Goal: Task Accomplishment & Management: Manage account settings

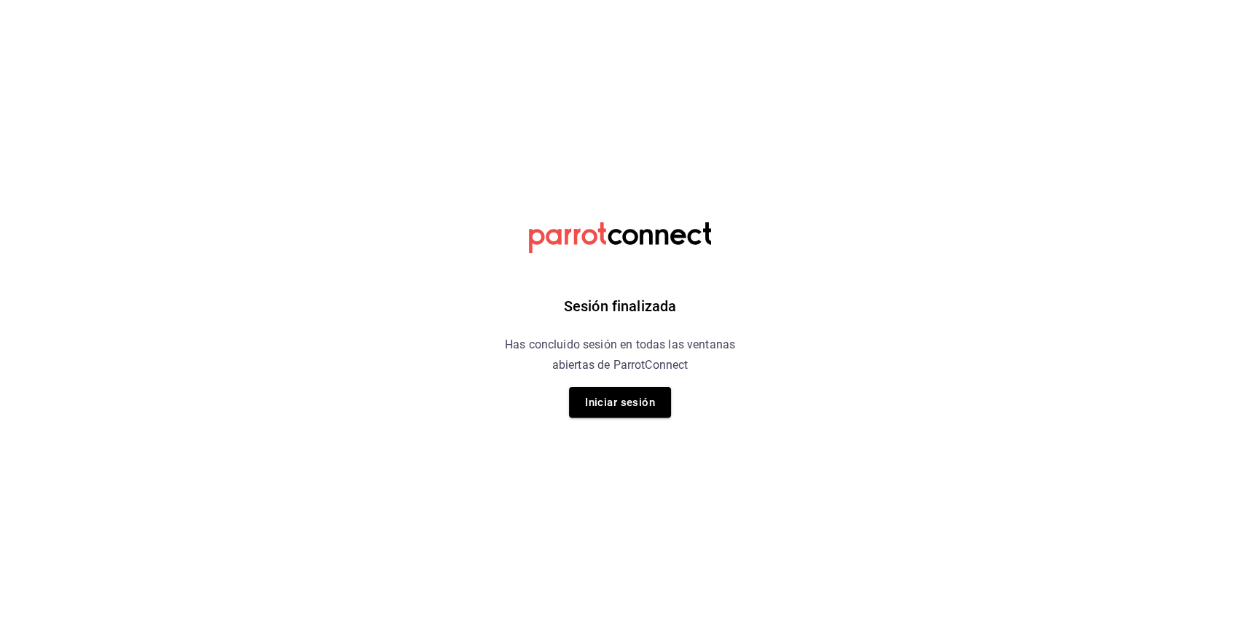
click at [656, 400] on button "Iniciar sesión" at bounding box center [620, 402] width 102 height 31
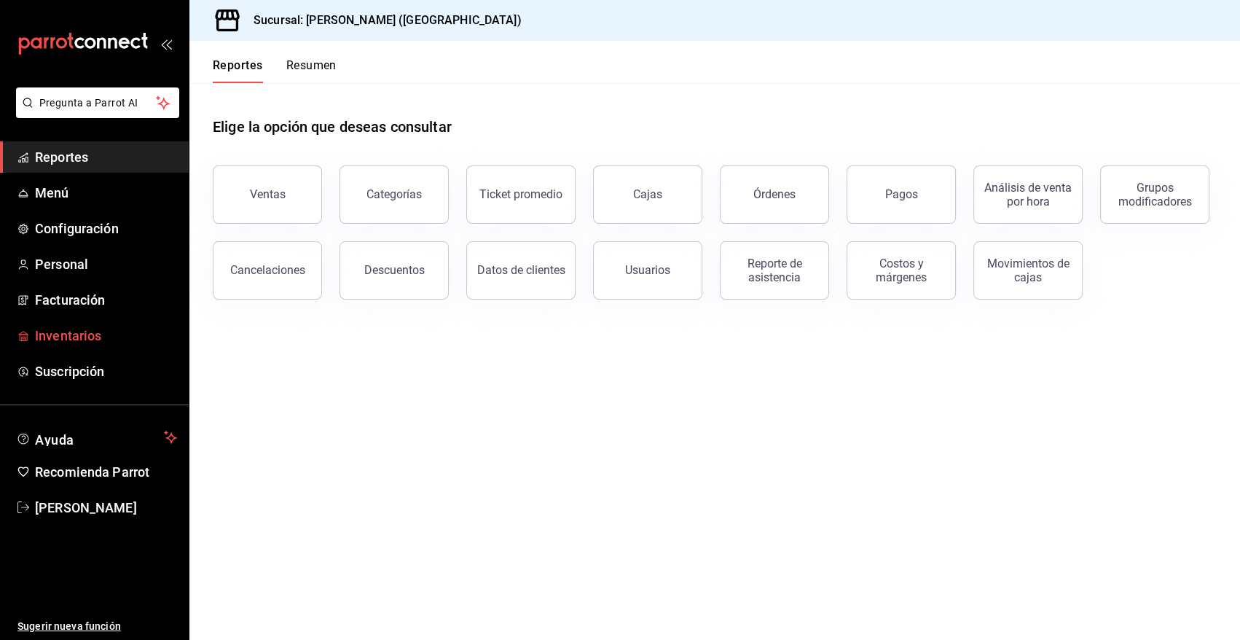
click at [60, 337] on span "Inventarios" at bounding box center [106, 336] width 142 height 20
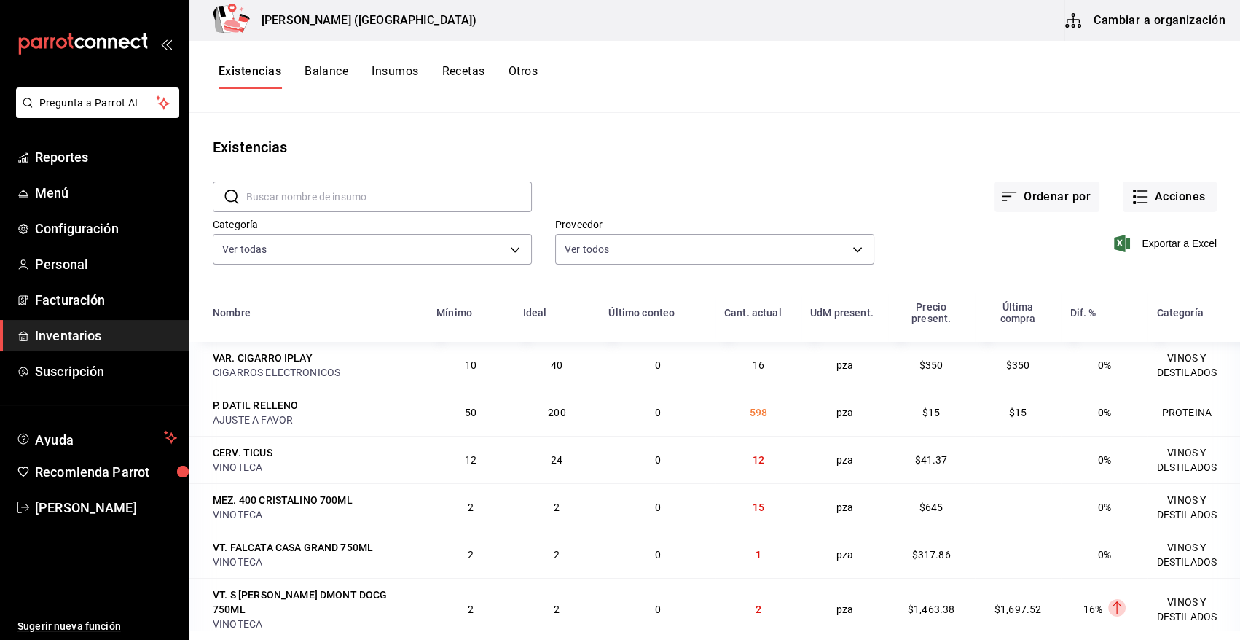
click at [85, 330] on span "Inventarios" at bounding box center [106, 336] width 142 height 20
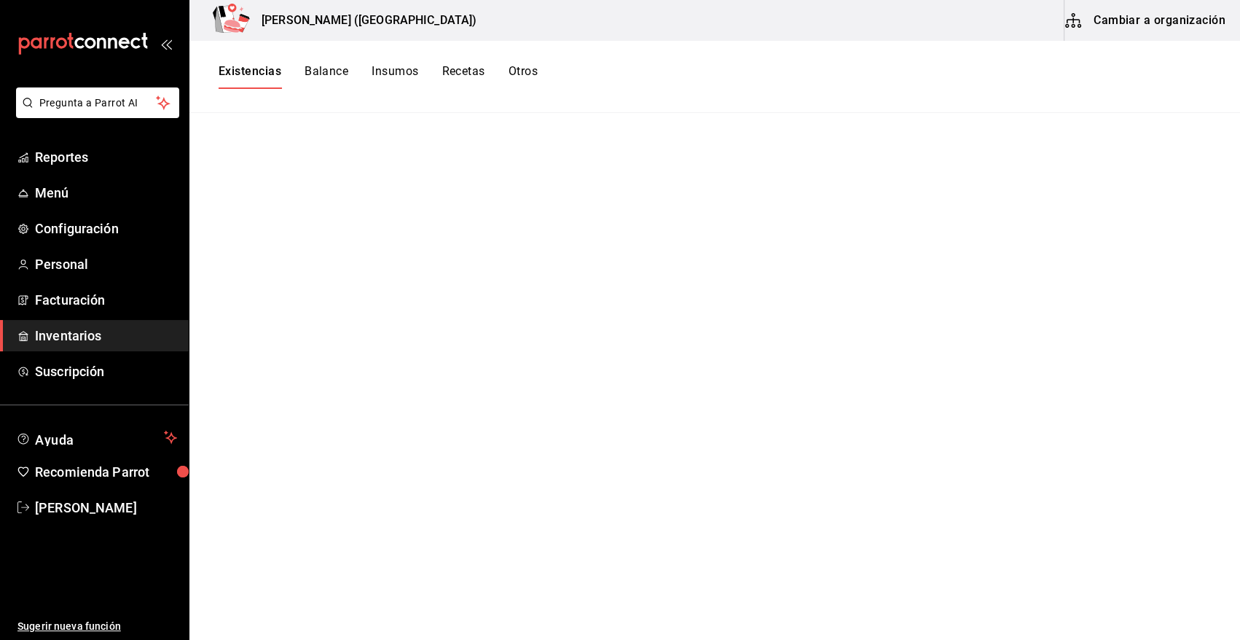
click at [130, 331] on span "Inventarios" at bounding box center [106, 336] width 142 height 20
click at [84, 334] on span "Inventarios" at bounding box center [106, 336] width 142 height 20
click at [265, 68] on button "Existencias" at bounding box center [250, 76] width 63 height 25
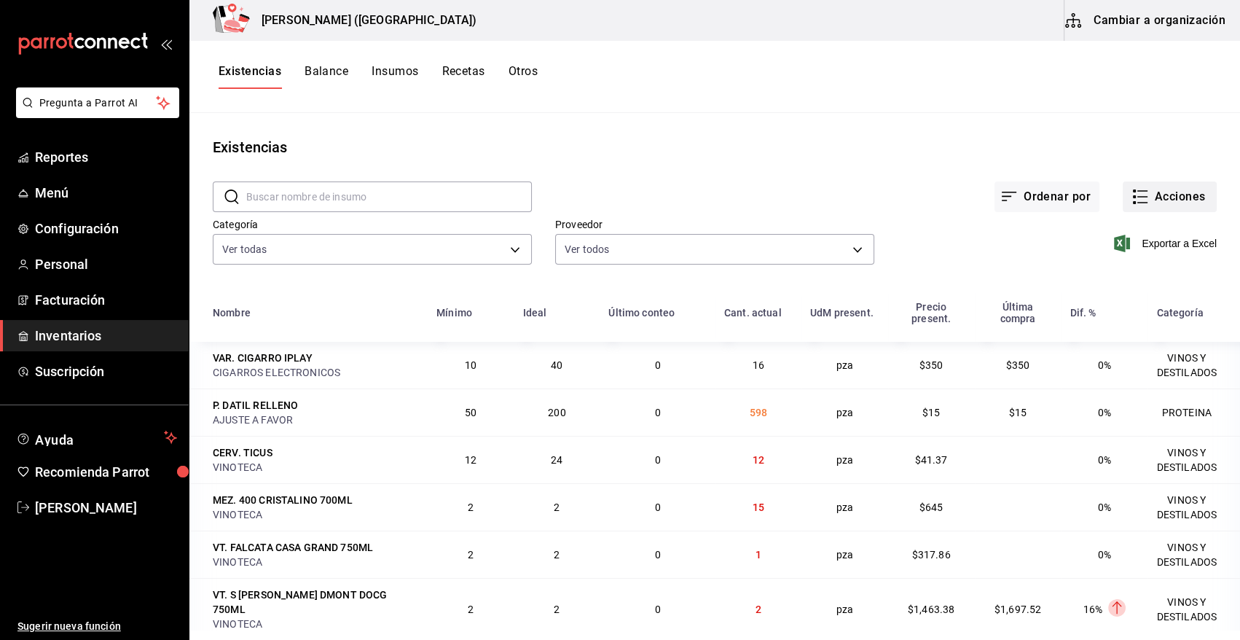
click at [1170, 192] on button "Acciones" at bounding box center [1170, 196] width 94 height 31
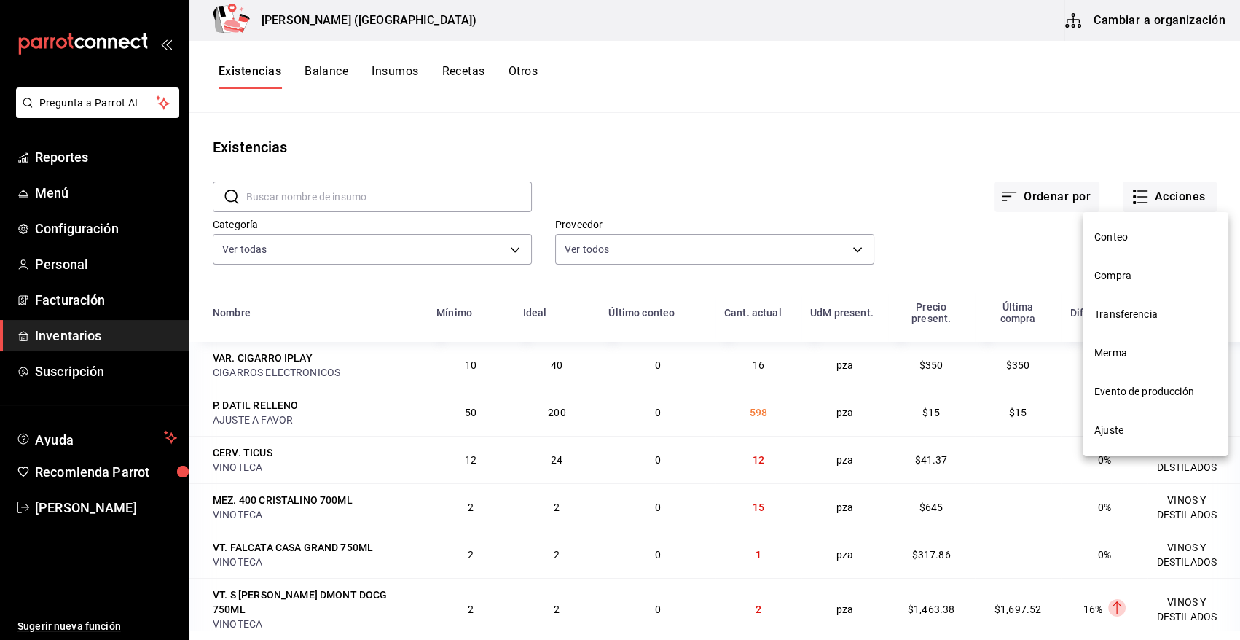
click at [1122, 278] on span "Compra" at bounding box center [1155, 275] width 122 height 15
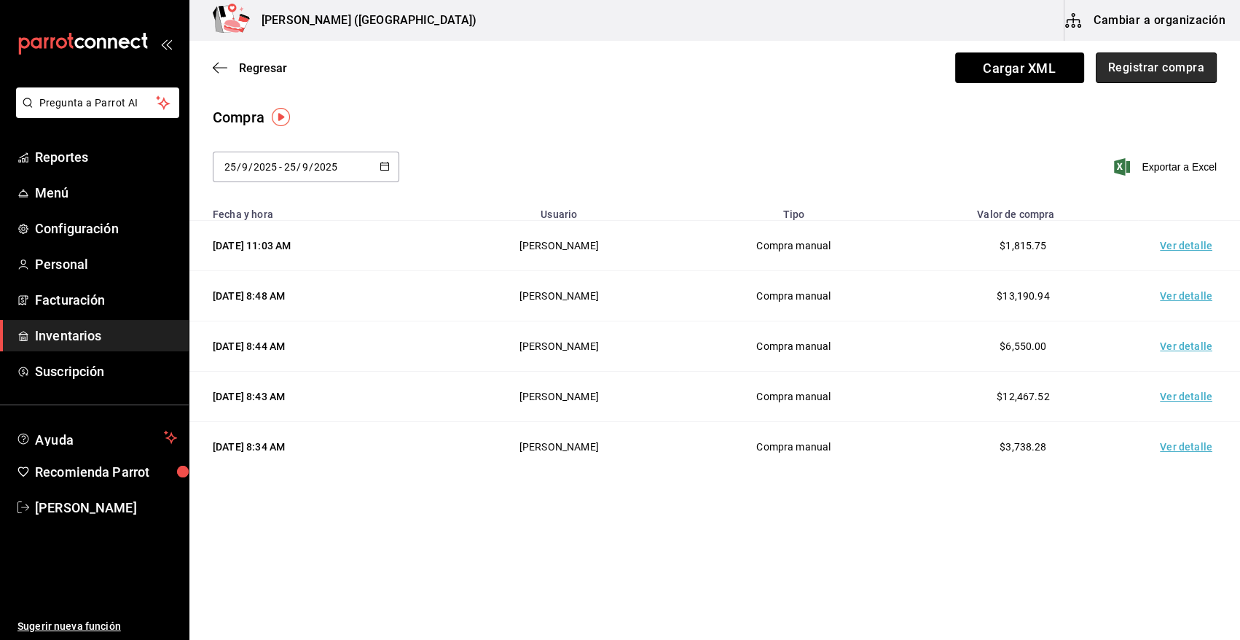
click at [1145, 69] on button "Registrar compra" at bounding box center [1156, 67] width 121 height 31
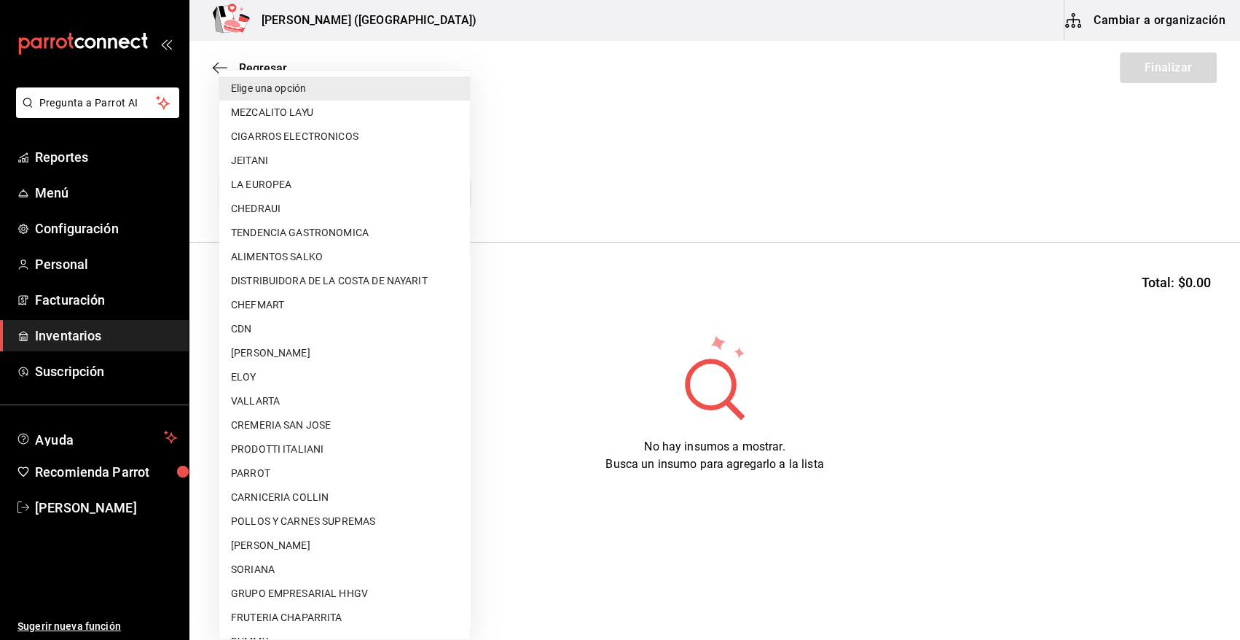
click at [381, 189] on body "Pregunta a Parrot AI Reportes Menú Configuración Personal Facturación Inventari…" at bounding box center [620, 278] width 1240 height 557
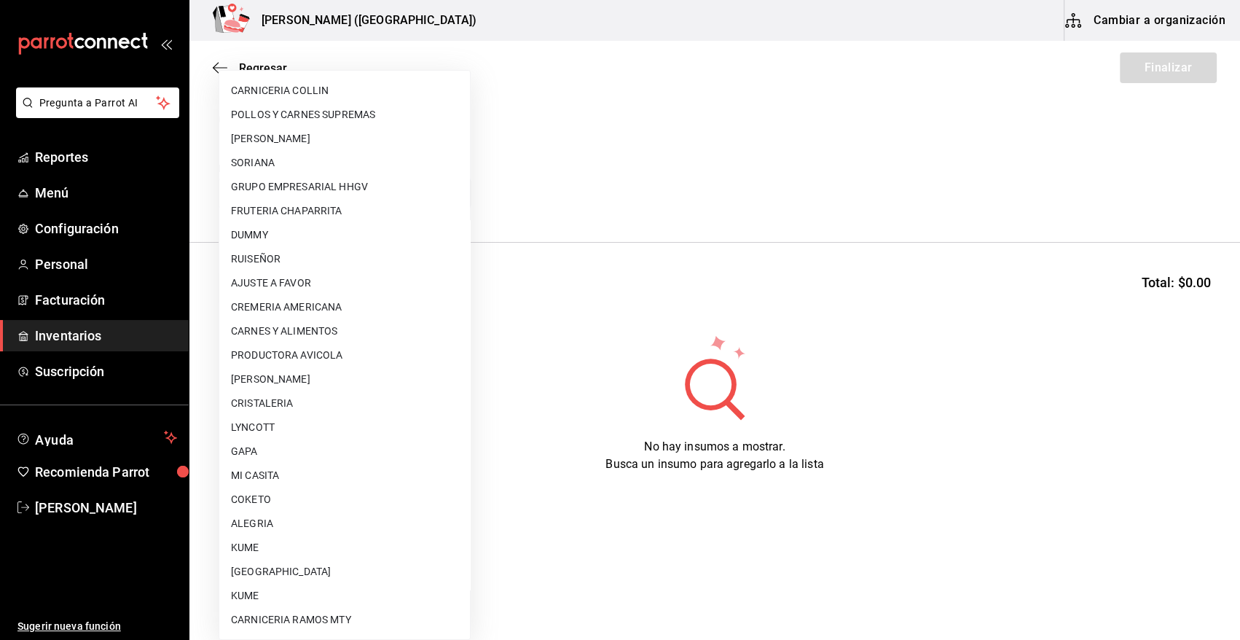
scroll to position [743, 0]
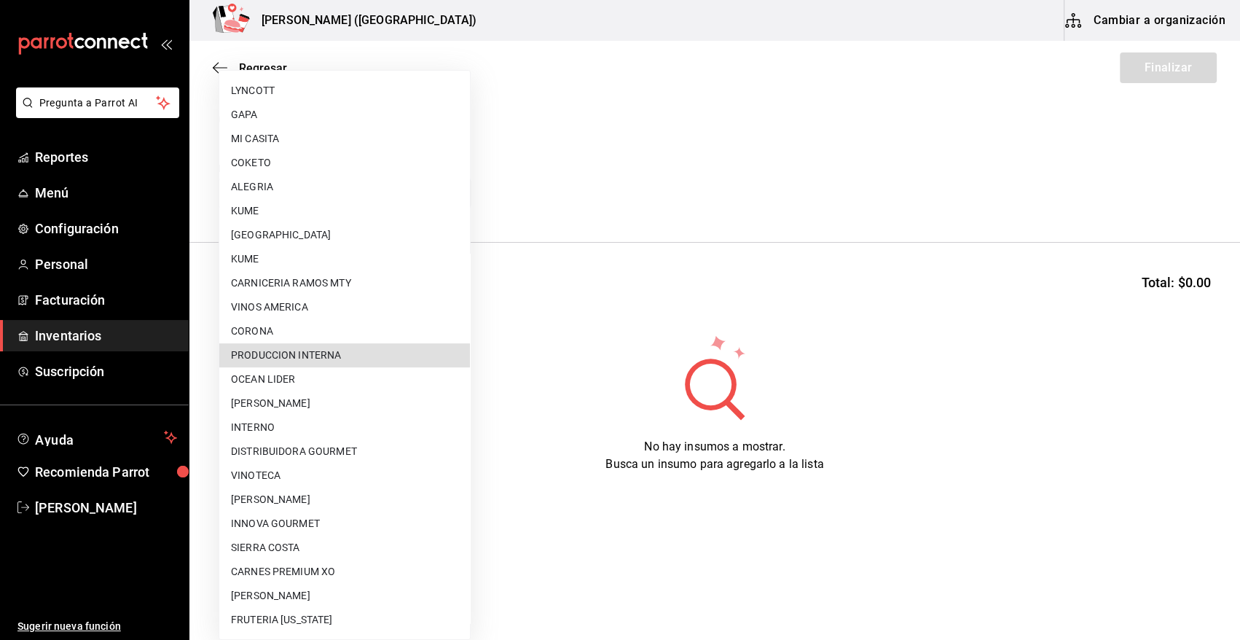
click at [379, 356] on li "PRODUCCION INTERNA" at bounding box center [344, 355] width 251 height 24
type input "ca5c8321-042a-43fe-a3bd-6967aa3ca48f"
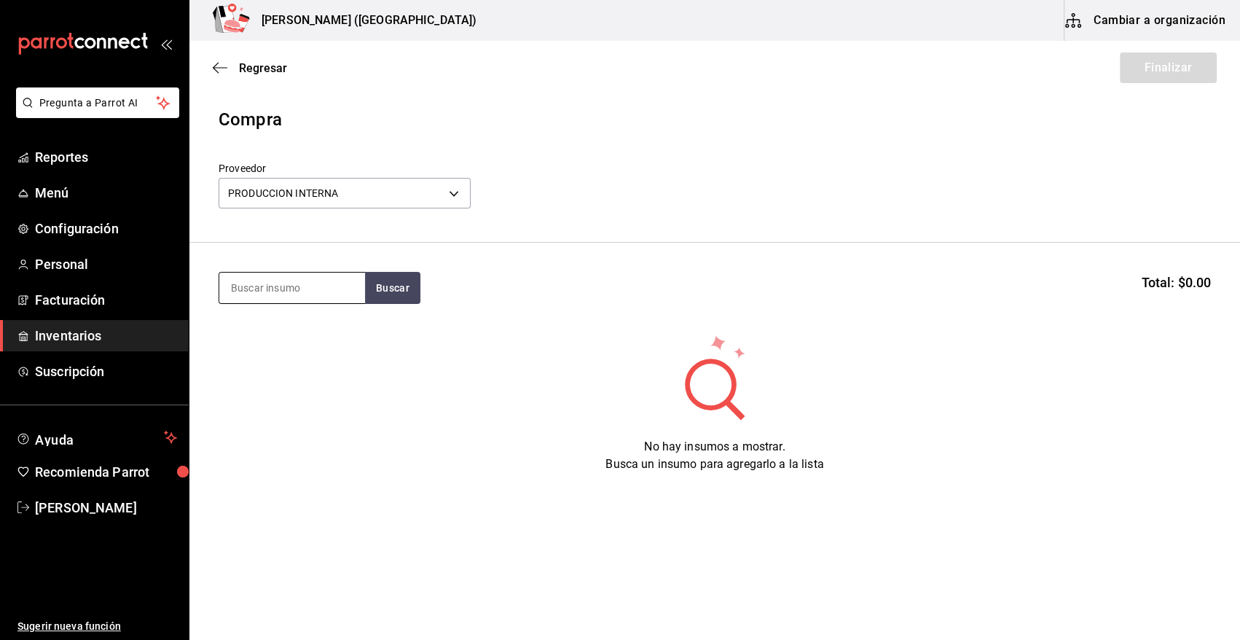
click at [310, 291] on input at bounding box center [292, 287] width 146 height 31
type input "PASTEL"
click at [379, 285] on button "Buscar" at bounding box center [392, 288] width 55 height 32
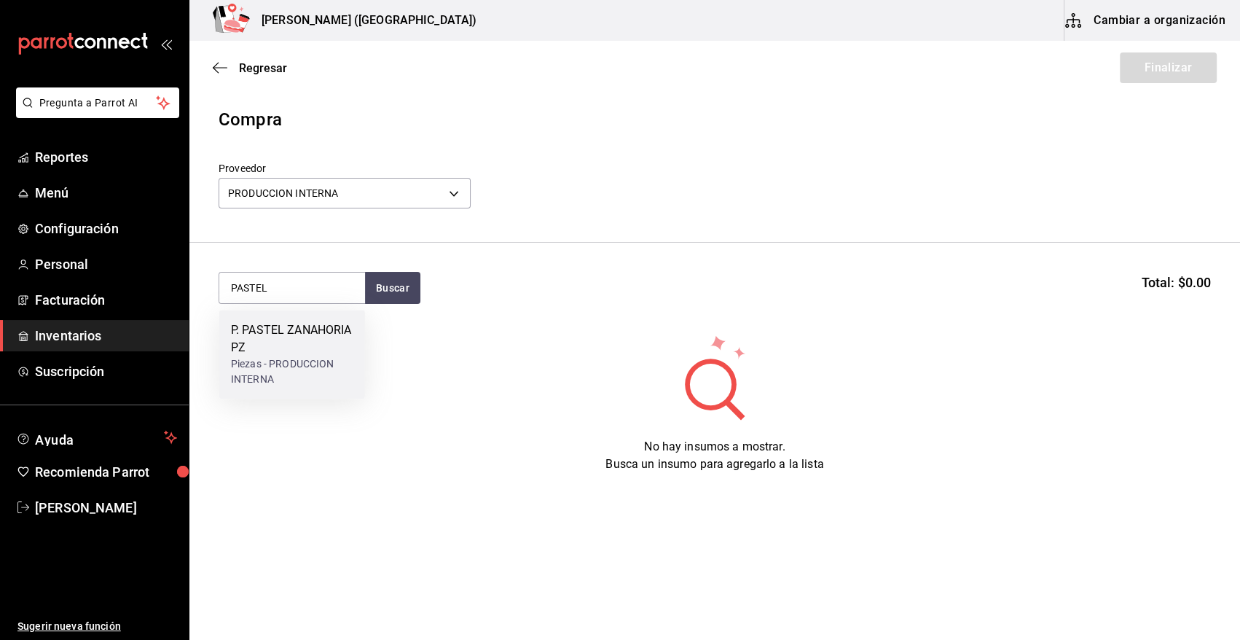
click at [315, 343] on div "P. PASTEL ZANAHORIA PZ" at bounding box center [292, 338] width 122 height 35
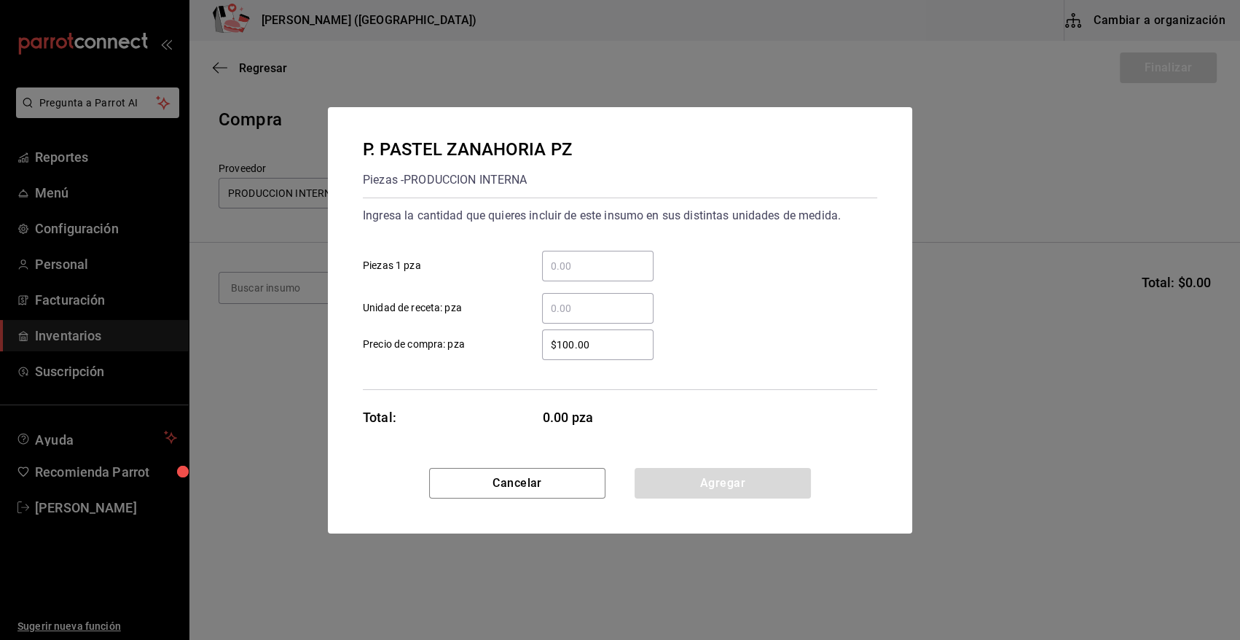
click at [595, 262] on input "​ Piezas 1 pza" at bounding box center [597, 265] width 111 height 17
type input "6"
drag, startPoint x: 583, startPoint y: 349, endPoint x: 347, endPoint y: 373, distance: 237.3
click at [348, 373] on div "P. PASTEL ZANAHORIA PZ Piezas - PRODUCCION INTERNA Ingresa la cantidad que quie…" at bounding box center [620, 287] width 584 height 361
type input "$0.01"
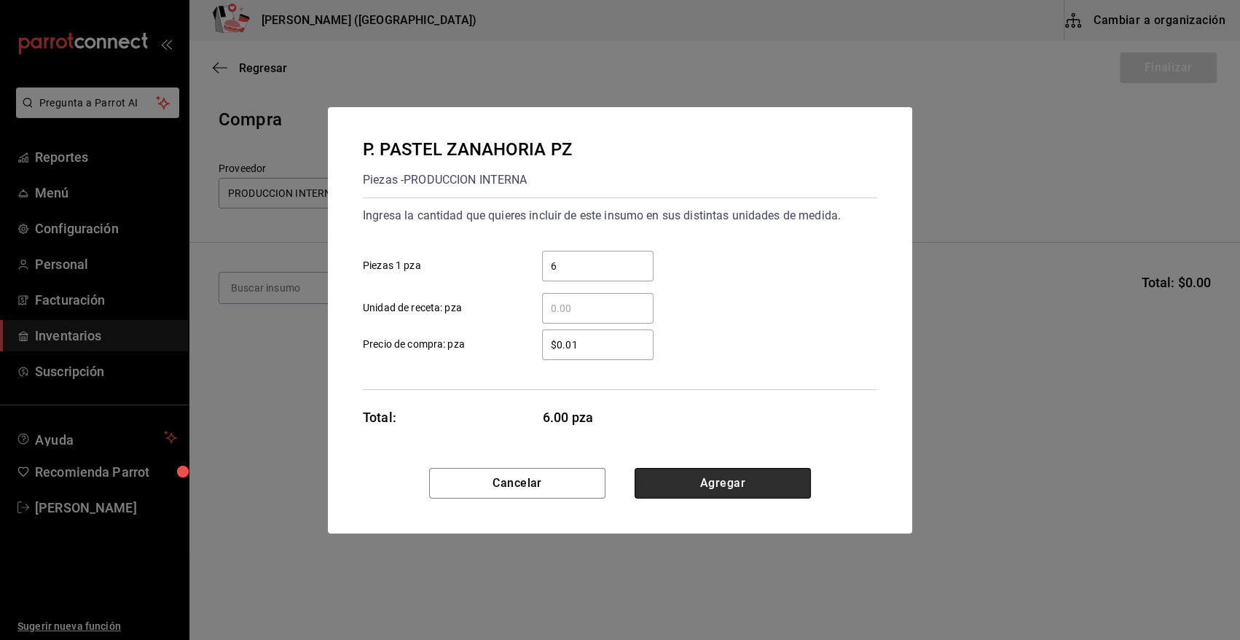
click at [649, 477] on button "Agregar" at bounding box center [723, 483] width 176 height 31
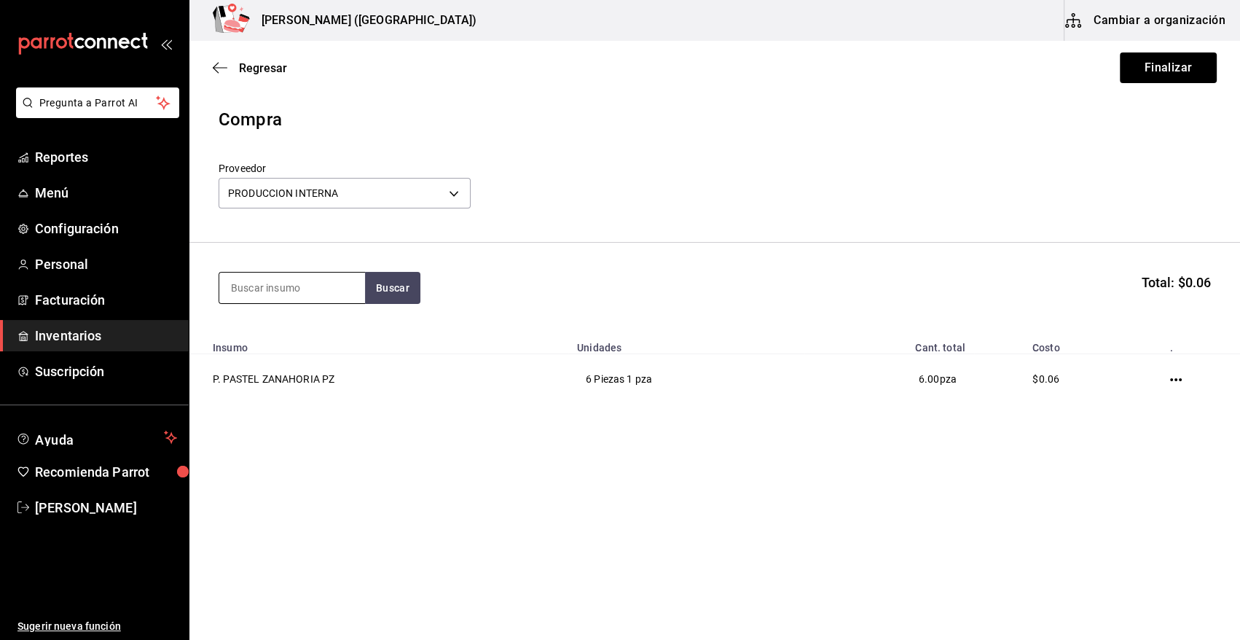
click at [270, 291] on input at bounding box center [292, 287] width 146 height 31
type input "PAY"
click at [398, 294] on button "Buscar" at bounding box center [392, 288] width 55 height 32
click at [312, 327] on div "P. PAY DE GUAYABA" at bounding box center [292, 329] width 122 height 17
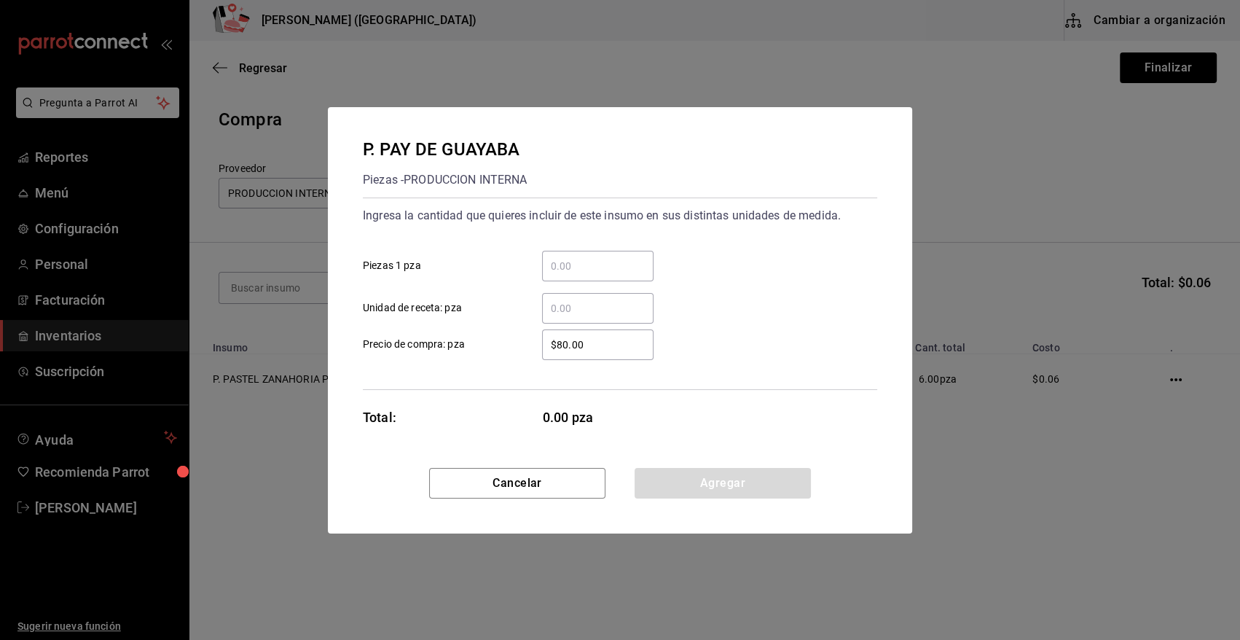
click at [598, 273] on input "​ Piezas 1 pza" at bounding box center [597, 265] width 111 height 17
type input "6"
drag, startPoint x: 602, startPoint y: 345, endPoint x: 405, endPoint y: 343, distance: 196.7
click at [405, 343] on label "$80.00 ​ Precio de compra: pza" at bounding box center [508, 344] width 291 height 31
type input "$0.01"
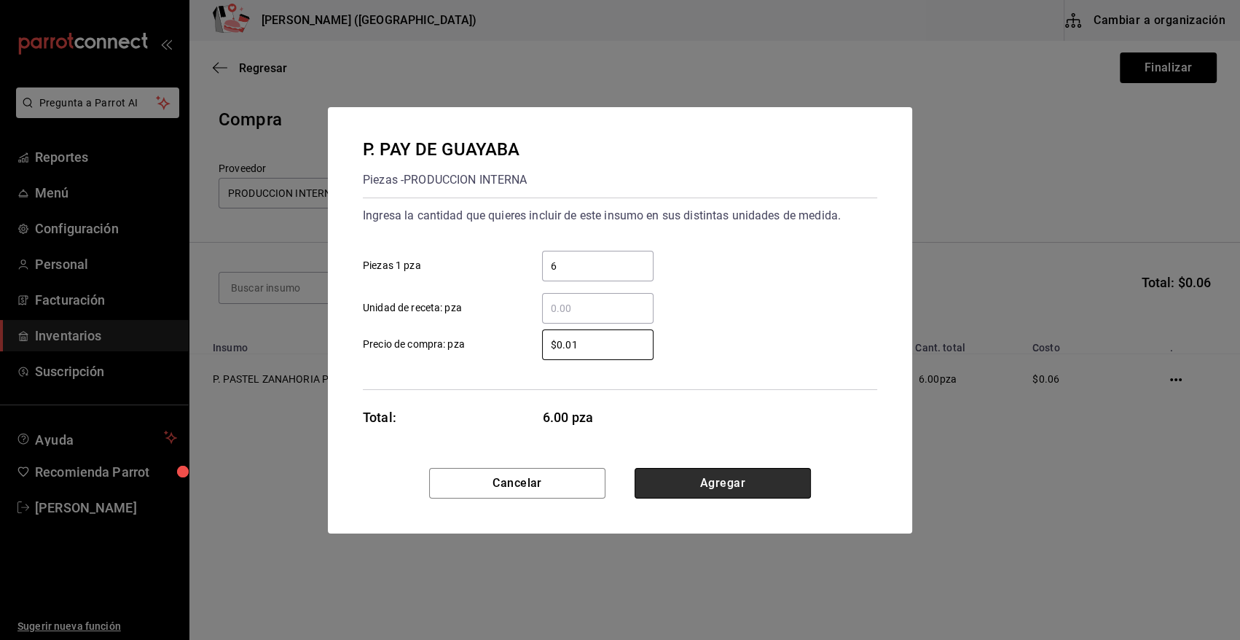
click at [697, 487] on button "Agregar" at bounding box center [723, 483] width 176 height 31
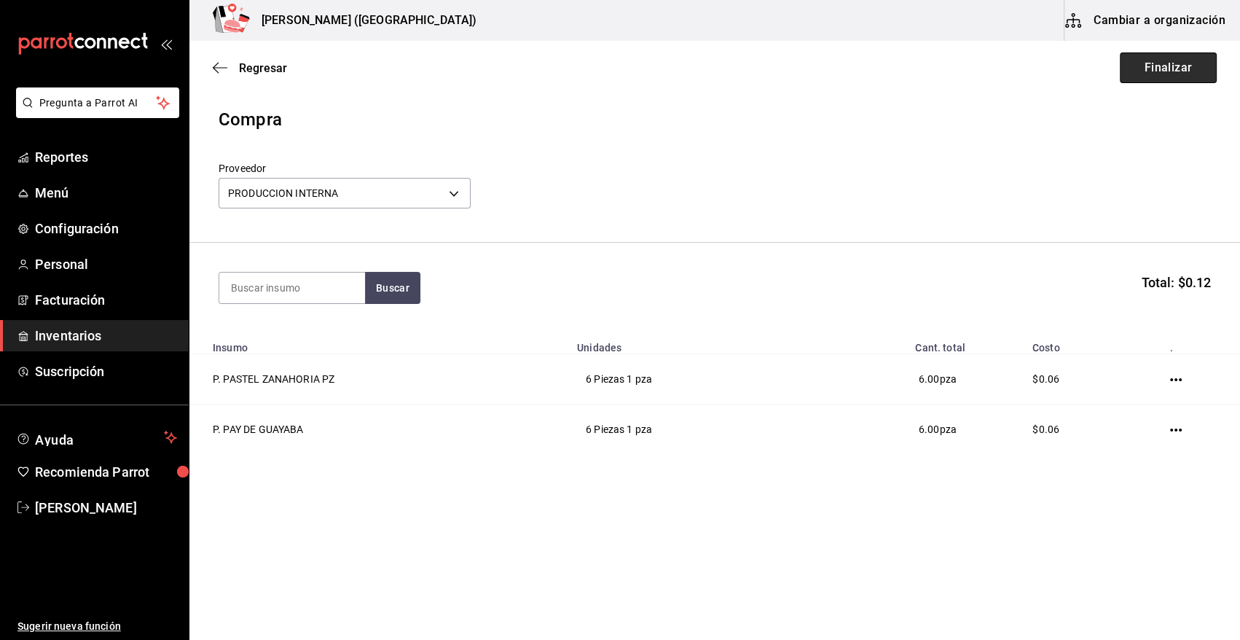
click at [1174, 66] on button "Finalizar" at bounding box center [1168, 67] width 97 height 31
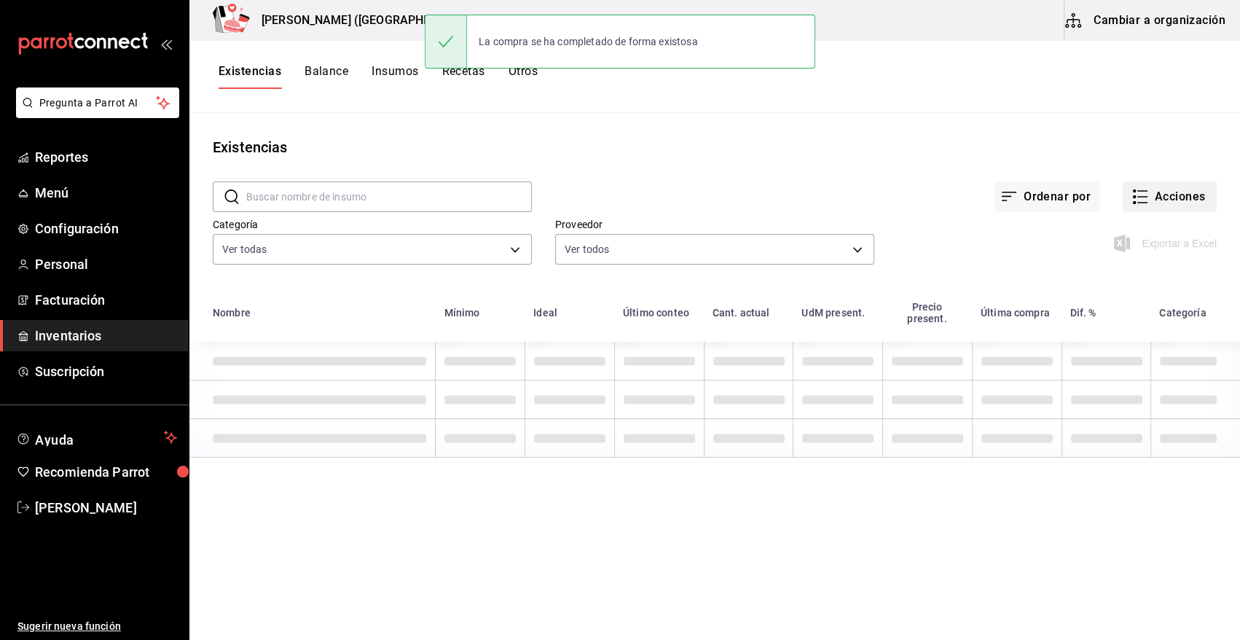
click at [1180, 197] on button "Acciones" at bounding box center [1170, 196] width 94 height 31
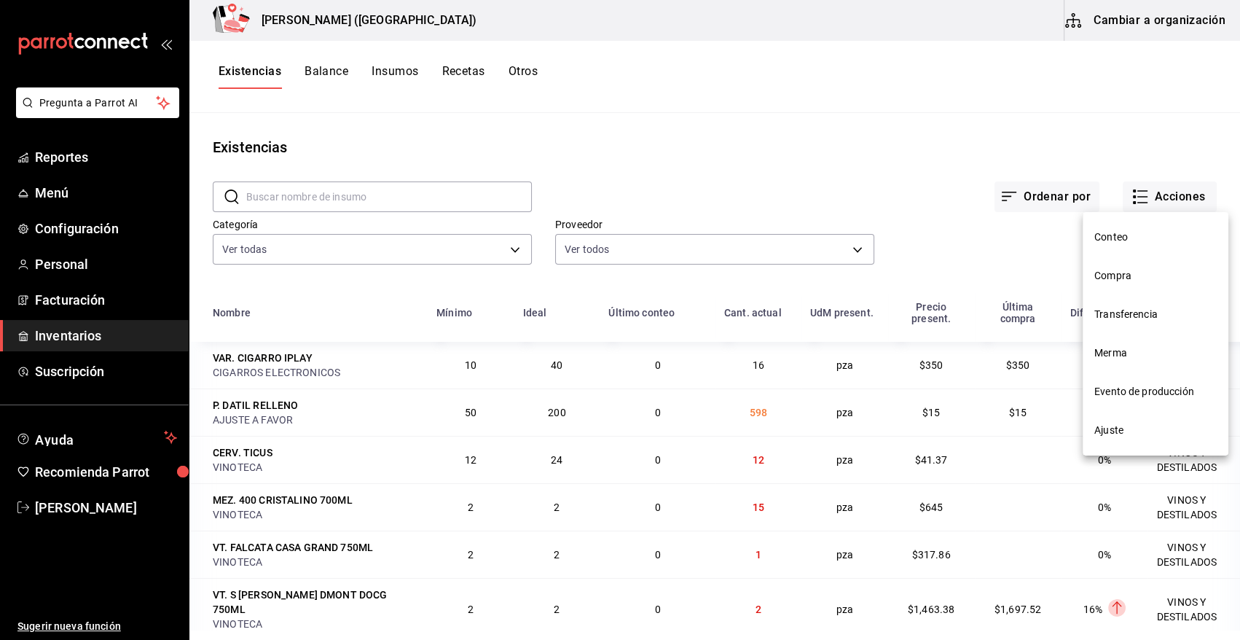
click at [1122, 272] on span "Compra" at bounding box center [1155, 275] width 122 height 15
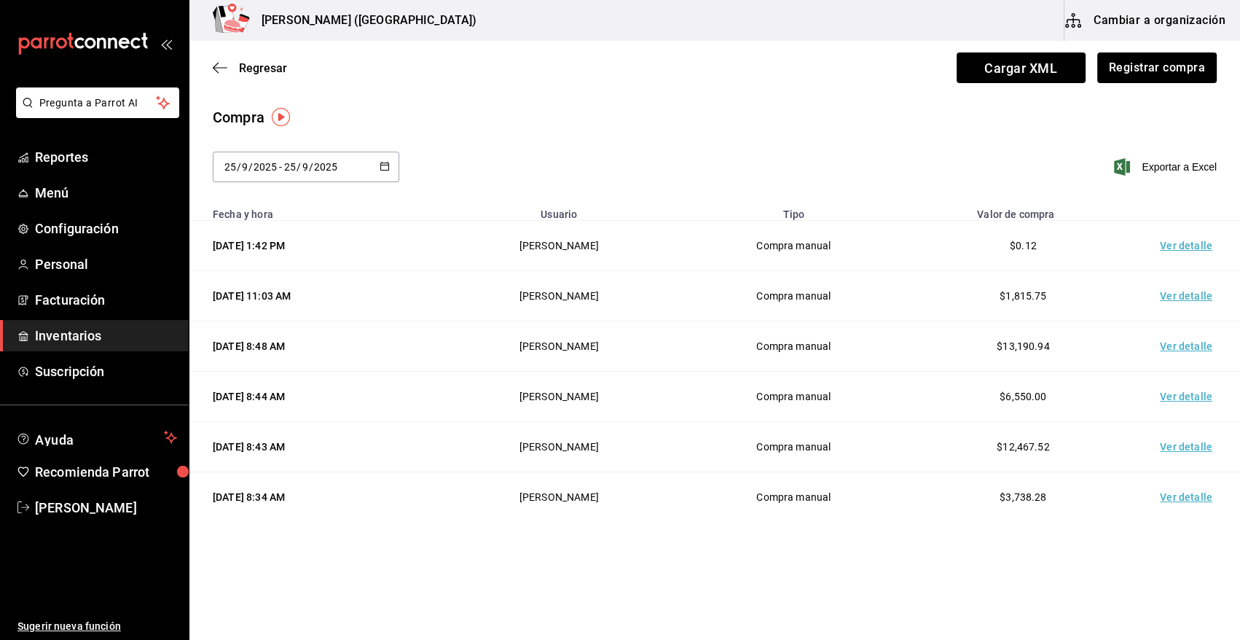
click at [1188, 249] on td "Ver detalle" at bounding box center [1189, 246] width 102 height 50
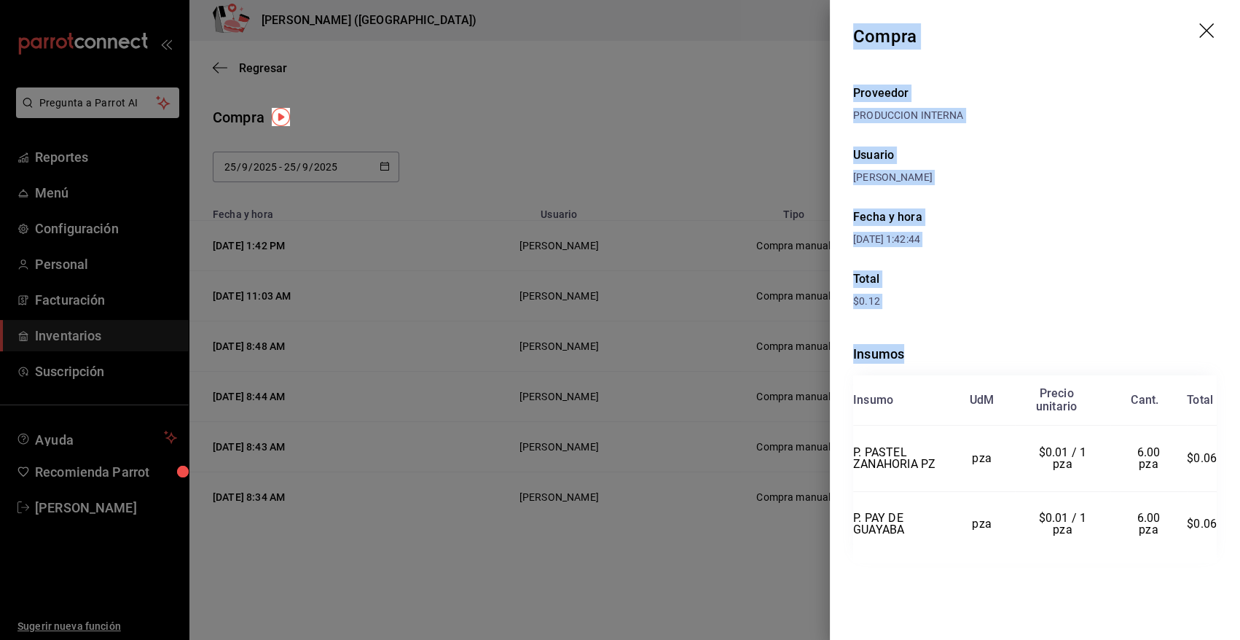
drag, startPoint x: 855, startPoint y: 31, endPoint x: 1223, endPoint y: 534, distance: 623.0
click at [1223, 534] on div "Compra Proveedor PRODUCCION INTERNA Usuario [PERSON_NAME] y hora [DATE] 1:42:44…" at bounding box center [1035, 320] width 410 height 640
click at [1208, 30] on icon "drag" at bounding box center [1207, 31] width 17 height 17
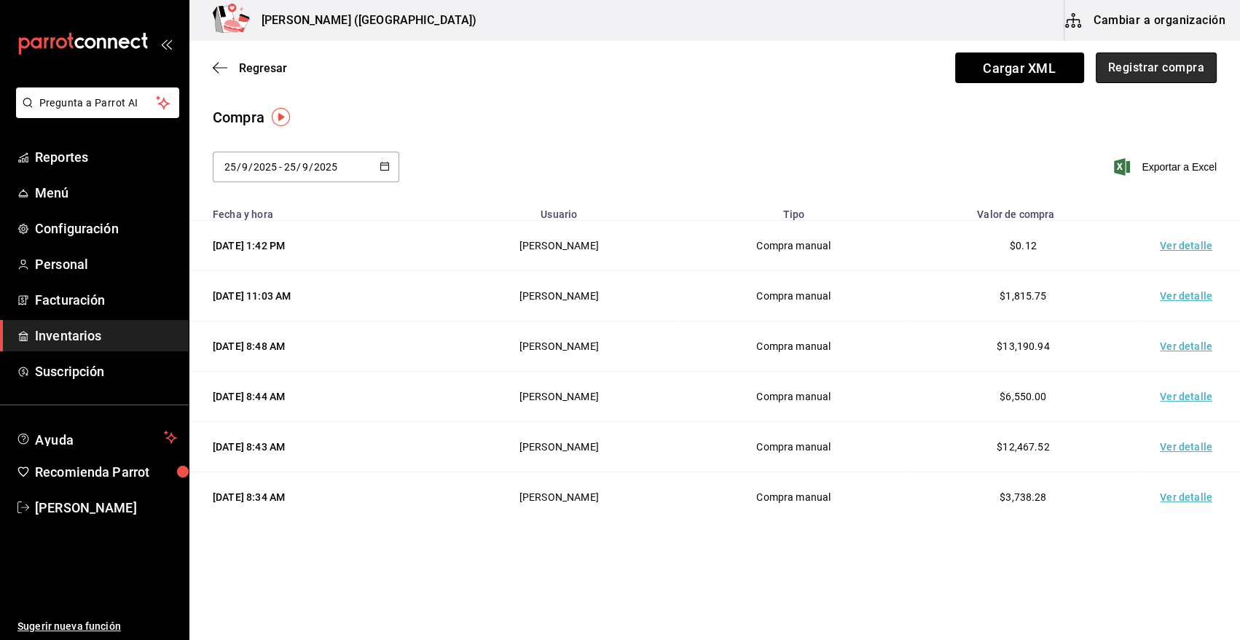
click at [1174, 72] on button "Registrar compra" at bounding box center [1156, 67] width 121 height 31
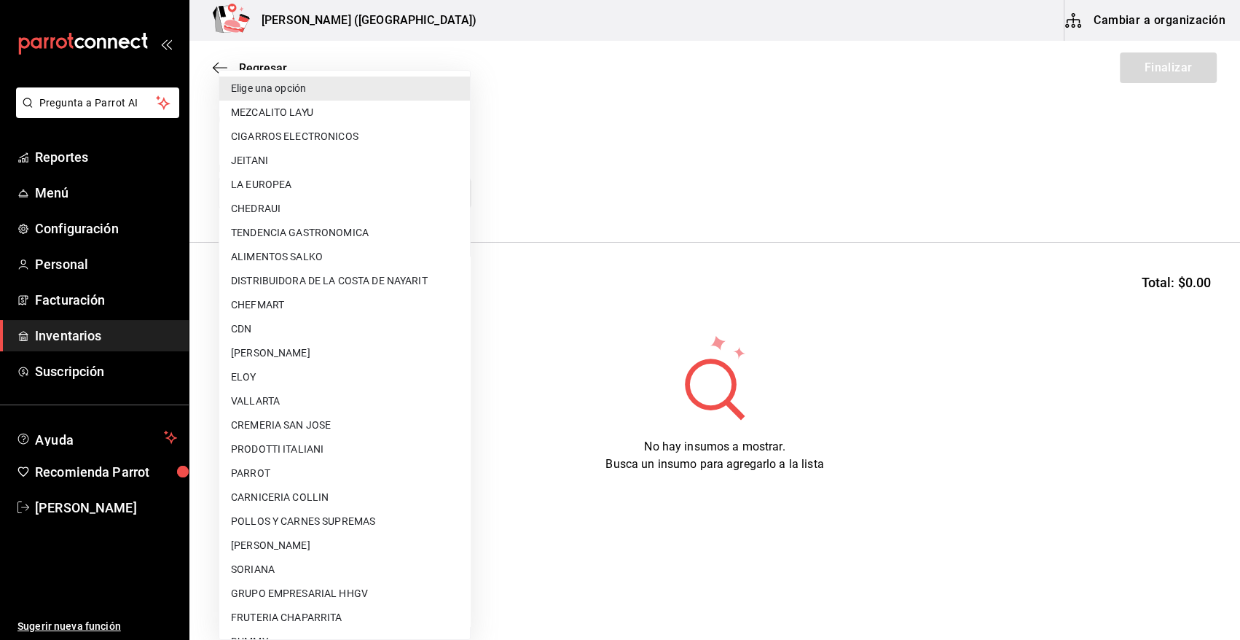
click at [427, 195] on body "Pregunta a Parrot AI Reportes Menú Configuración Personal Facturación Inventari…" at bounding box center [620, 278] width 1240 height 557
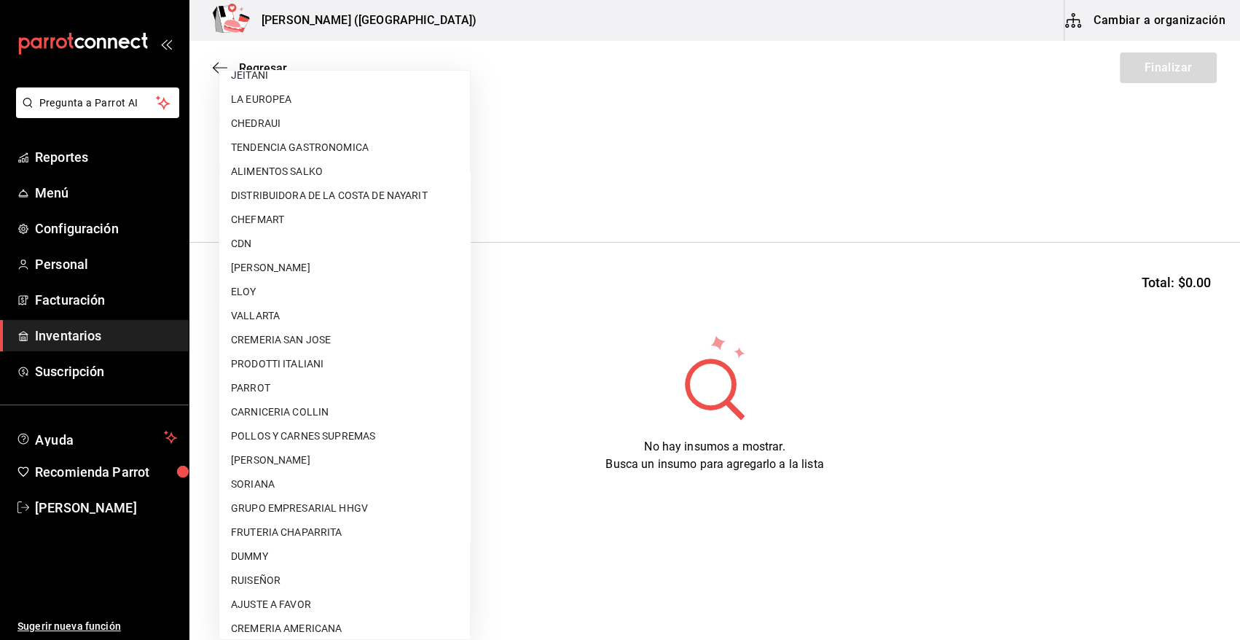
click at [302, 605] on li "AJUSTE A FAVOR" at bounding box center [344, 604] width 251 height 24
type input "dd0fbccd-e034-4acc-8432-7d1d5e23f321"
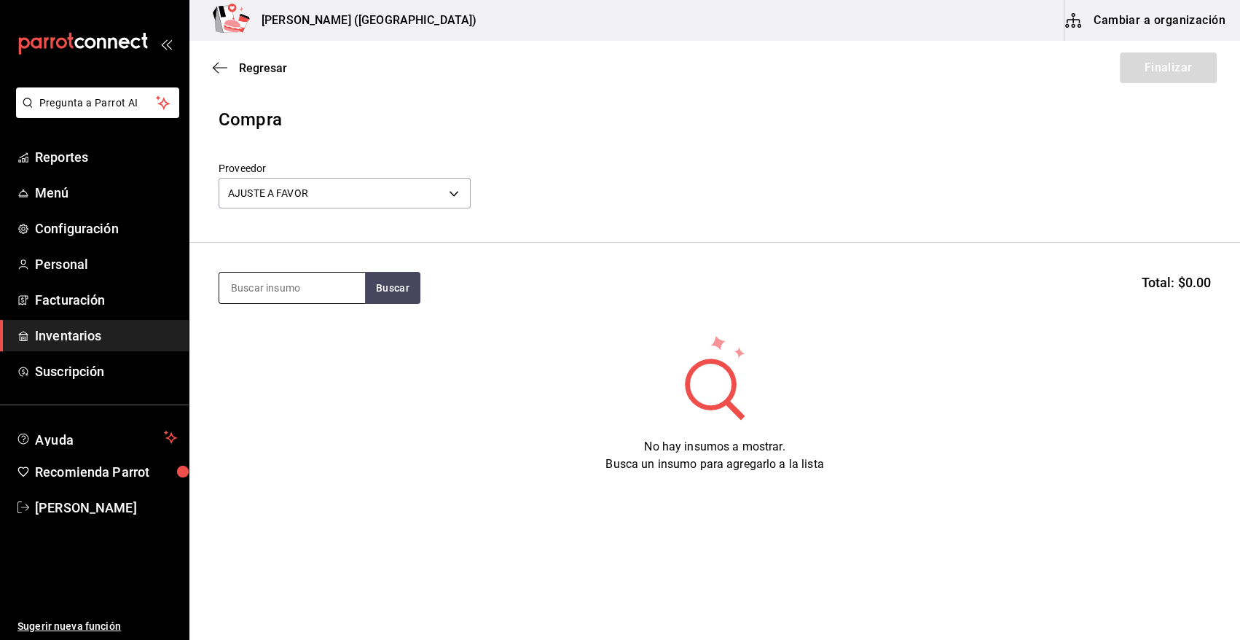
click at [313, 288] on input at bounding box center [292, 287] width 146 height 31
type input "ROBAL"
click at [393, 291] on button "Buscar" at bounding box center [392, 288] width 55 height 32
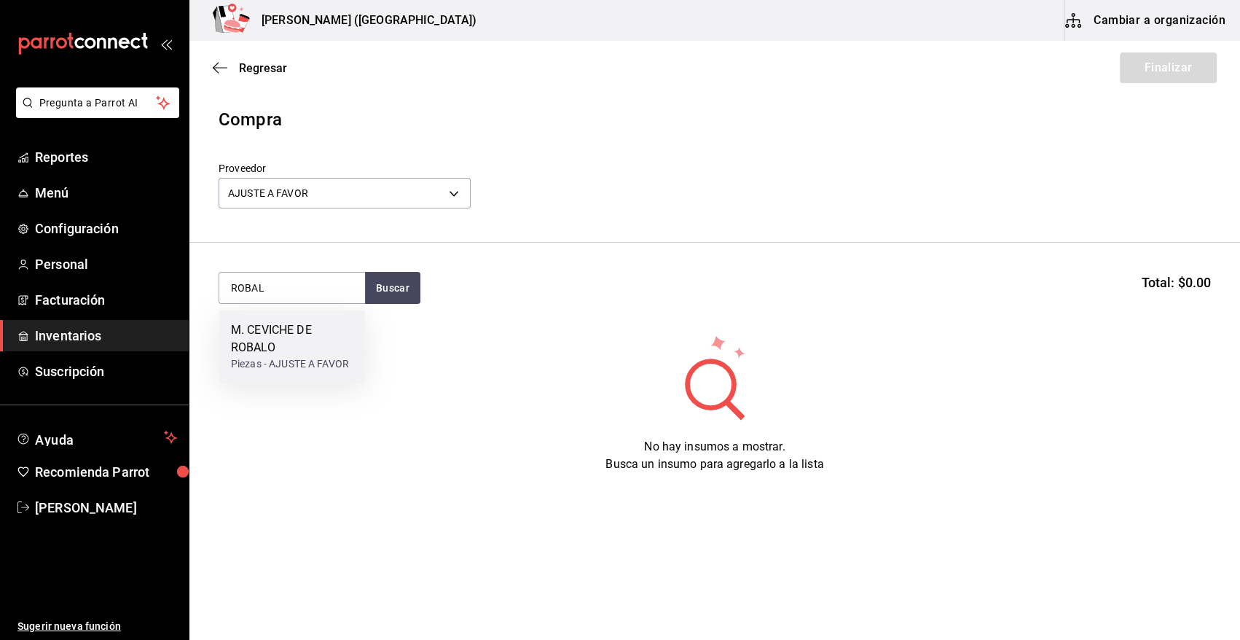
click at [257, 343] on div "M. CEVICHE DE ROBALO" at bounding box center [292, 338] width 122 height 35
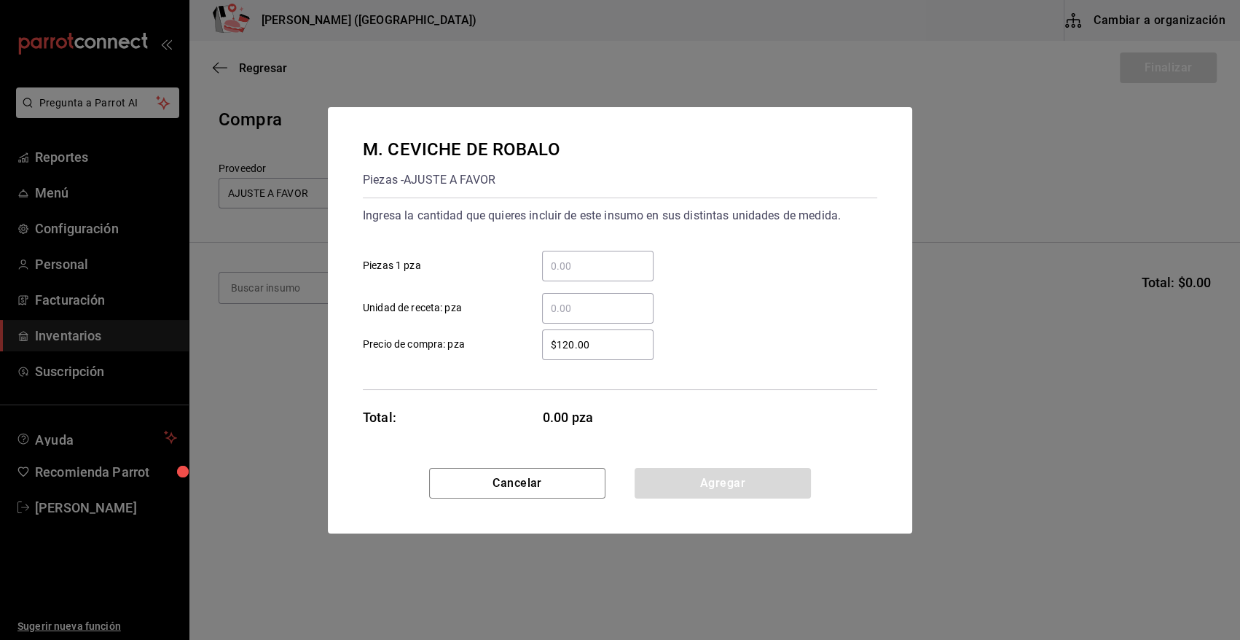
click at [589, 270] on input "​ Piezas 1 pza" at bounding box center [597, 265] width 111 height 17
type input "5"
drag, startPoint x: 614, startPoint y: 345, endPoint x: 487, endPoint y: 348, distance: 127.6
click at [487, 348] on label "$120.00 ​ Precio de compra: pza" at bounding box center [508, 344] width 291 height 31
type input "$0.01"
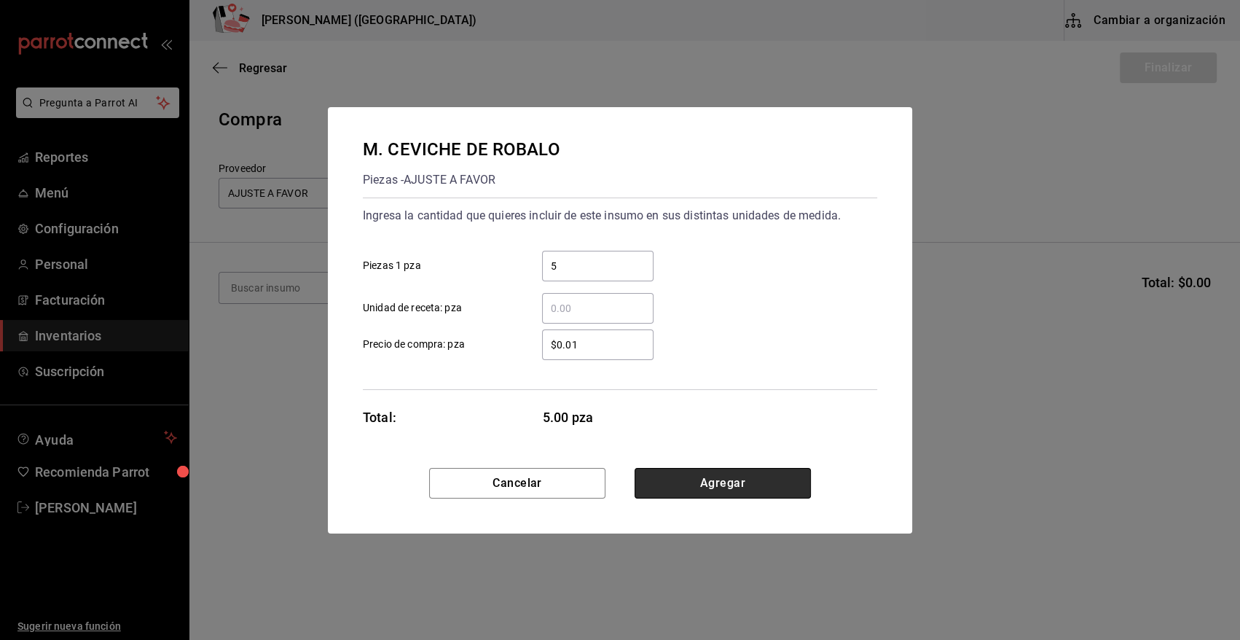
click at [774, 481] on button "Agregar" at bounding box center [723, 483] width 176 height 31
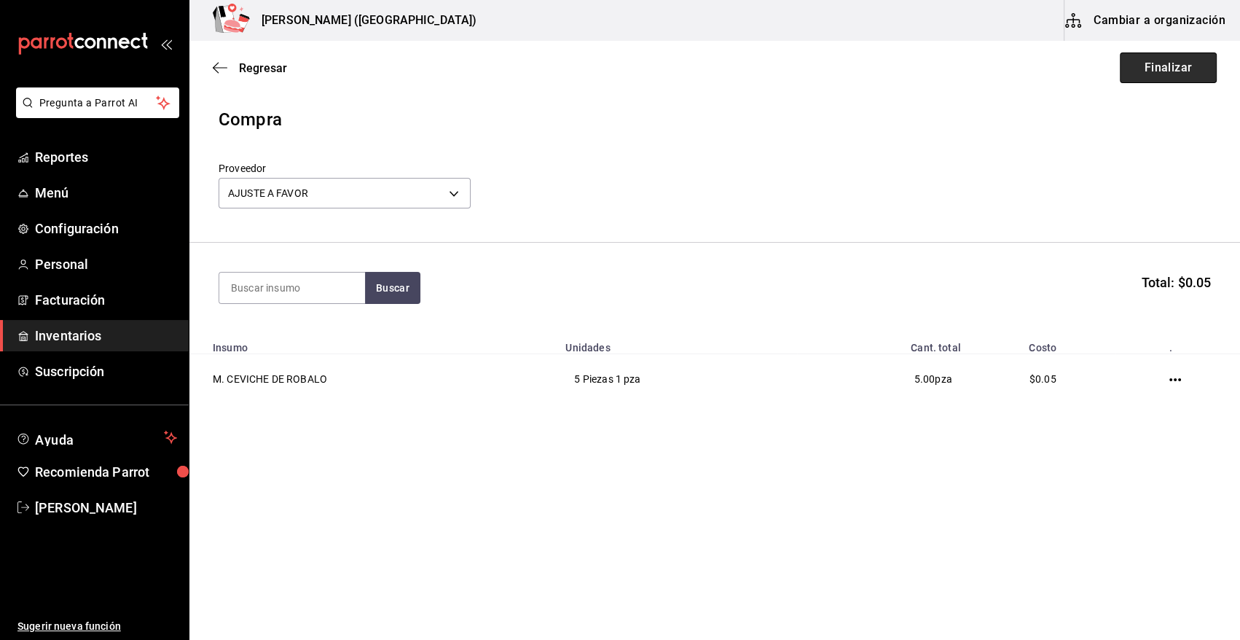
click at [1182, 61] on button "Finalizar" at bounding box center [1168, 67] width 97 height 31
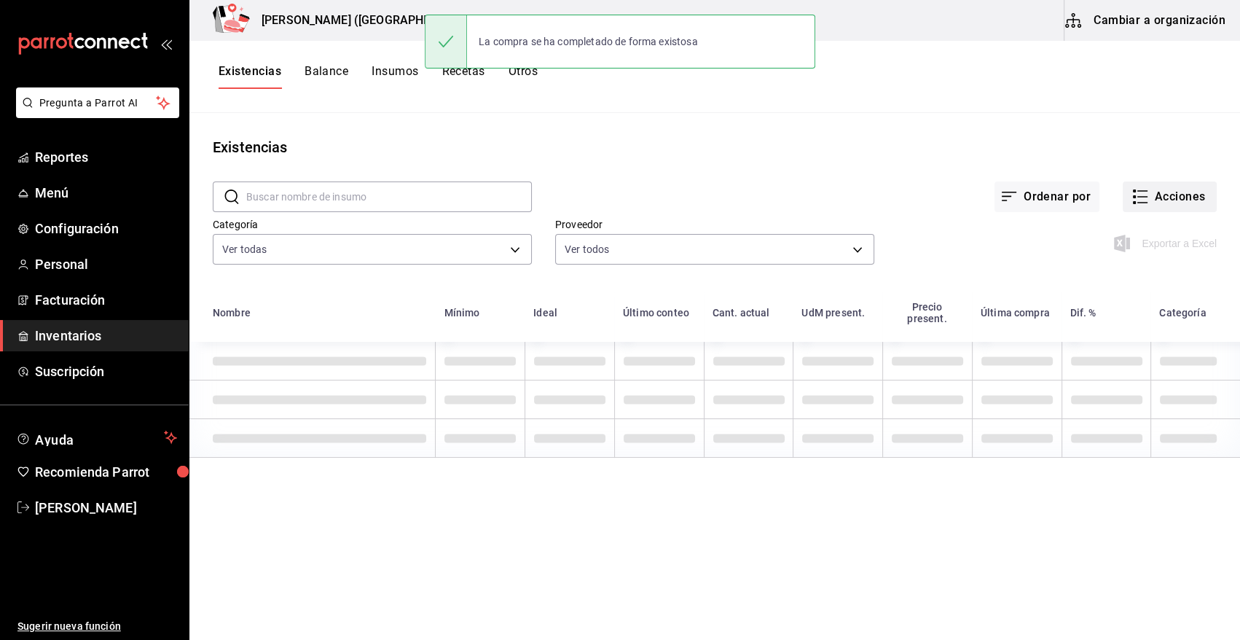
click at [1181, 191] on button "Acciones" at bounding box center [1170, 196] width 94 height 31
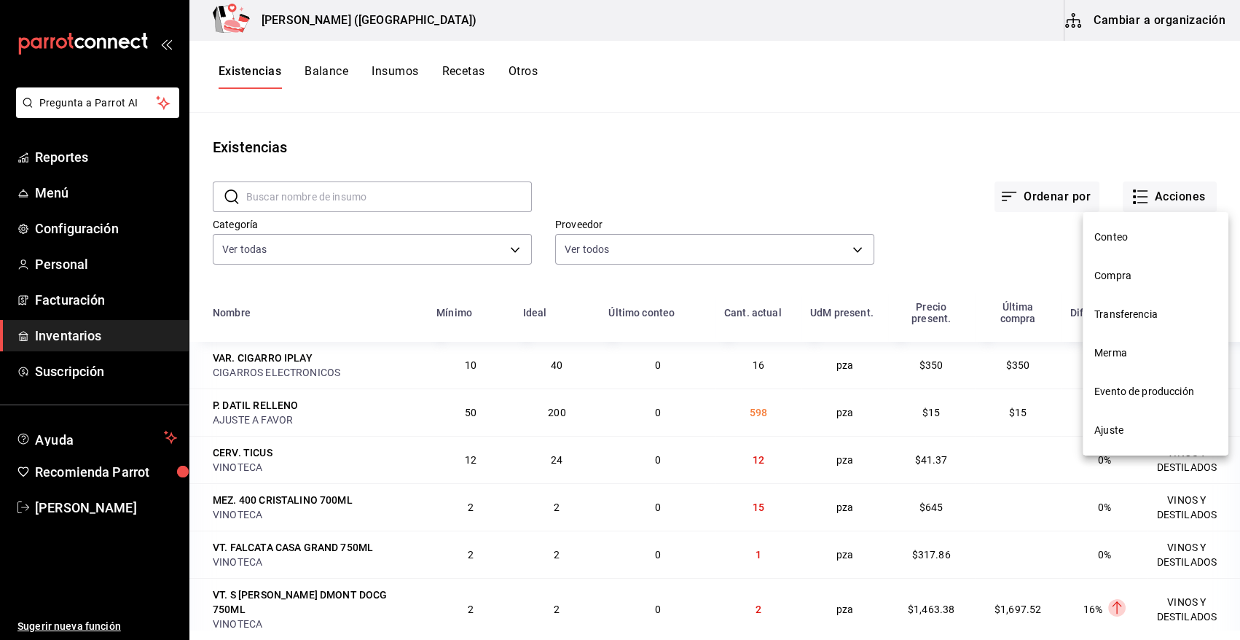
click at [1119, 270] on span "Compra" at bounding box center [1155, 275] width 122 height 15
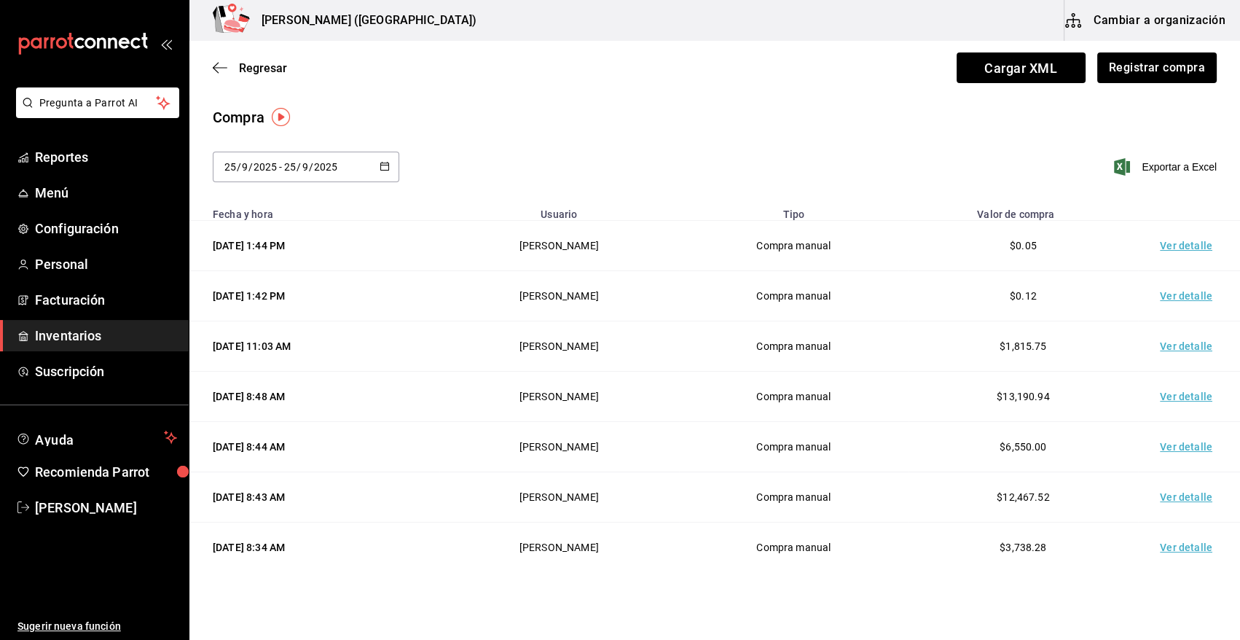
click at [1173, 248] on td "Ver detalle" at bounding box center [1189, 246] width 102 height 50
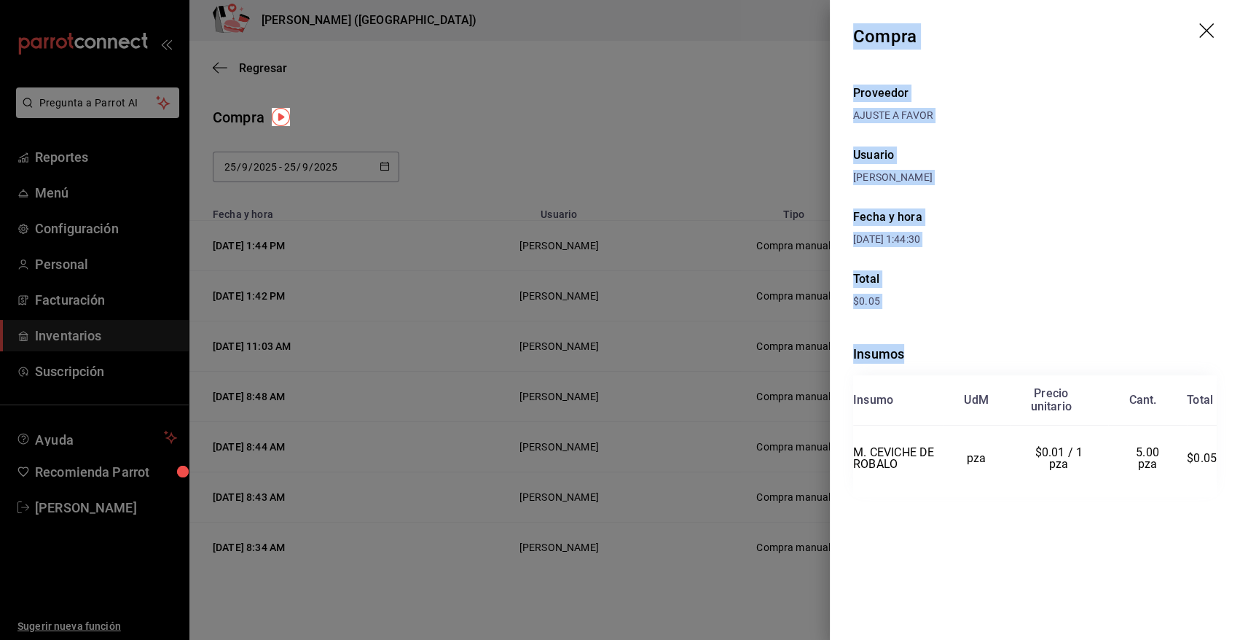
drag, startPoint x: 855, startPoint y: 30, endPoint x: 1222, endPoint y: 450, distance: 557.7
click at [1222, 450] on div "Compra Proveedor AJUSTE A FAVOR Usuario [PERSON_NAME] y hora [DATE] 1:44:30 Tot…" at bounding box center [1035, 320] width 410 height 640
copy div "Compra Proveedor AJUSTE A FAVOR Usuario [PERSON_NAME] y hora [DATE] 1:44:30 Tot…"
click at [1201, 28] on icon "drag" at bounding box center [1207, 31] width 17 height 17
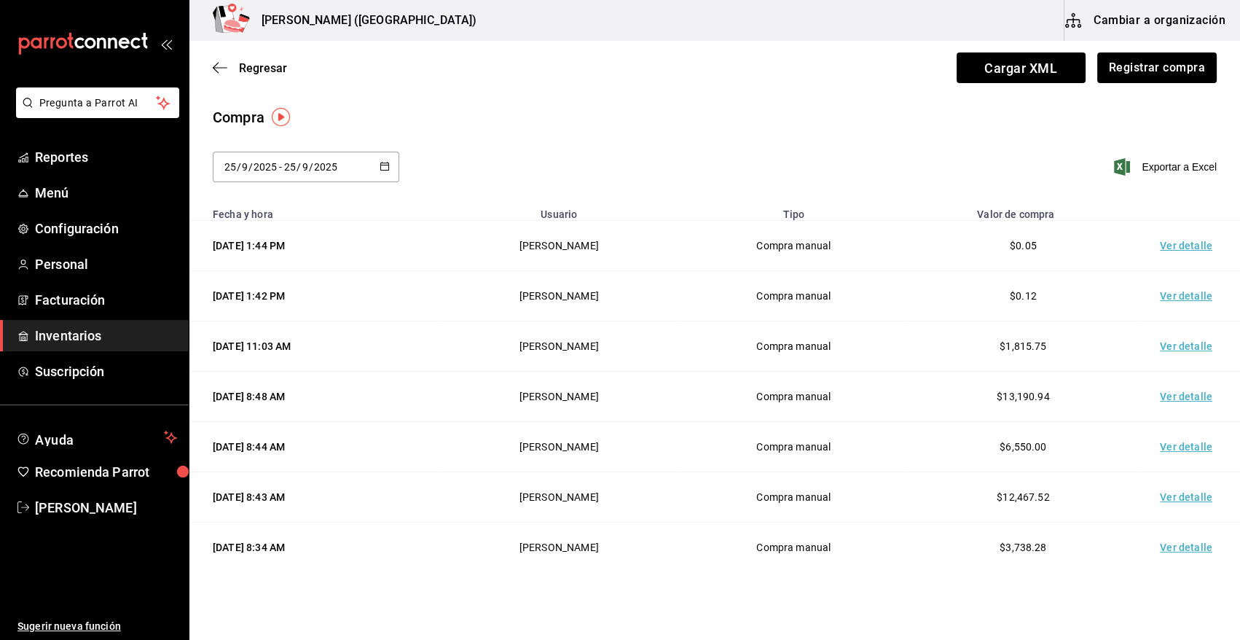
click at [112, 339] on span "Inventarios" at bounding box center [106, 336] width 142 height 20
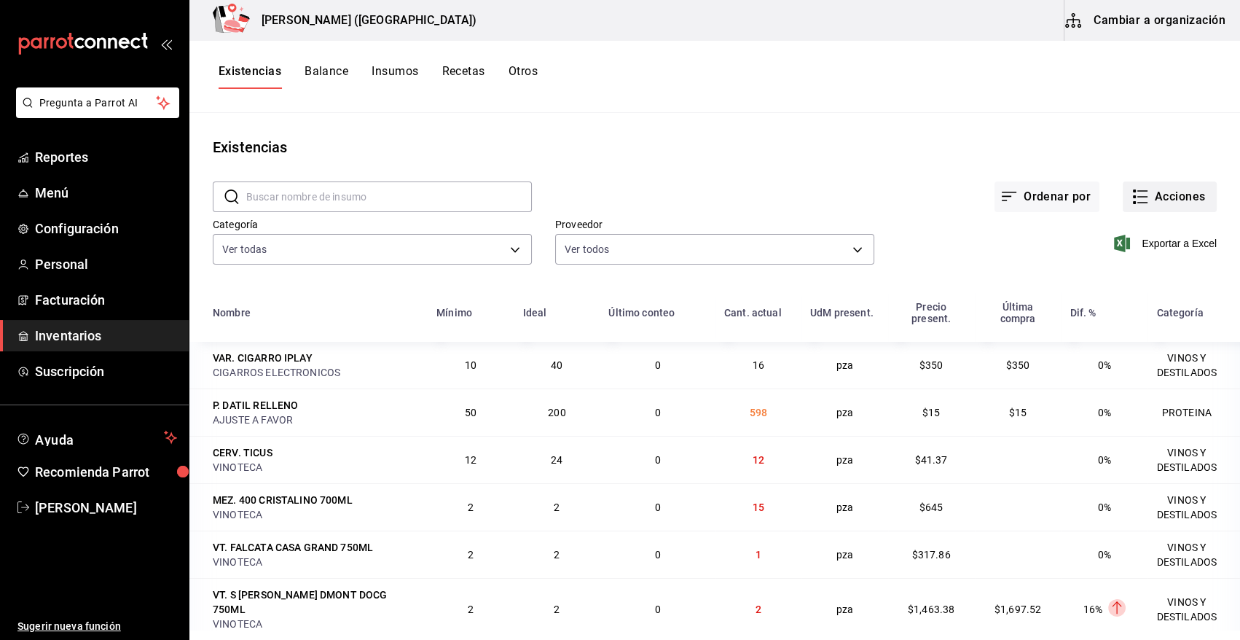
click at [1155, 196] on button "Acciones" at bounding box center [1170, 196] width 94 height 31
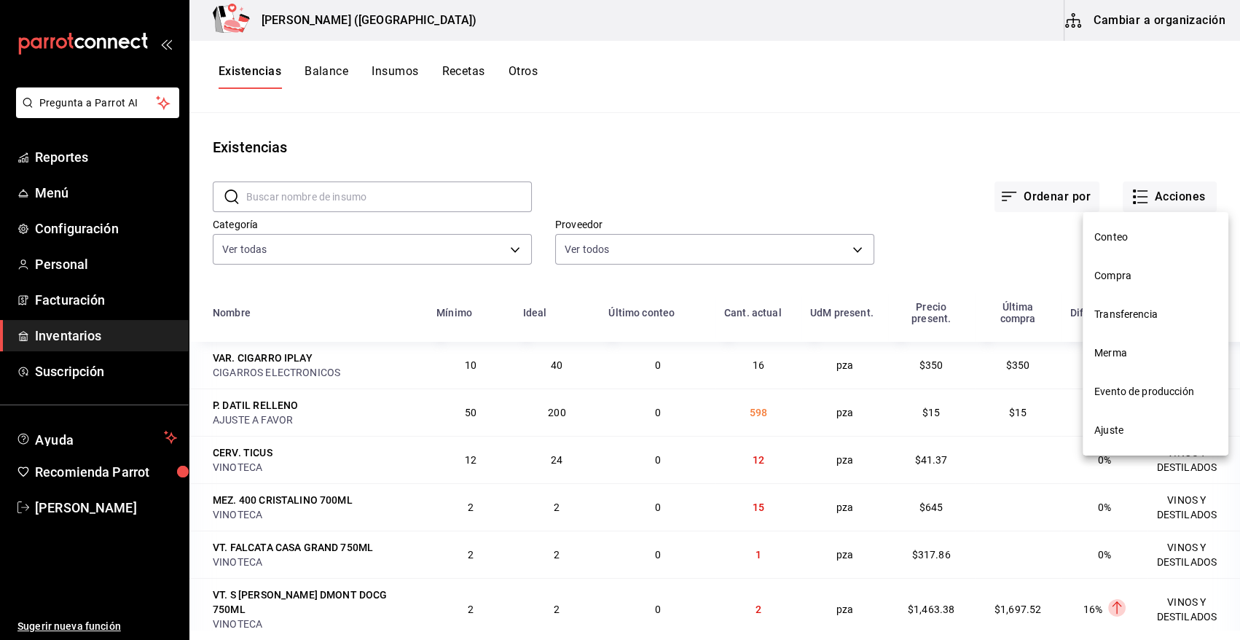
click at [1131, 349] on span "Merma" at bounding box center [1155, 352] width 122 height 15
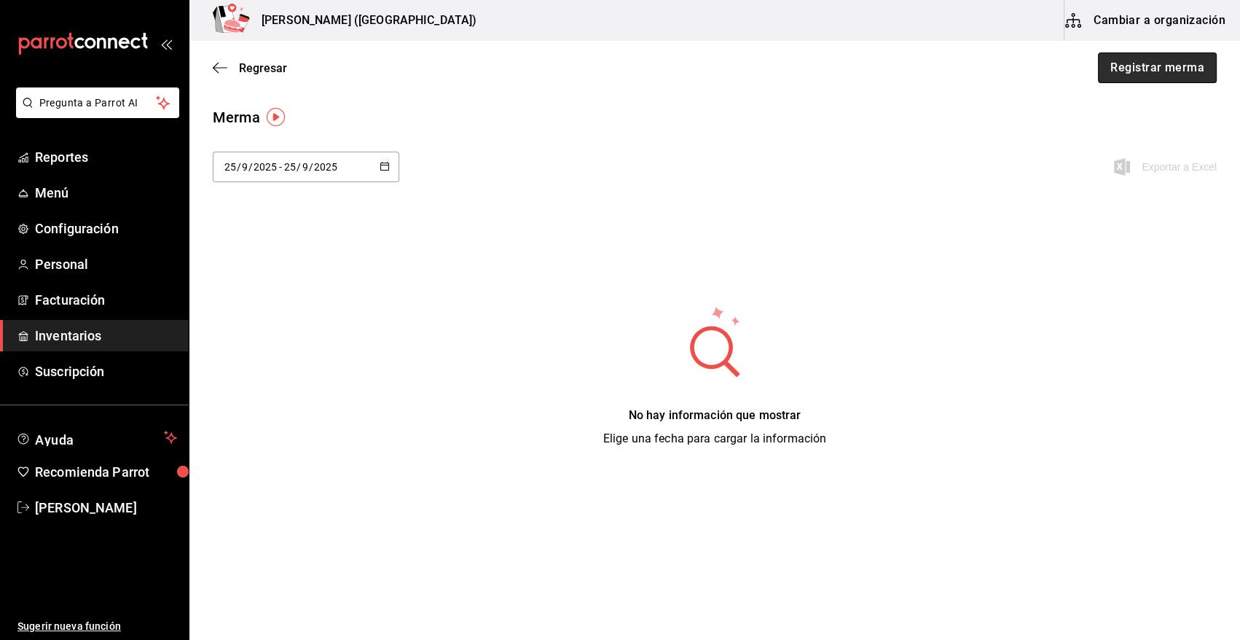
click at [1151, 69] on button "Registrar merma" at bounding box center [1157, 67] width 119 height 31
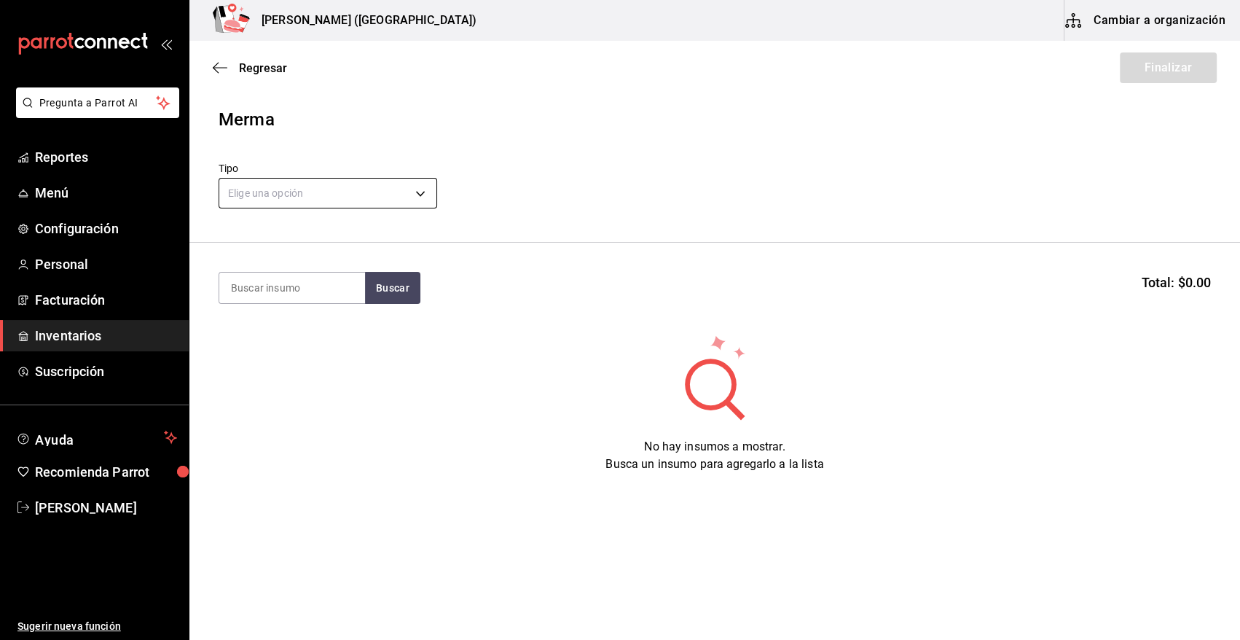
click at [385, 195] on body "Pregunta a Parrot AI Reportes Menú Configuración Personal Facturación Inventari…" at bounding box center [620, 278] width 1240 height 557
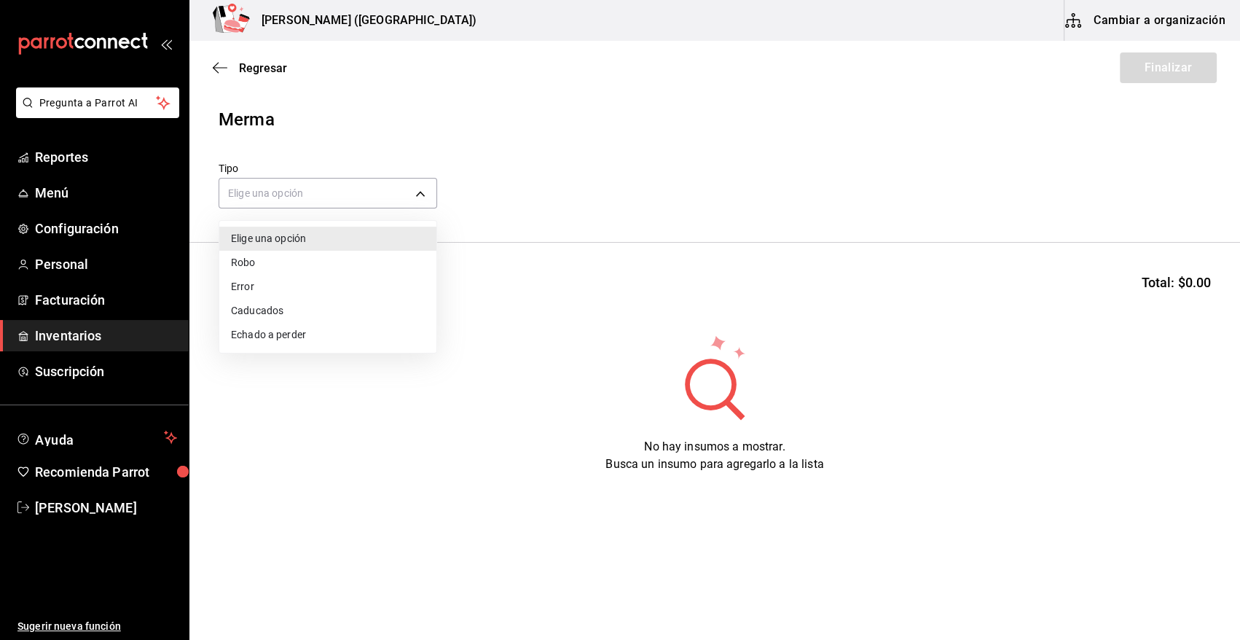
click at [283, 295] on li "Error" at bounding box center [327, 287] width 217 height 24
type input "ERROR"
click at [318, 188] on body "Pregunta a Parrot AI Reportes Menú Configuración Personal Facturación Inventari…" at bounding box center [620, 278] width 1240 height 557
click at [294, 283] on li "Error" at bounding box center [327, 287] width 217 height 24
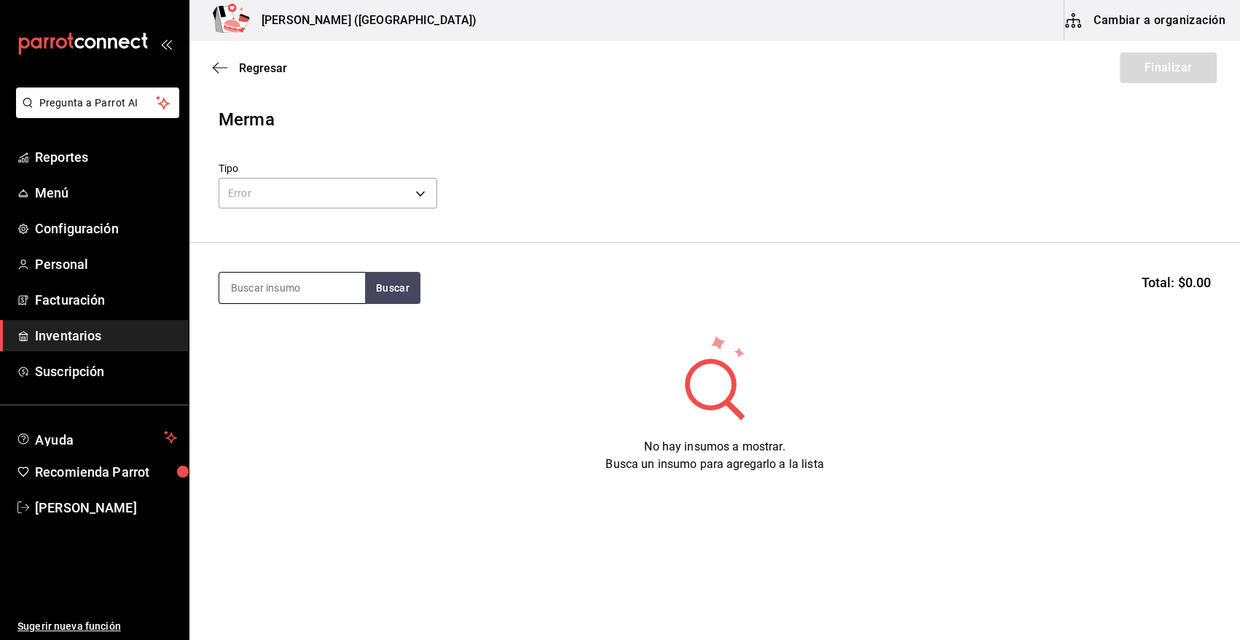
click at [270, 283] on input at bounding box center [292, 287] width 146 height 31
type input "ROBALO"
click at [415, 297] on button "Buscar" at bounding box center [392, 288] width 55 height 32
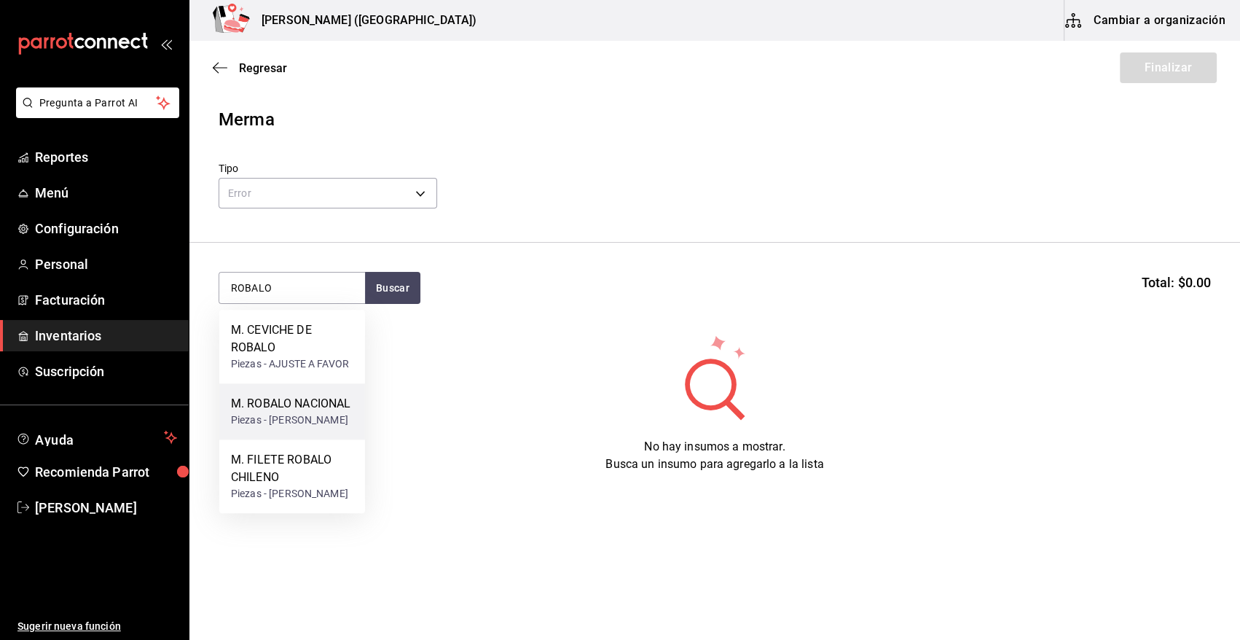
click at [297, 425] on div "Piezas - [PERSON_NAME]" at bounding box center [290, 419] width 119 height 15
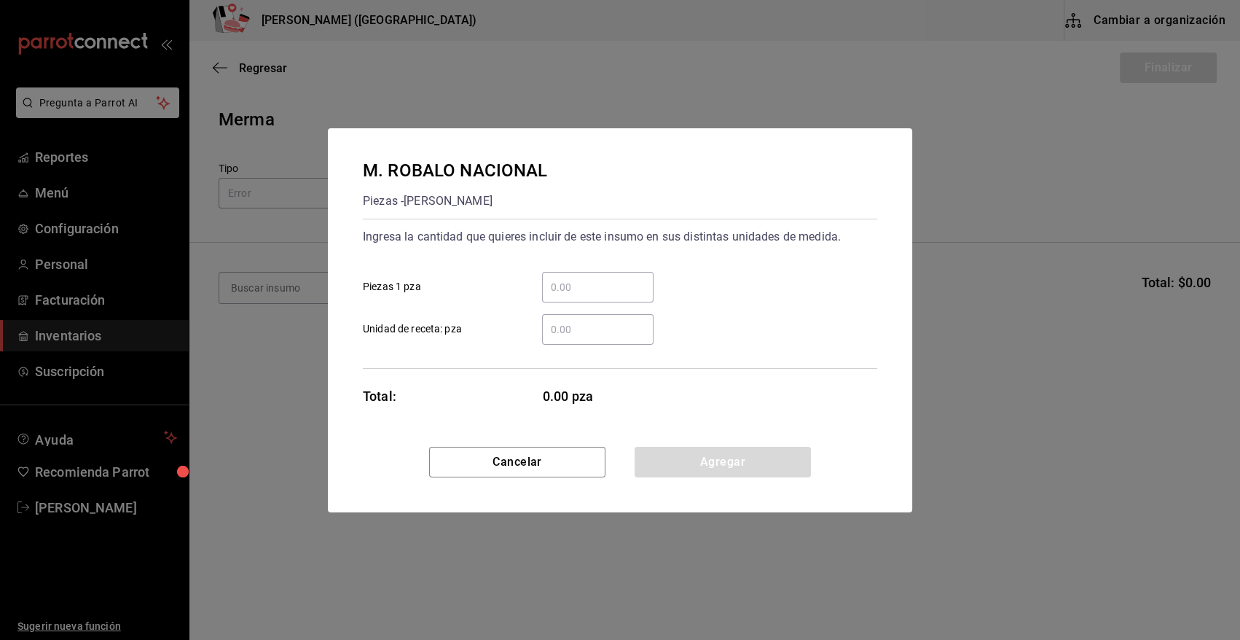
click at [607, 289] on input "​ Piezas 1 pza" at bounding box center [597, 286] width 111 height 17
type input "5"
click at [680, 465] on button "Agregar" at bounding box center [723, 462] width 176 height 31
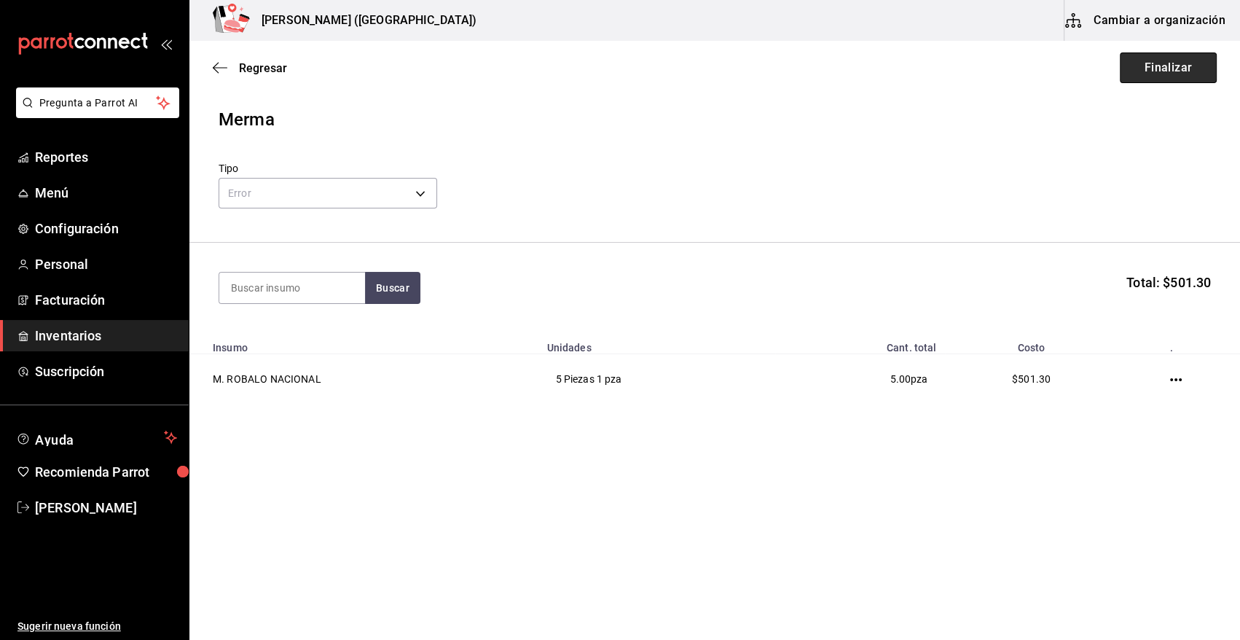
click at [1134, 63] on button "Finalizar" at bounding box center [1168, 67] width 97 height 31
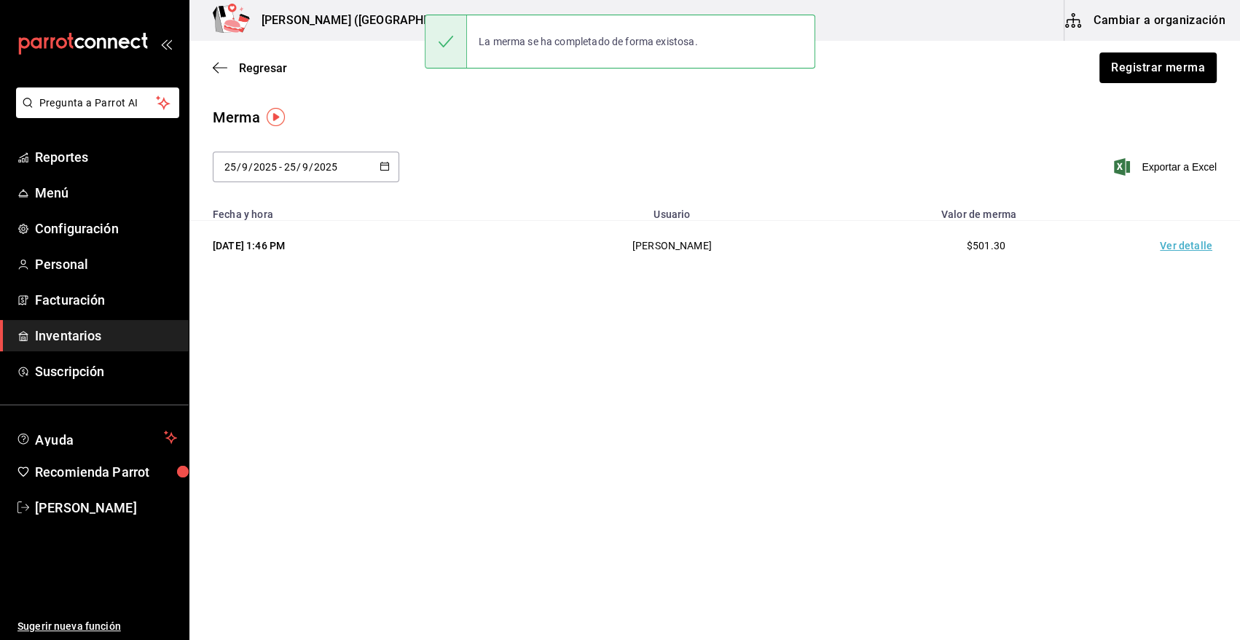
click at [1192, 250] on td "Ver detalle" at bounding box center [1189, 246] width 102 height 50
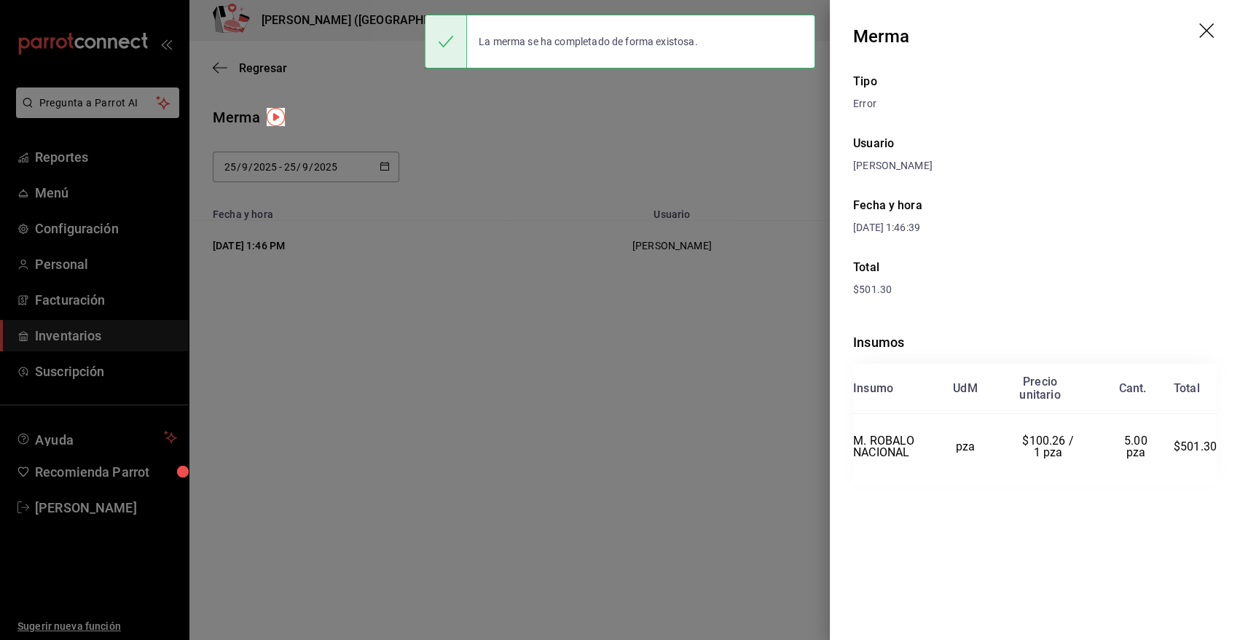
click at [853, 36] on div "Merma" at bounding box center [881, 36] width 56 height 26
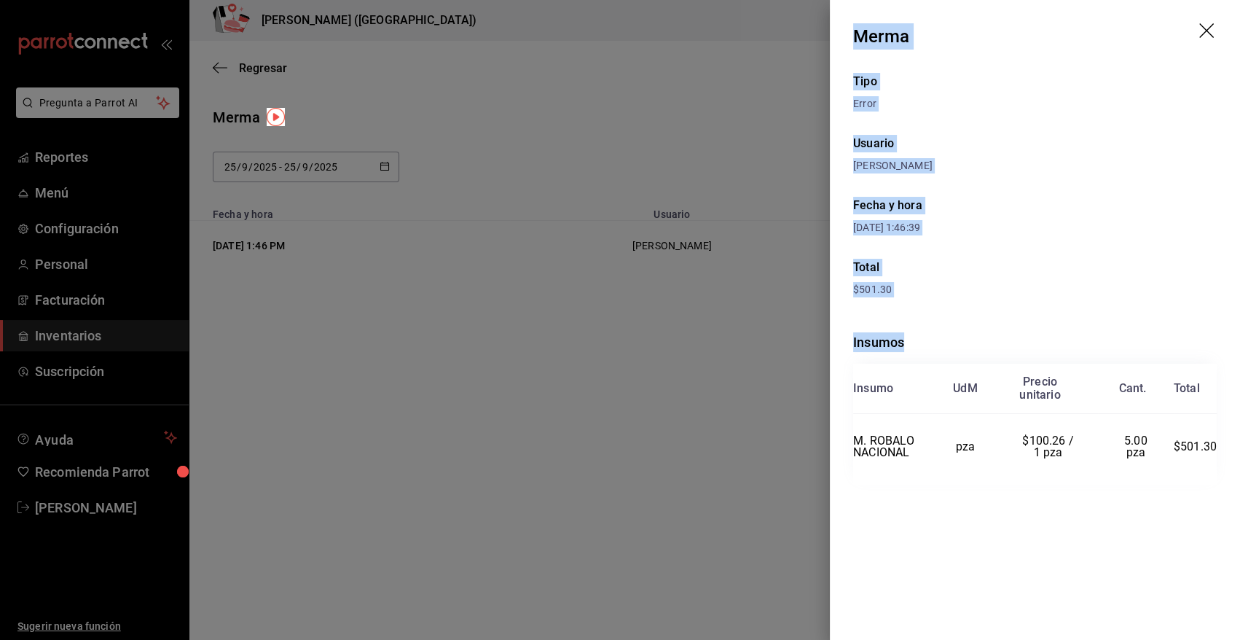
drag, startPoint x: 852, startPoint y: 31, endPoint x: 1239, endPoint y: 439, distance: 561.8
click at [1239, 439] on div "Merma Tipo Error Usuario [PERSON_NAME] y hora [DATE] 1:46:39 Total $501.30 Insu…" at bounding box center [1035, 320] width 410 height 640
copy div "Merma Tipo Error Usuario [PERSON_NAME] y hora [DATE] 1:46:39 Total $501.30 Insu…"
click at [1209, 23] on icon "drag" at bounding box center [1207, 31] width 17 height 17
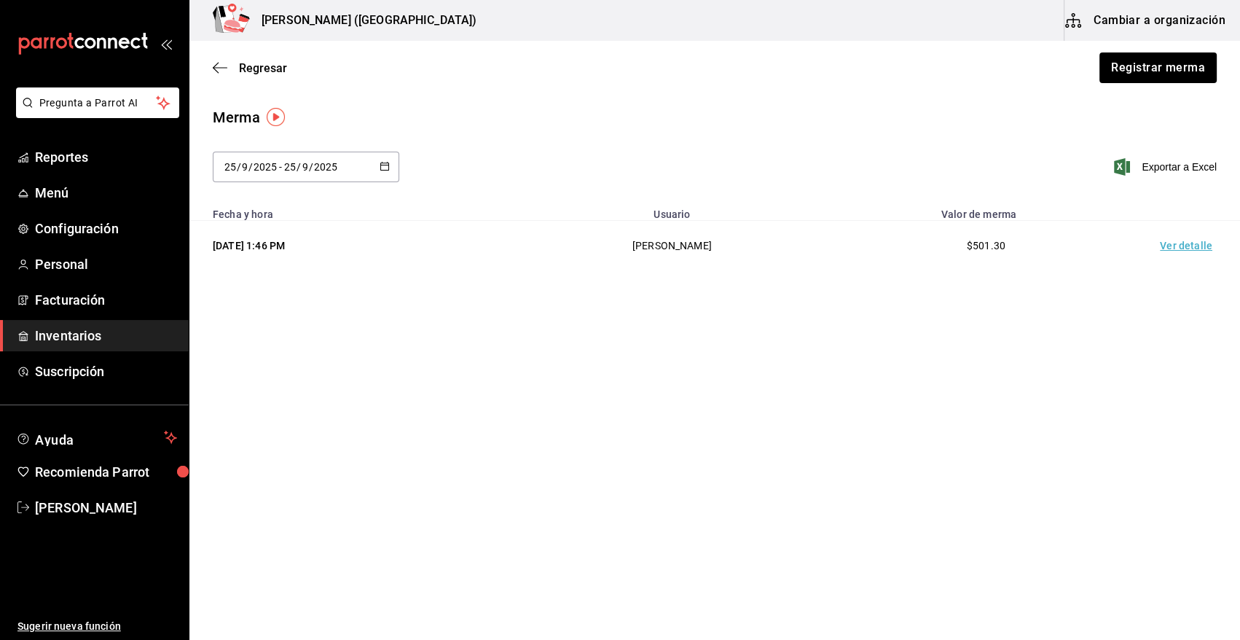
click at [166, 342] on span "Inventarios" at bounding box center [106, 336] width 142 height 20
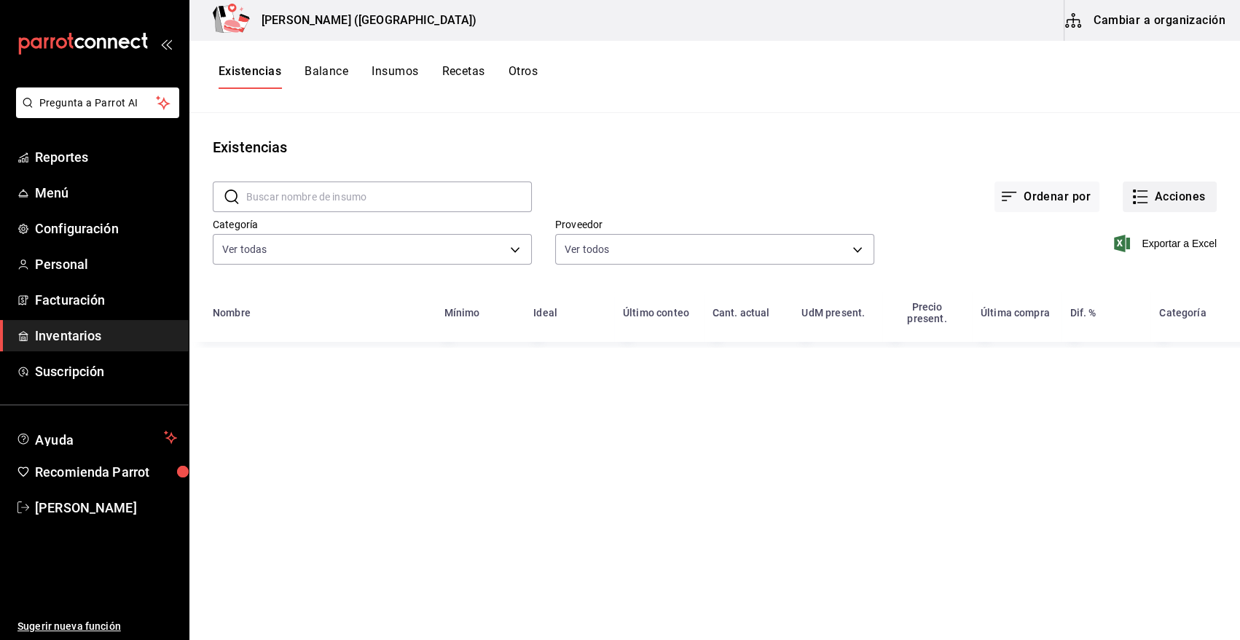
click at [1175, 203] on button "Acciones" at bounding box center [1170, 196] width 94 height 31
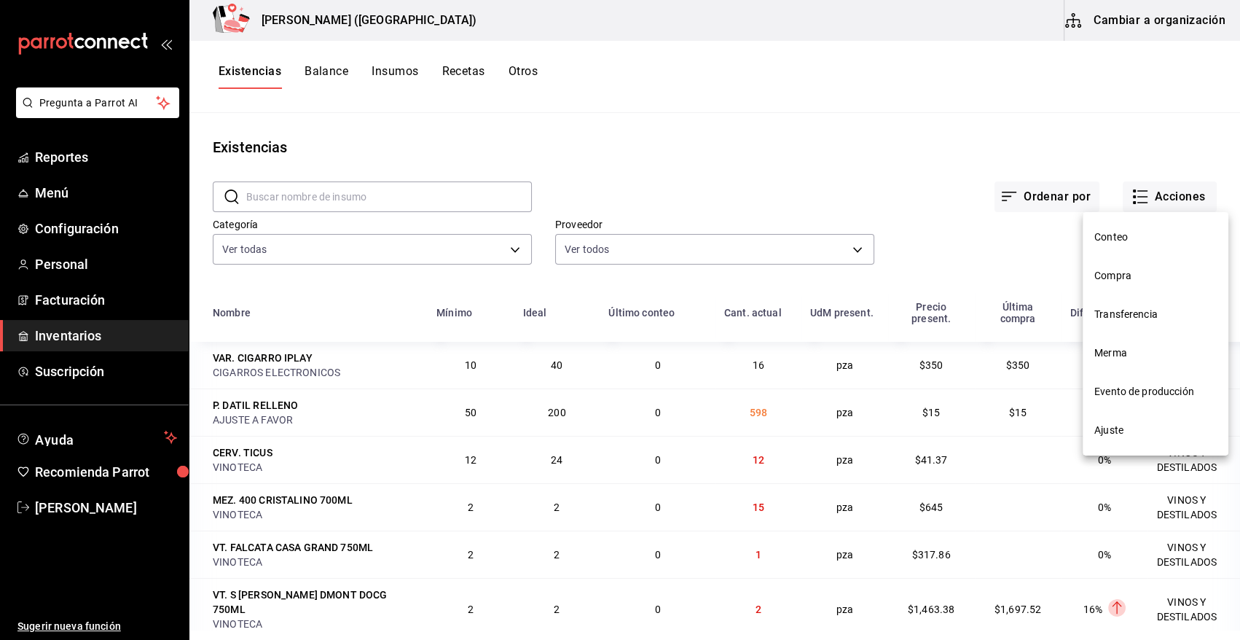
click at [1129, 282] on span "Compra" at bounding box center [1155, 275] width 122 height 15
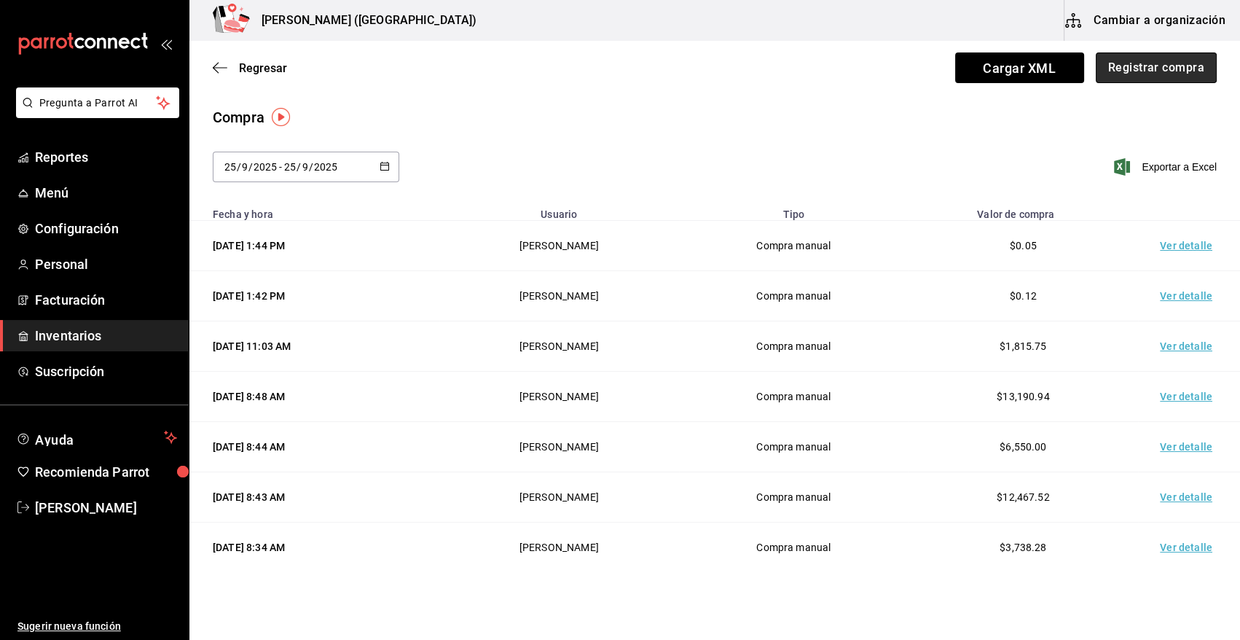
click at [1145, 66] on button "Registrar compra" at bounding box center [1156, 67] width 121 height 31
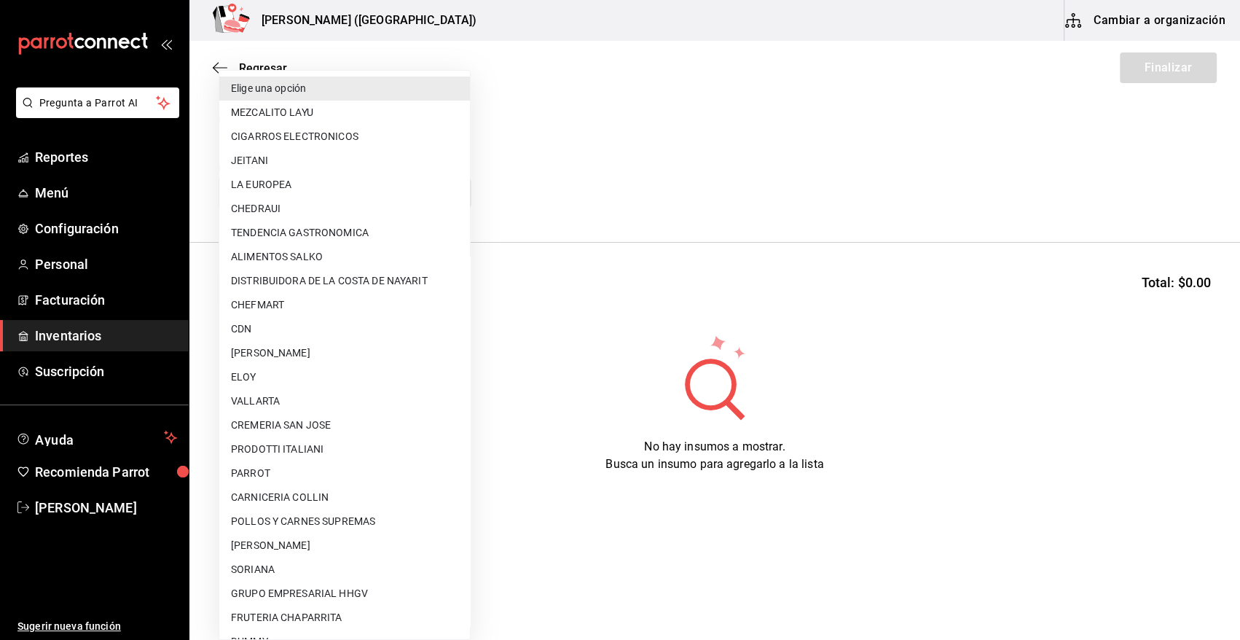
click at [305, 194] on body "Pregunta a Parrot AI Reportes Menú Configuración Personal Facturación Inventari…" at bounding box center [620, 278] width 1240 height 557
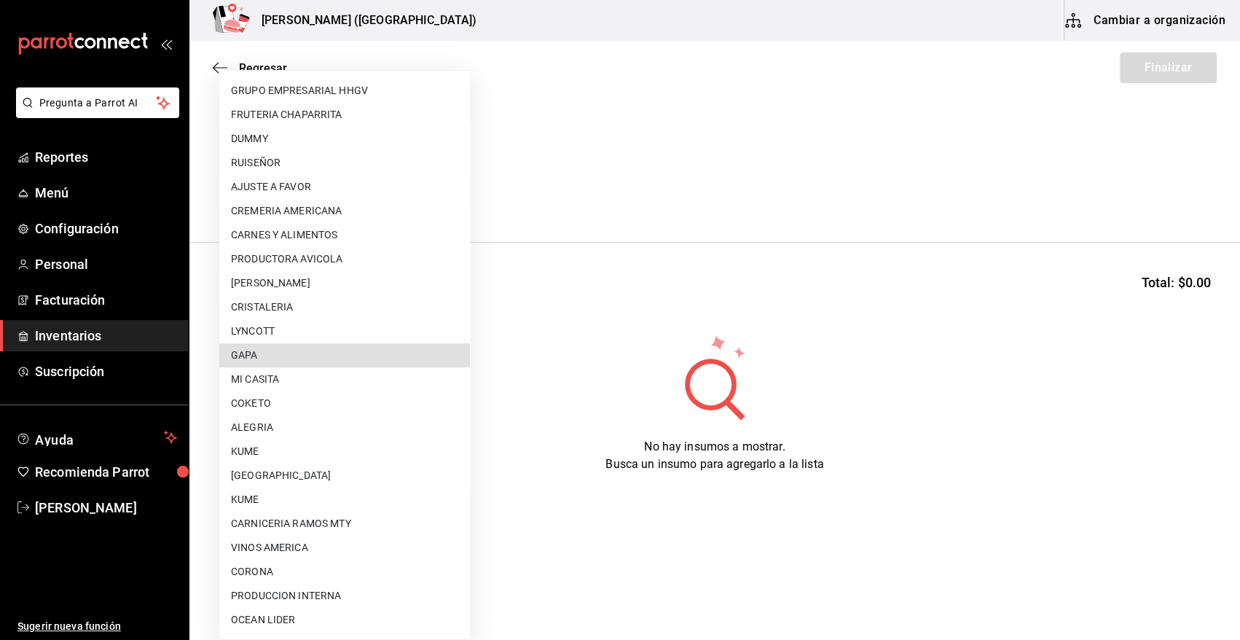
click at [328, 357] on li "GAPA" at bounding box center [344, 355] width 251 height 24
type input "67cef2db-6e67-4457-a2d1-6d93854fe5d6"
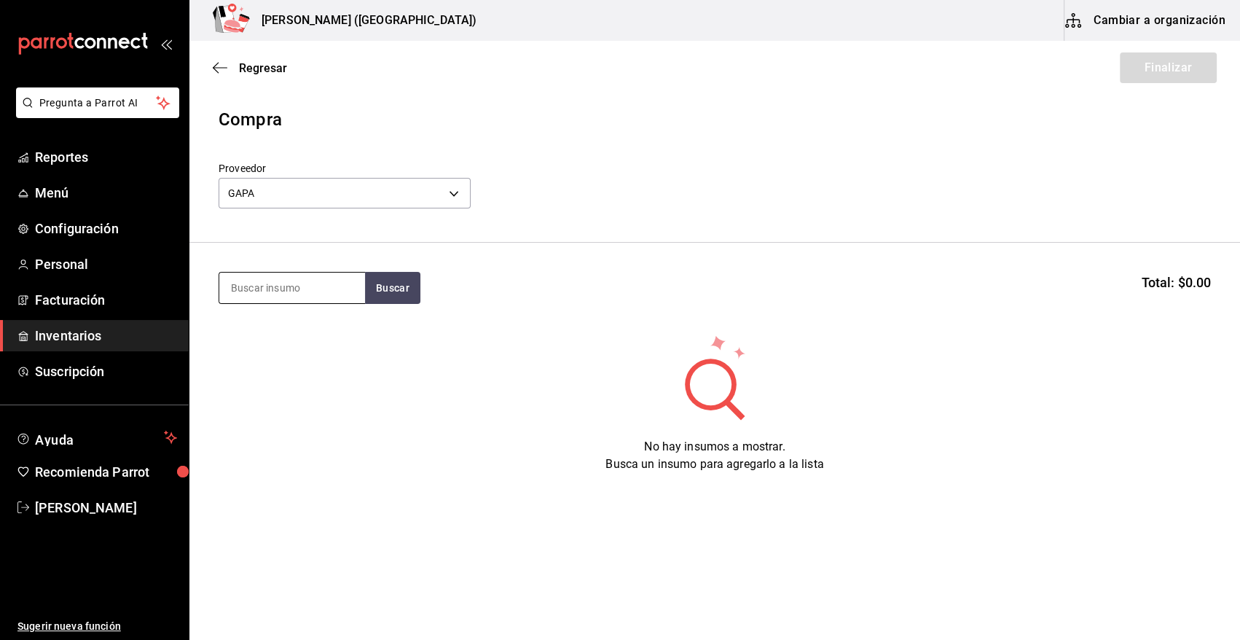
click at [281, 289] on input at bounding box center [292, 287] width 146 height 31
type input "AKA"
click at [394, 296] on button "Buscar" at bounding box center [392, 288] width 55 height 32
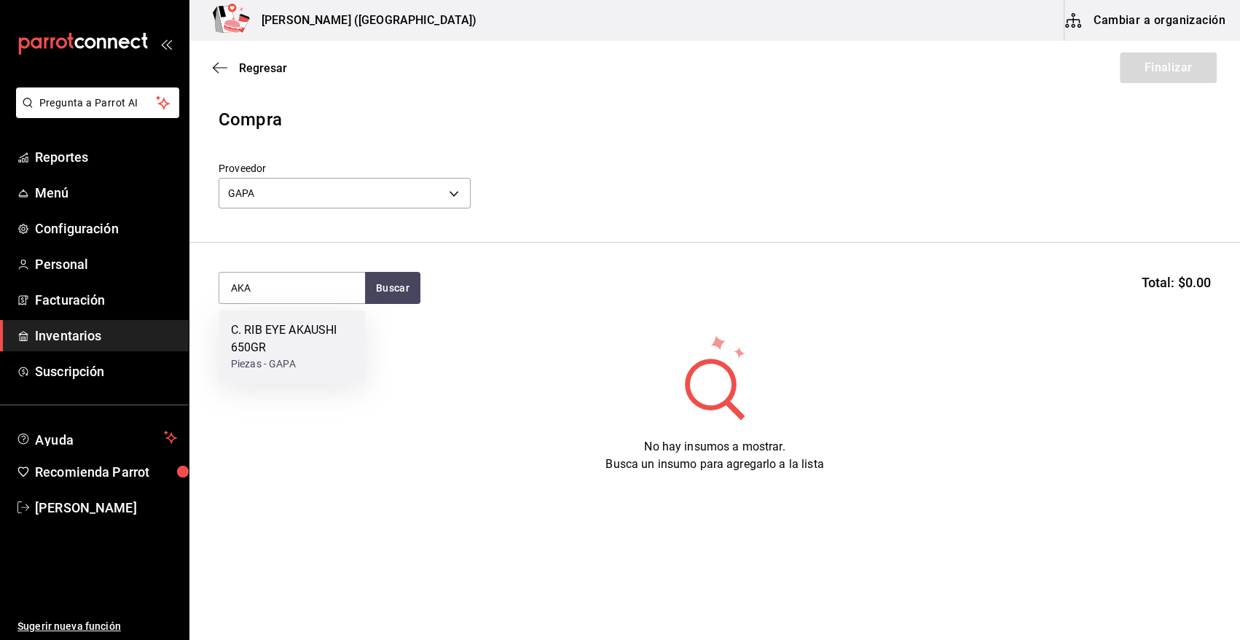
click at [318, 333] on div "C. RIB EYE AKAUSHI 650GR" at bounding box center [292, 338] width 122 height 35
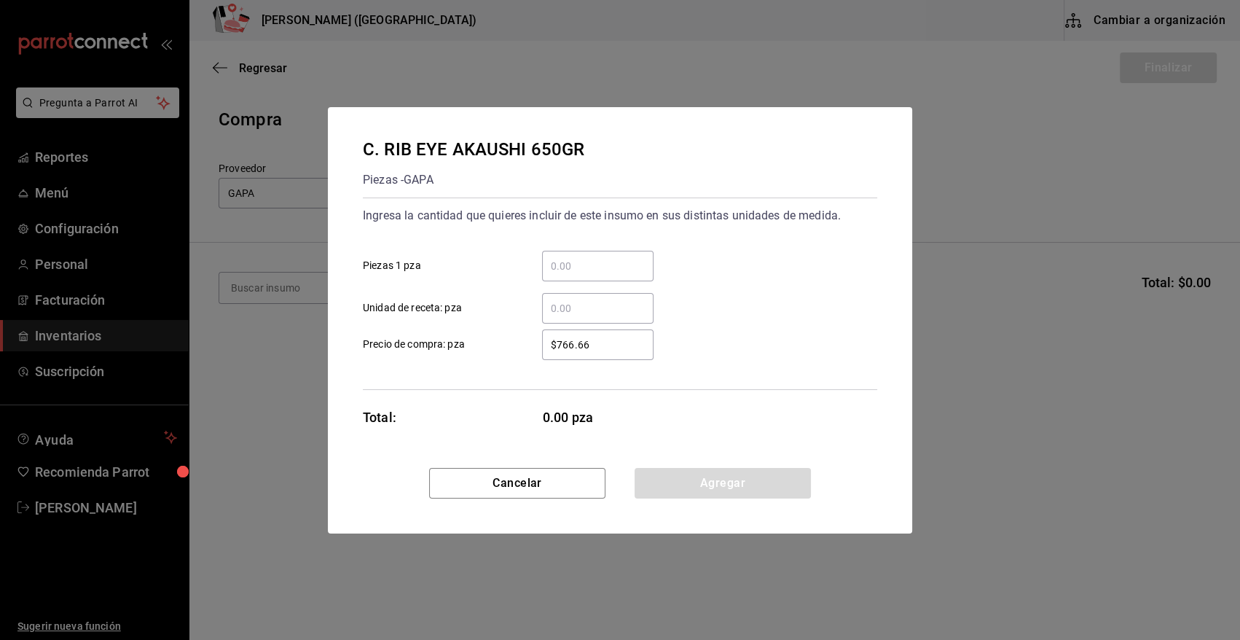
click at [574, 272] on input "​ Piezas 1 pza" at bounding box center [597, 265] width 111 height 17
type input "10"
drag, startPoint x: 597, startPoint y: 345, endPoint x: 485, endPoint y: 345, distance: 112.2
click at [485, 345] on label "$766.66 ​ Precio de compra: pza" at bounding box center [508, 344] width 291 height 31
type input "$1,451.60"
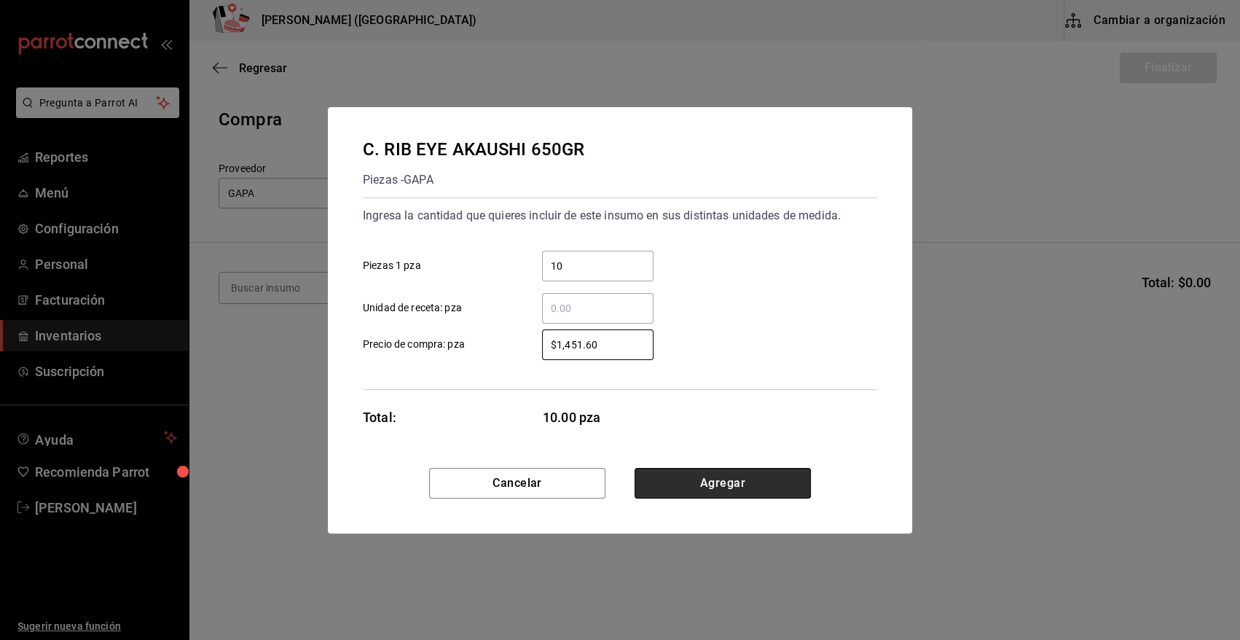
click at [753, 485] on button "Agregar" at bounding box center [723, 483] width 176 height 31
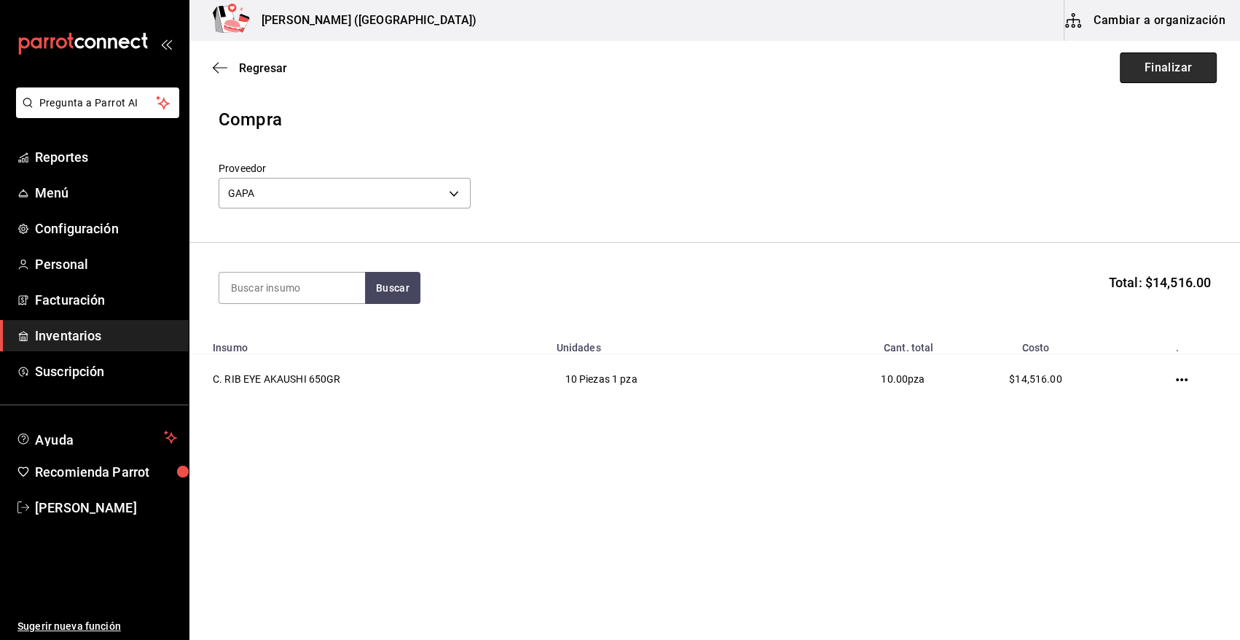
click at [1170, 66] on button "Finalizar" at bounding box center [1168, 67] width 97 height 31
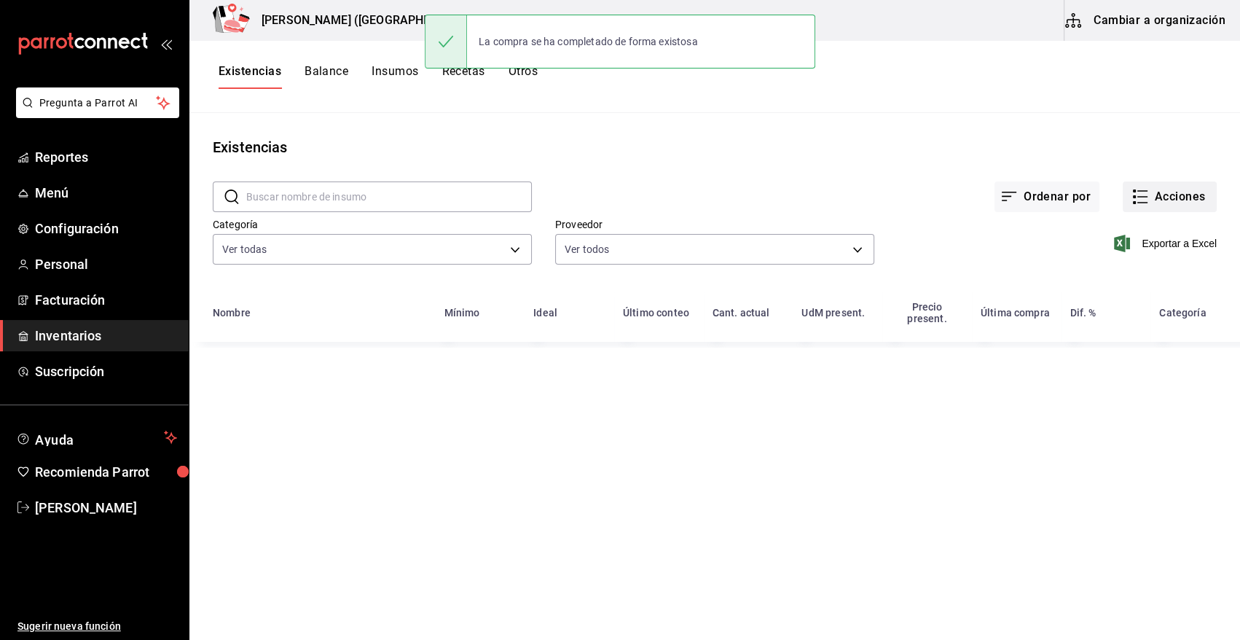
click at [1184, 190] on button "Acciones" at bounding box center [1170, 196] width 94 height 31
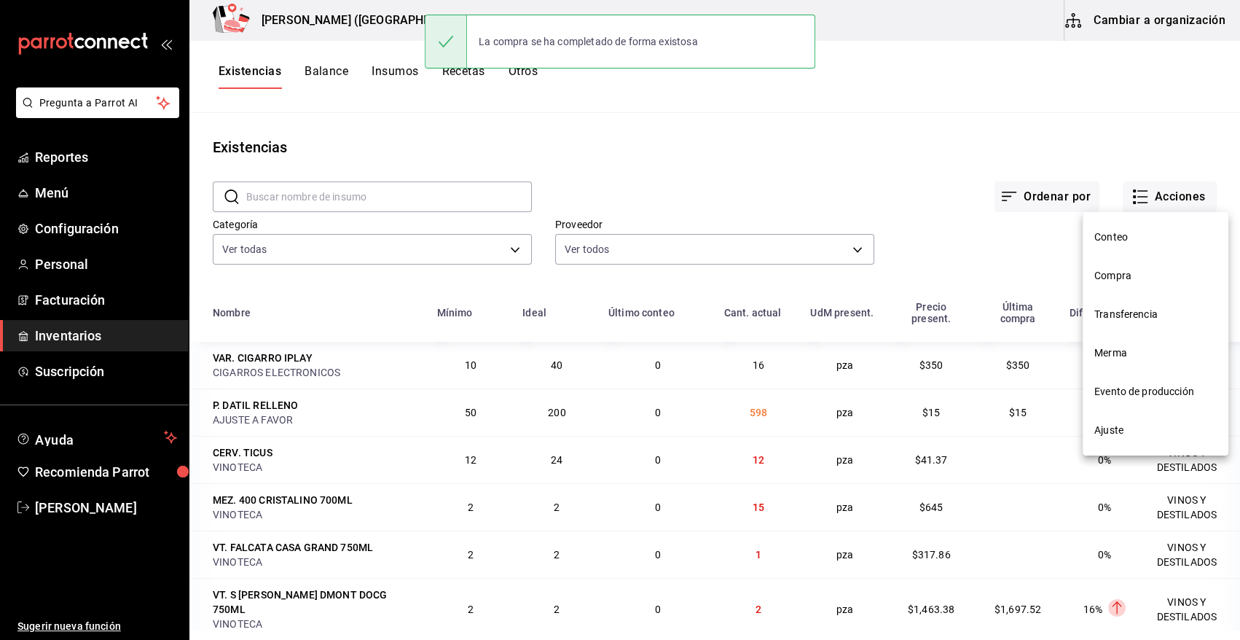
click at [1118, 273] on span "Compra" at bounding box center [1155, 275] width 122 height 15
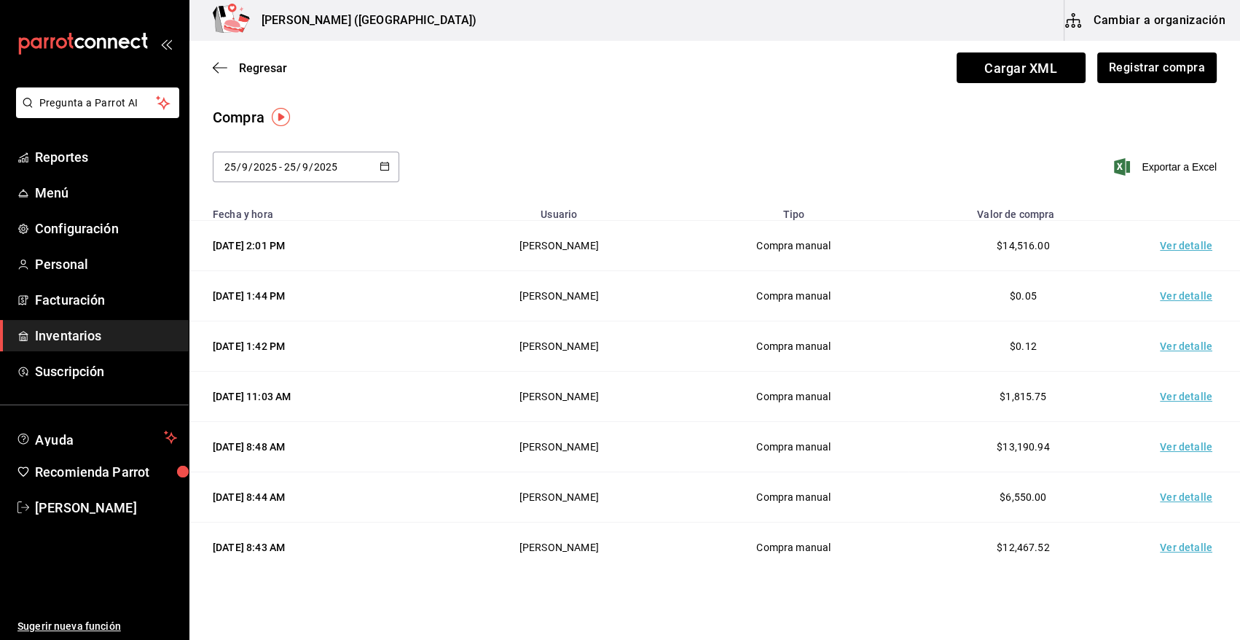
click at [1174, 247] on td "Ver detalle" at bounding box center [1189, 246] width 102 height 50
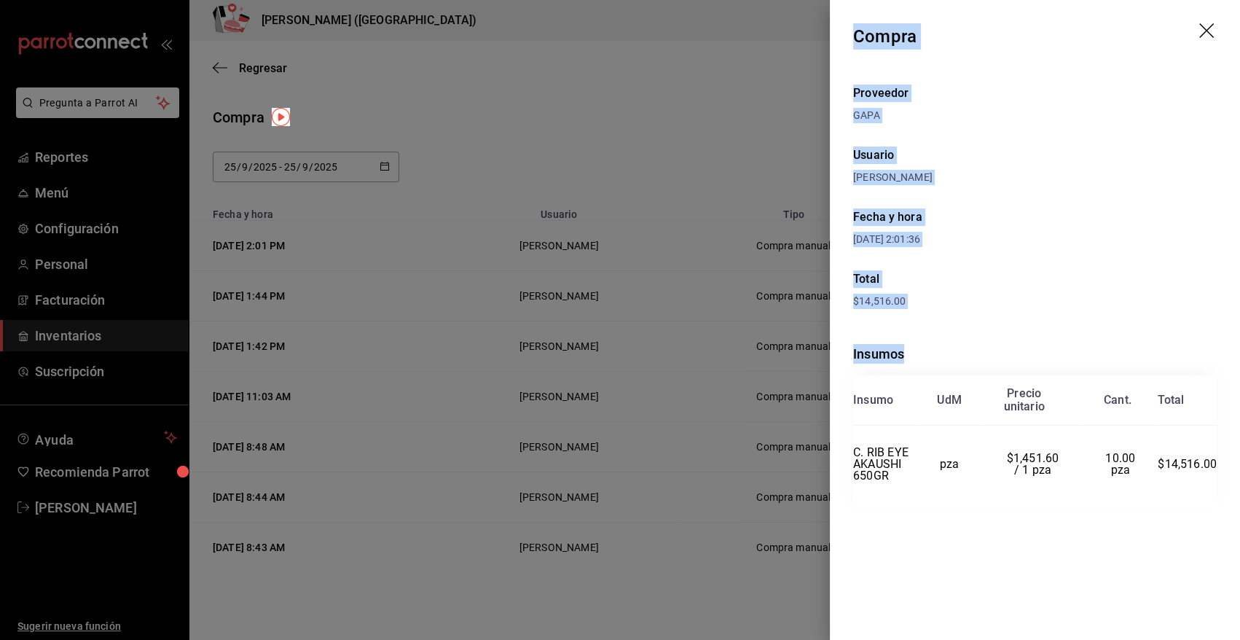
drag, startPoint x: 853, startPoint y: 31, endPoint x: 1224, endPoint y: 475, distance: 578.8
click at [1224, 475] on div "Compra Proveedor GAPA Usuario [PERSON_NAME] y hora [DATE] 2:01:36 Total $14,516…" at bounding box center [1035, 320] width 410 height 640
click at [1202, 30] on icon "drag" at bounding box center [1207, 31] width 17 height 17
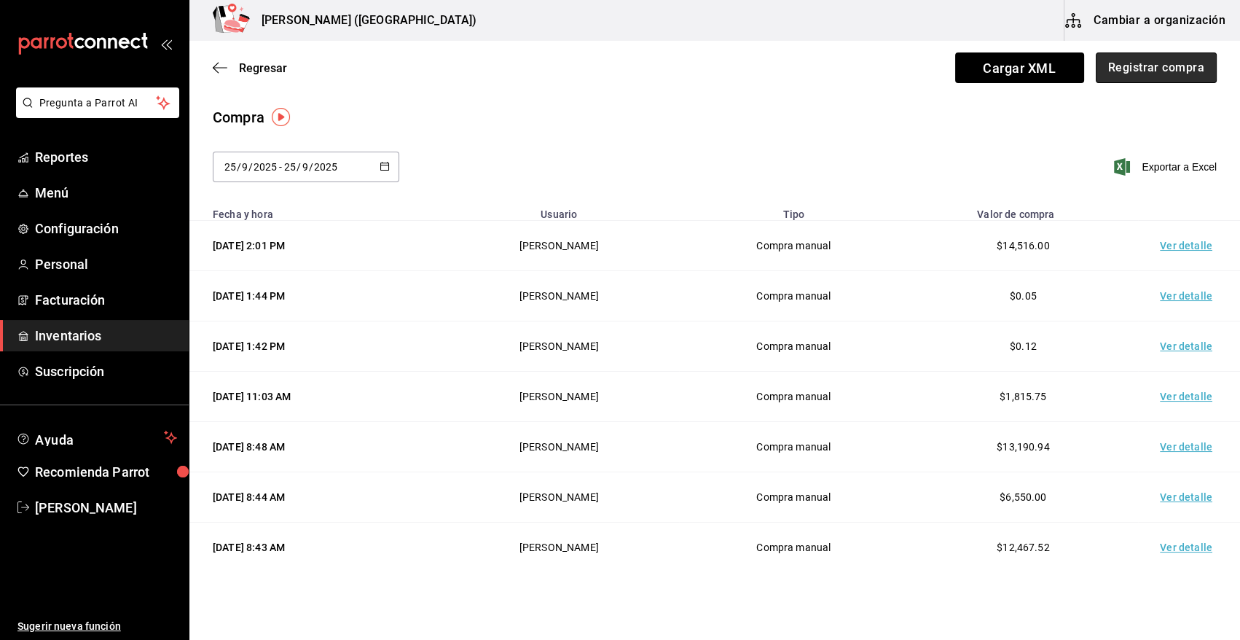
click at [1173, 71] on button "Registrar compra" at bounding box center [1156, 67] width 121 height 31
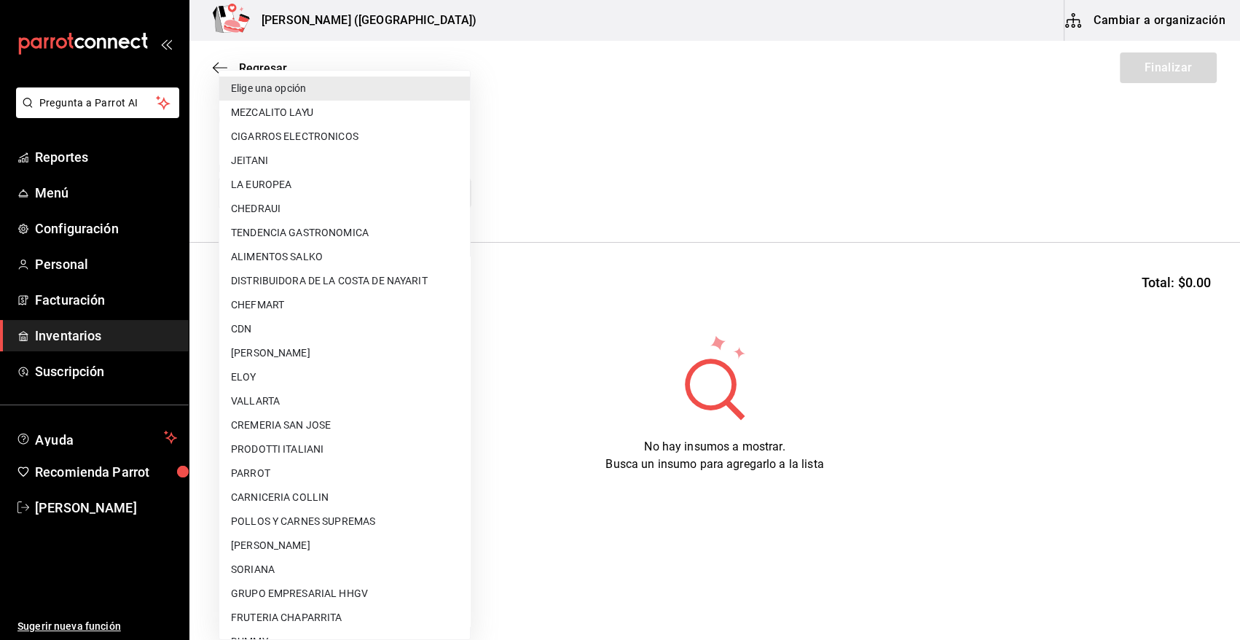
click at [333, 197] on body "Pregunta a Parrot AI Reportes Menú Configuración Personal Facturación Inventari…" at bounding box center [620, 278] width 1240 height 557
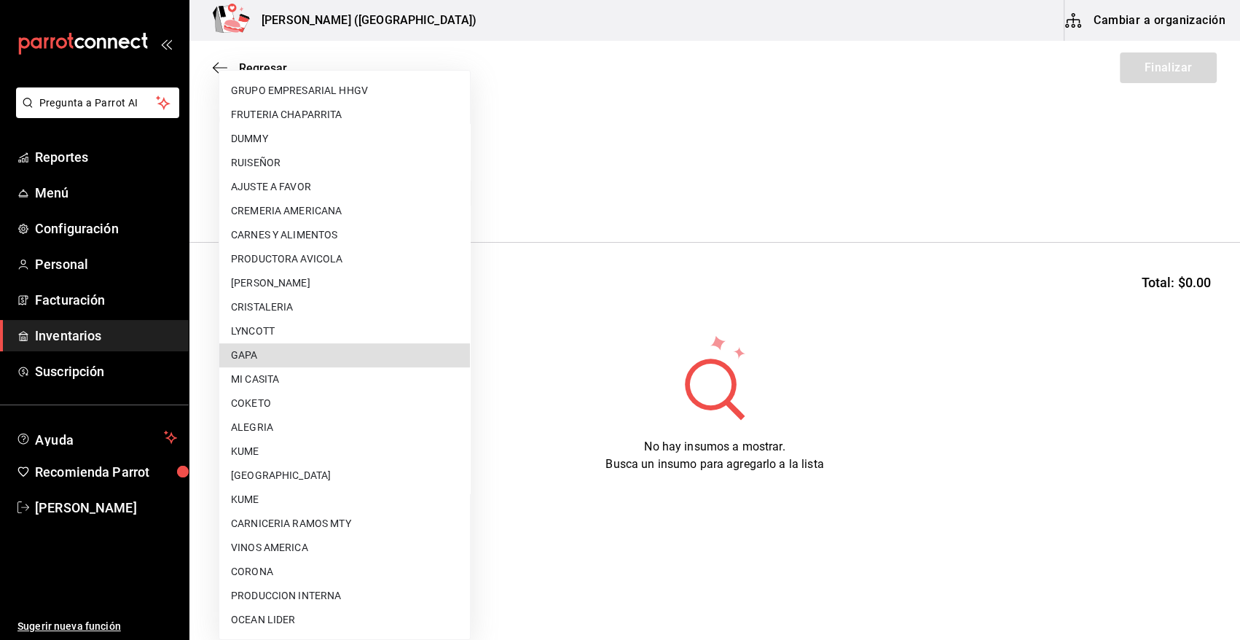
click at [321, 356] on li "GAPA" at bounding box center [344, 355] width 251 height 24
type input "67cef2db-6e67-4457-a2d1-6d93854fe5d6"
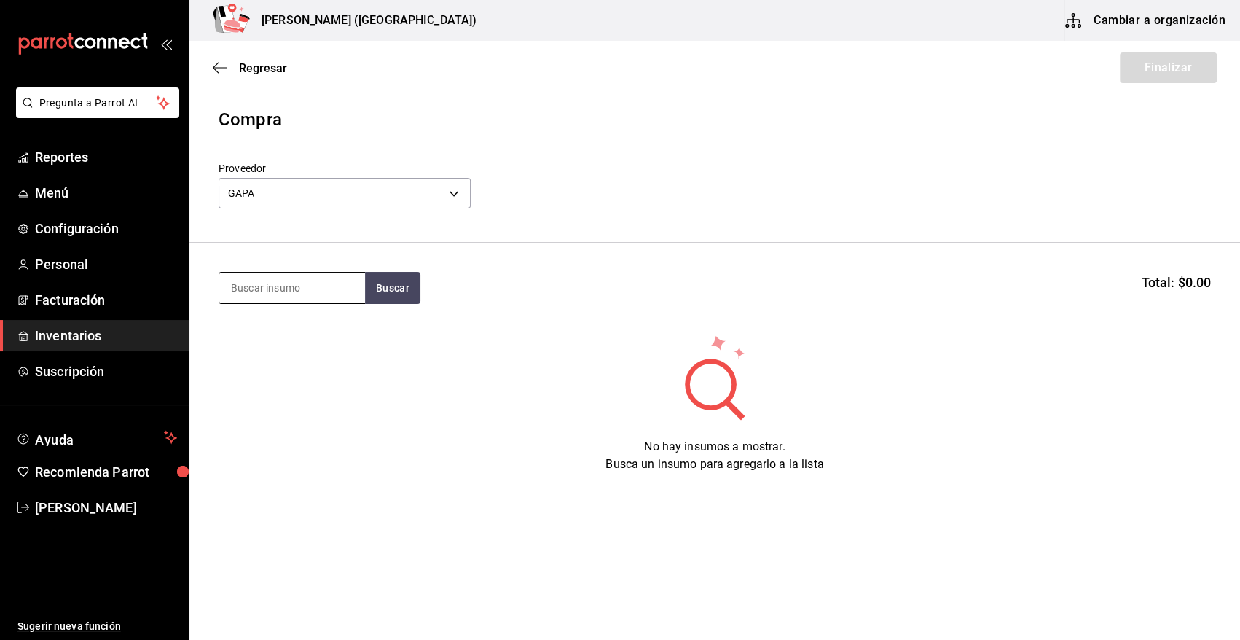
click at [307, 290] on input at bounding box center [292, 287] width 146 height 31
type input "RIB"
click at [386, 283] on button "Buscar" at bounding box center [392, 288] width 55 height 32
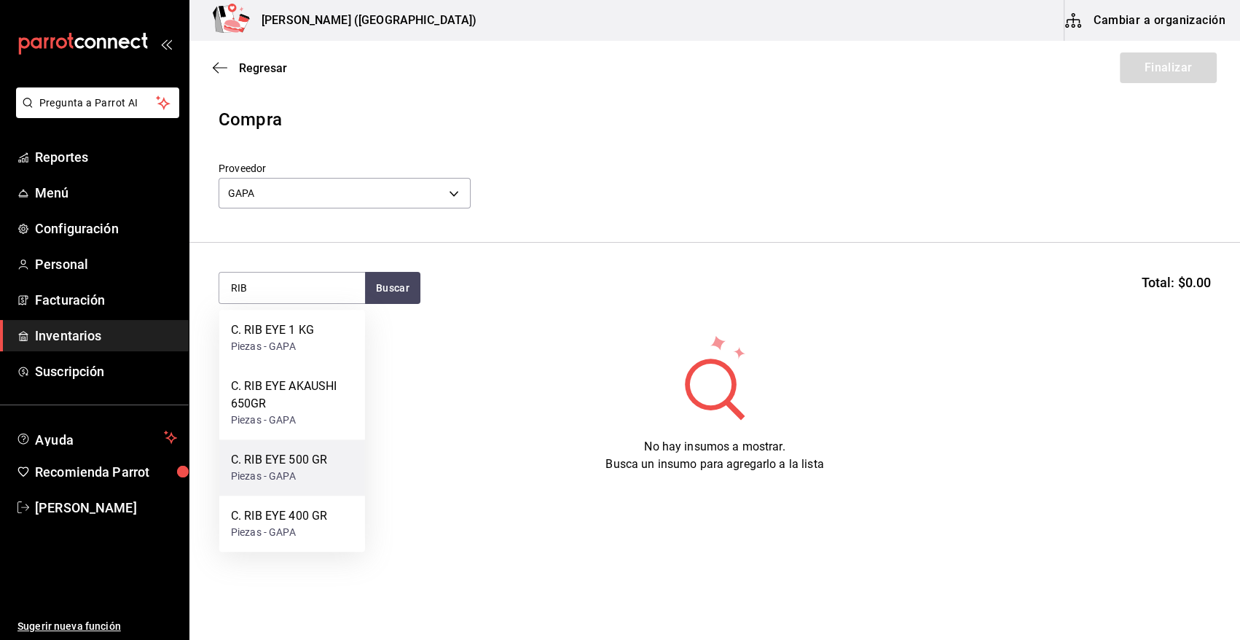
click at [304, 463] on div "C. RIB EYE 500 GR" at bounding box center [279, 459] width 96 height 17
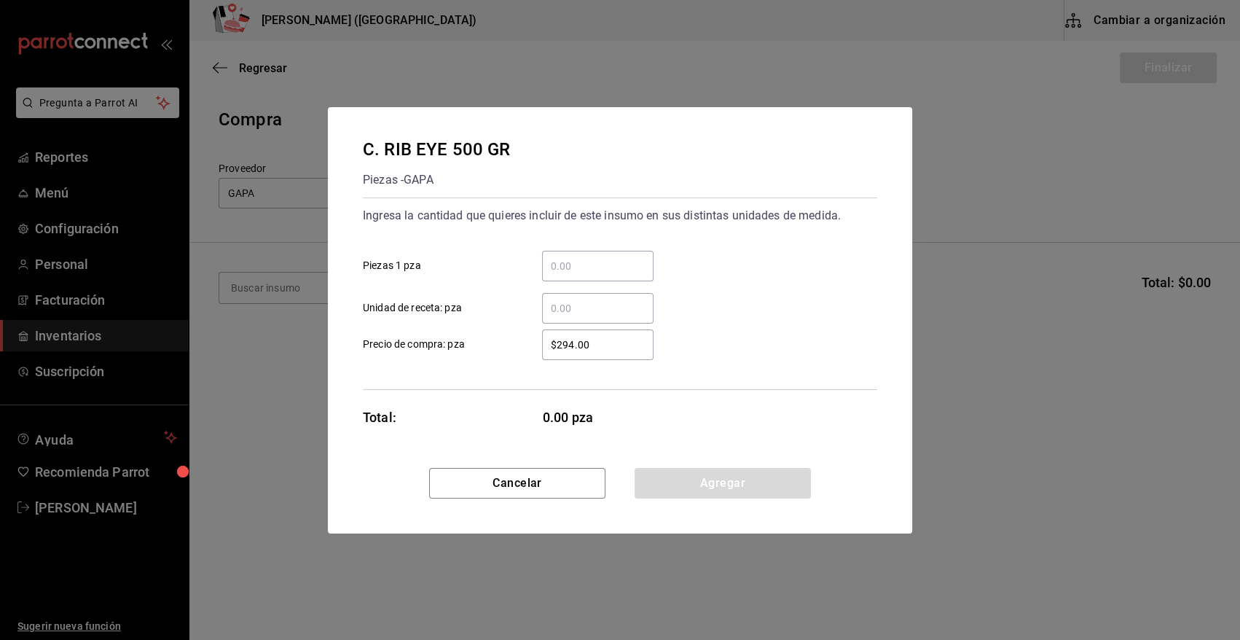
click at [608, 262] on input "​ Piezas 1 pza" at bounding box center [597, 265] width 111 height 17
type input "10"
drag, startPoint x: 616, startPoint y: 344, endPoint x: 466, endPoint y: 345, distance: 149.4
click at [466, 345] on label "$294.00 ​ Precio de compra: pza" at bounding box center [508, 344] width 291 height 31
type input "$556.26"
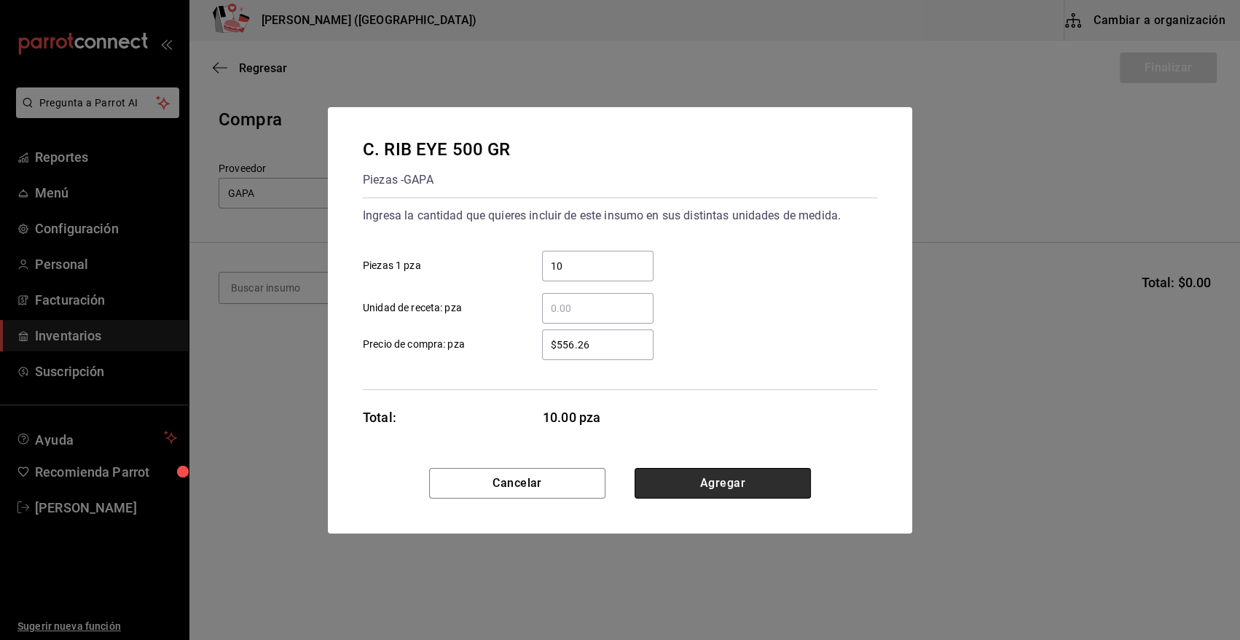
click at [671, 482] on button "Agregar" at bounding box center [723, 483] width 176 height 31
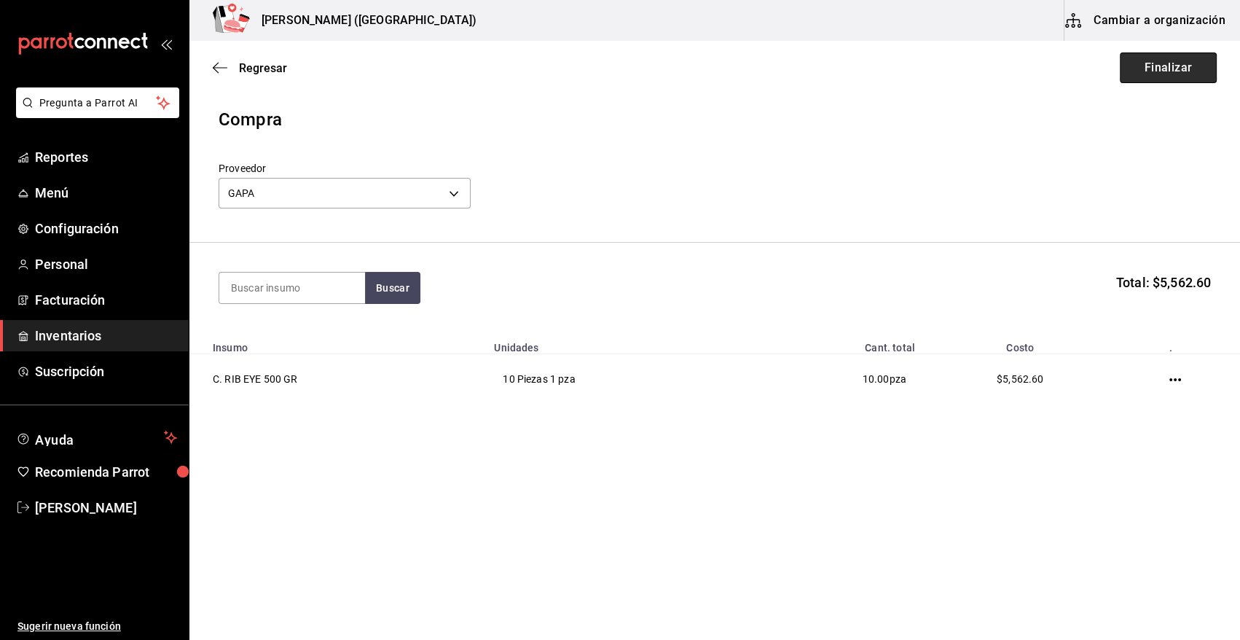
click at [1161, 71] on button "Finalizar" at bounding box center [1168, 67] width 97 height 31
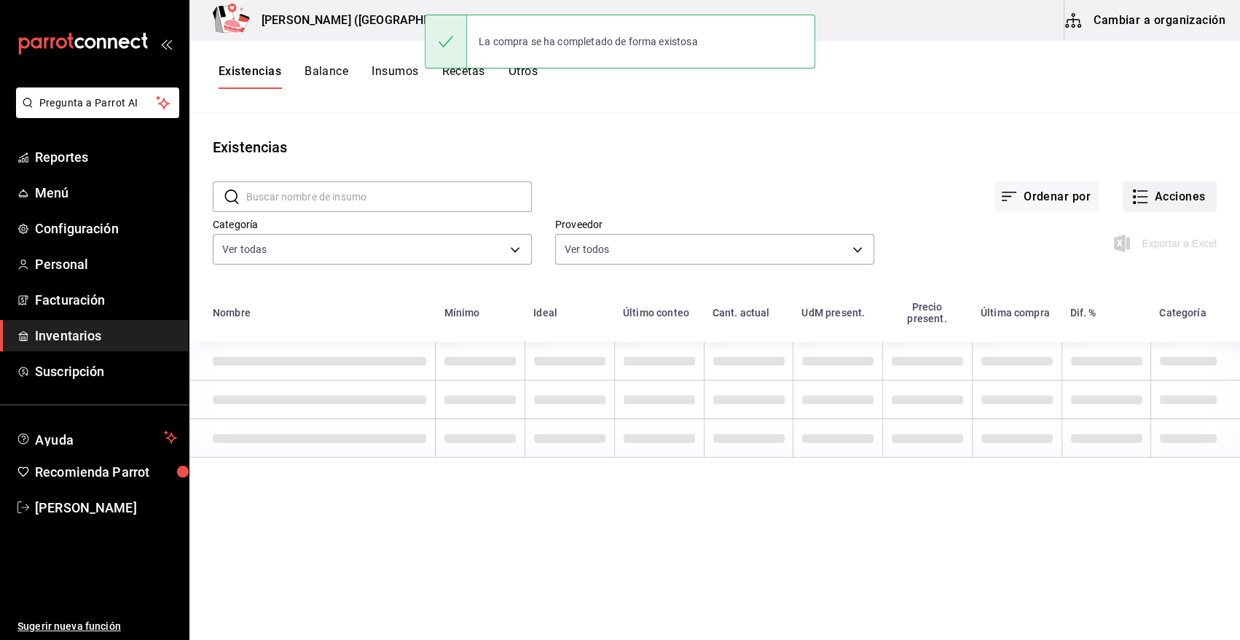
click at [1183, 195] on button "Acciones" at bounding box center [1170, 196] width 94 height 31
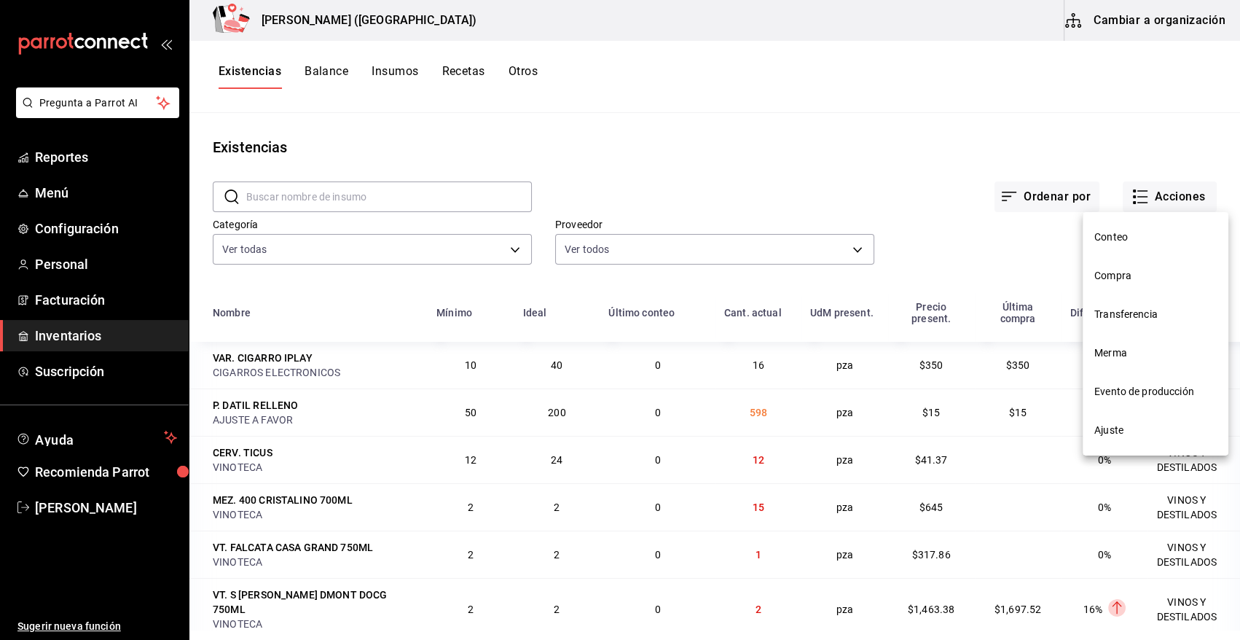
click at [1119, 277] on span "Compra" at bounding box center [1155, 275] width 122 height 15
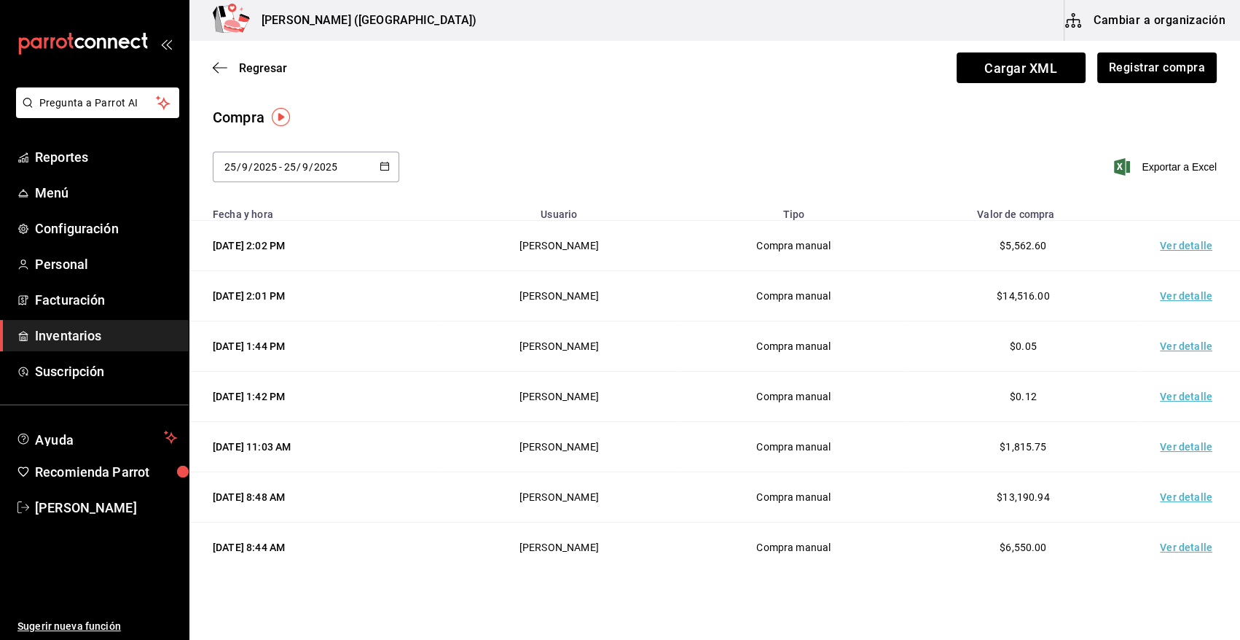
click at [1180, 248] on td "Ver detalle" at bounding box center [1189, 246] width 102 height 50
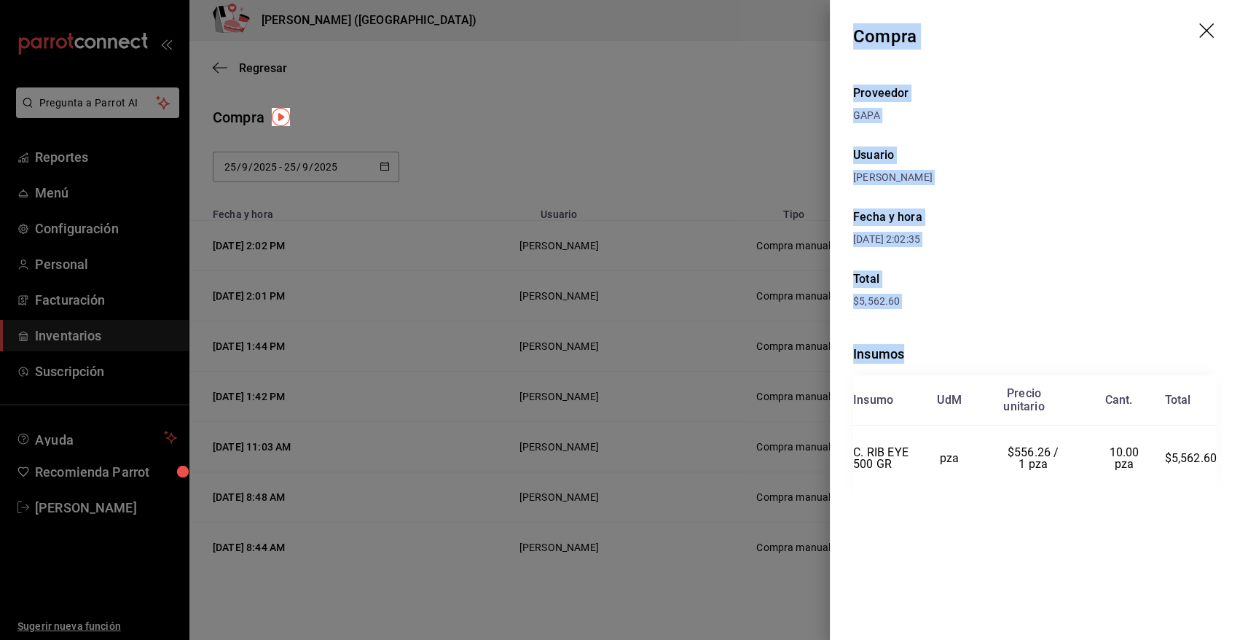
drag, startPoint x: 854, startPoint y: 33, endPoint x: 1219, endPoint y: 464, distance: 565.0
click at [1219, 464] on div "Compra Proveedor GAPA Usuario [PERSON_NAME] y hora [DATE] 2:02:35 Total $5,562.…" at bounding box center [1035, 320] width 410 height 640
click at [1204, 28] on icon "drag" at bounding box center [1206, 30] width 15 height 15
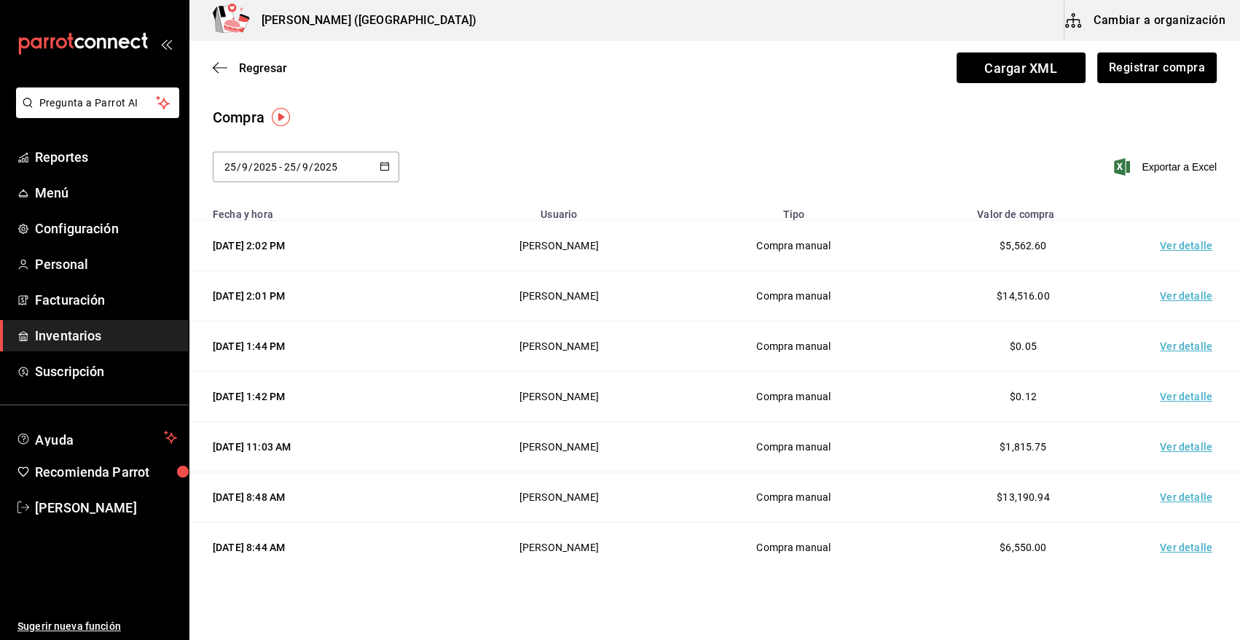
click at [121, 336] on span "Inventarios" at bounding box center [106, 336] width 142 height 20
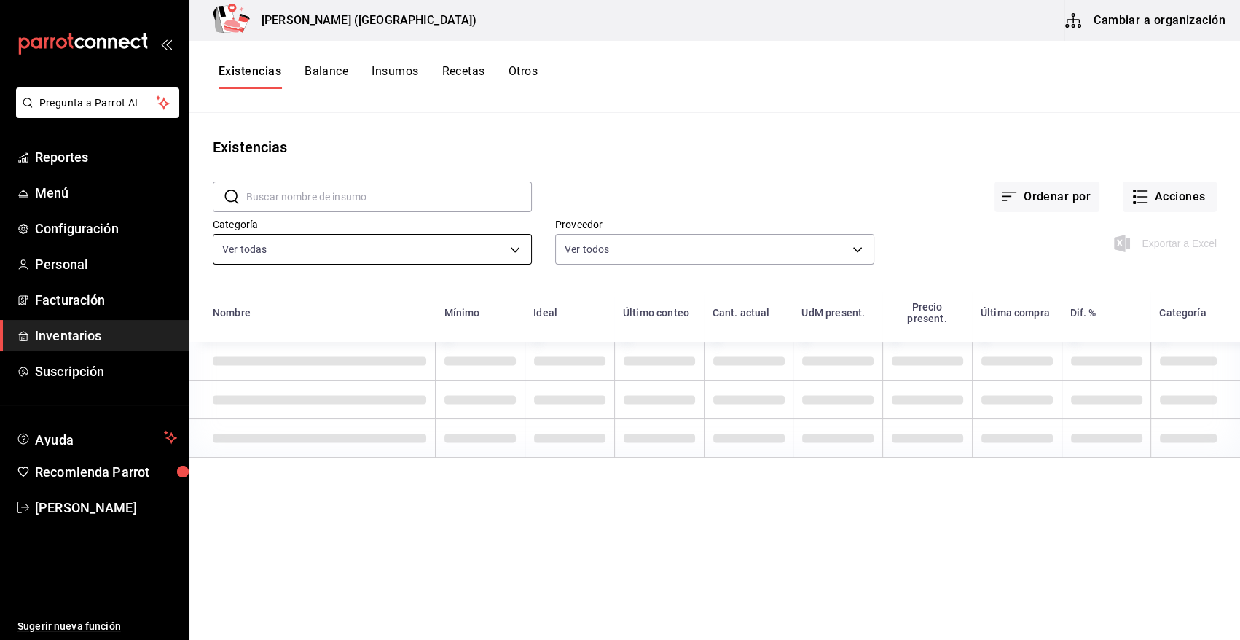
click at [409, 248] on body "Pregunta a Parrot AI Reportes Menú Configuración Personal Facturación Inventari…" at bounding box center [620, 314] width 1240 height 629
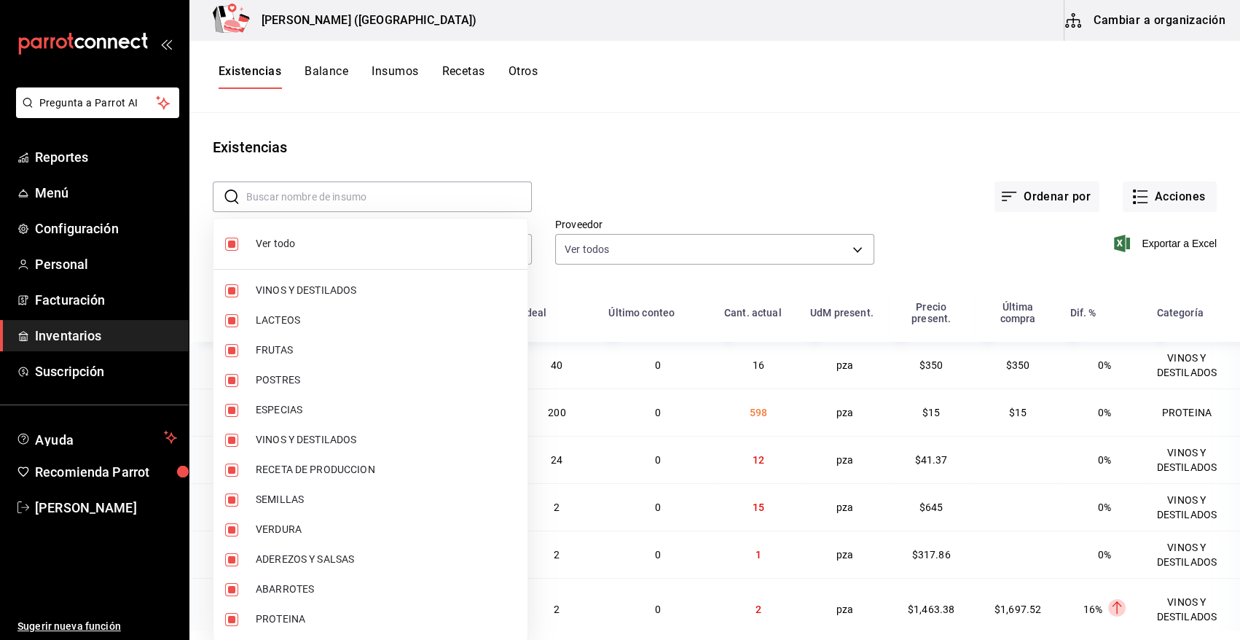
click at [230, 247] on input "checkbox" at bounding box center [231, 244] width 13 height 13
checkbox input "false"
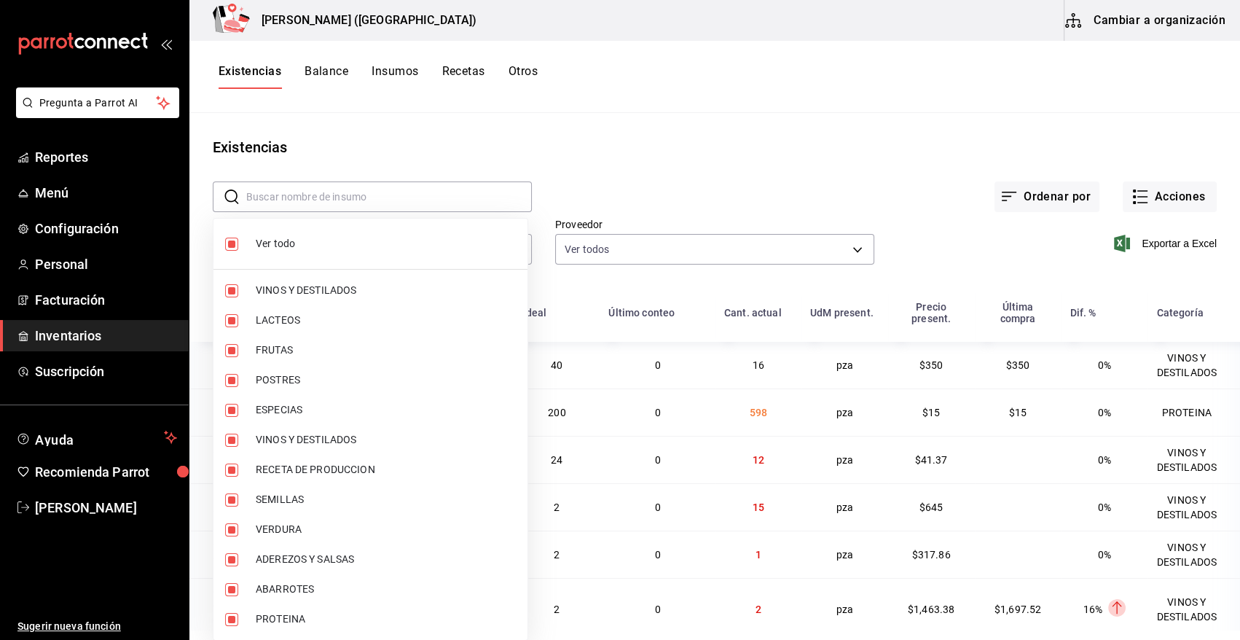
checkbox input "false"
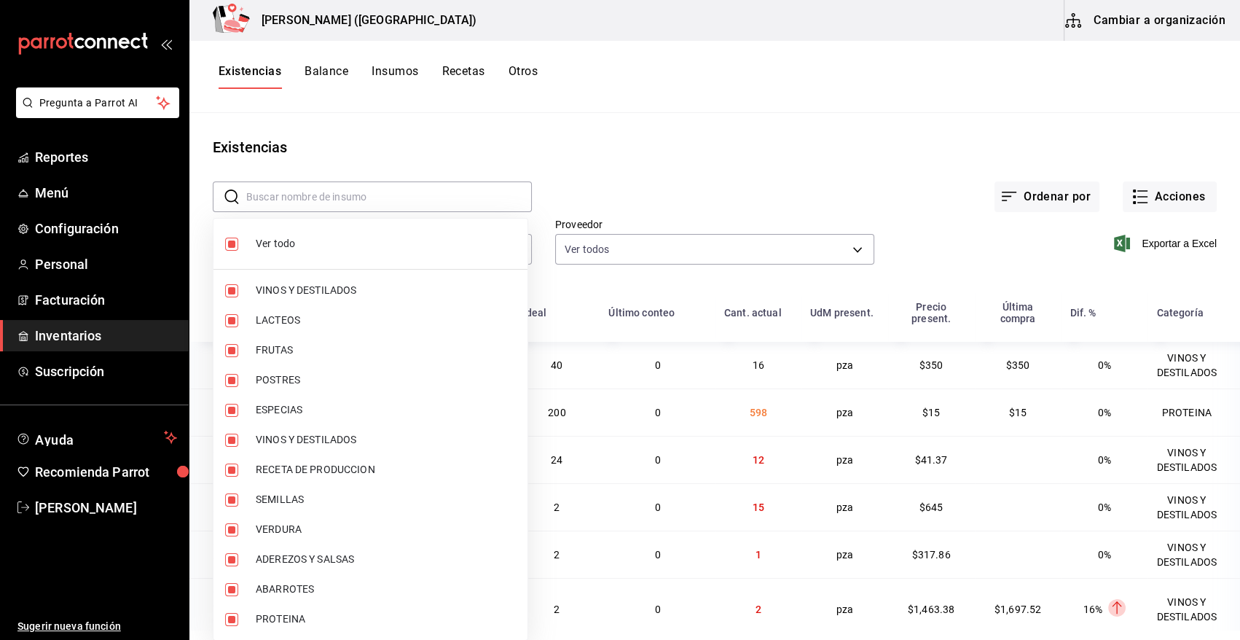
checkbox input "false"
click at [248, 621] on li "PROTEINA" at bounding box center [370, 619] width 314 height 30
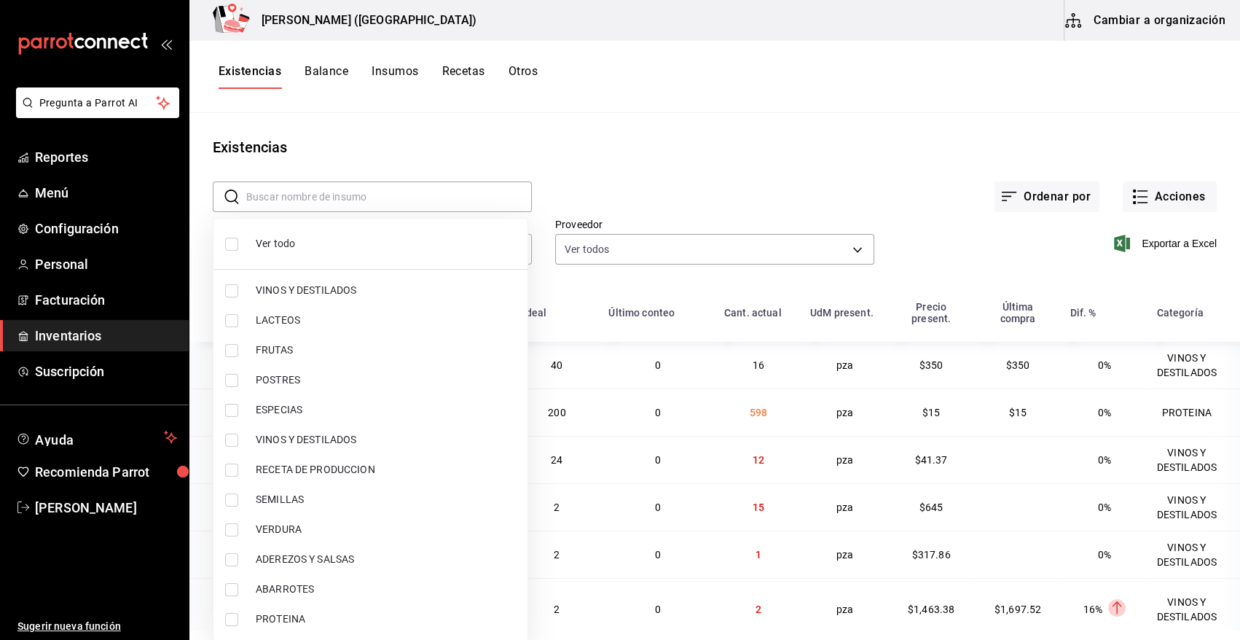
type input "3e90cef9-1dc9-474d-8316-d124f624c148"
checkbox input "true"
click at [690, 180] on div at bounding box center [620, 320] width 1240 height 640
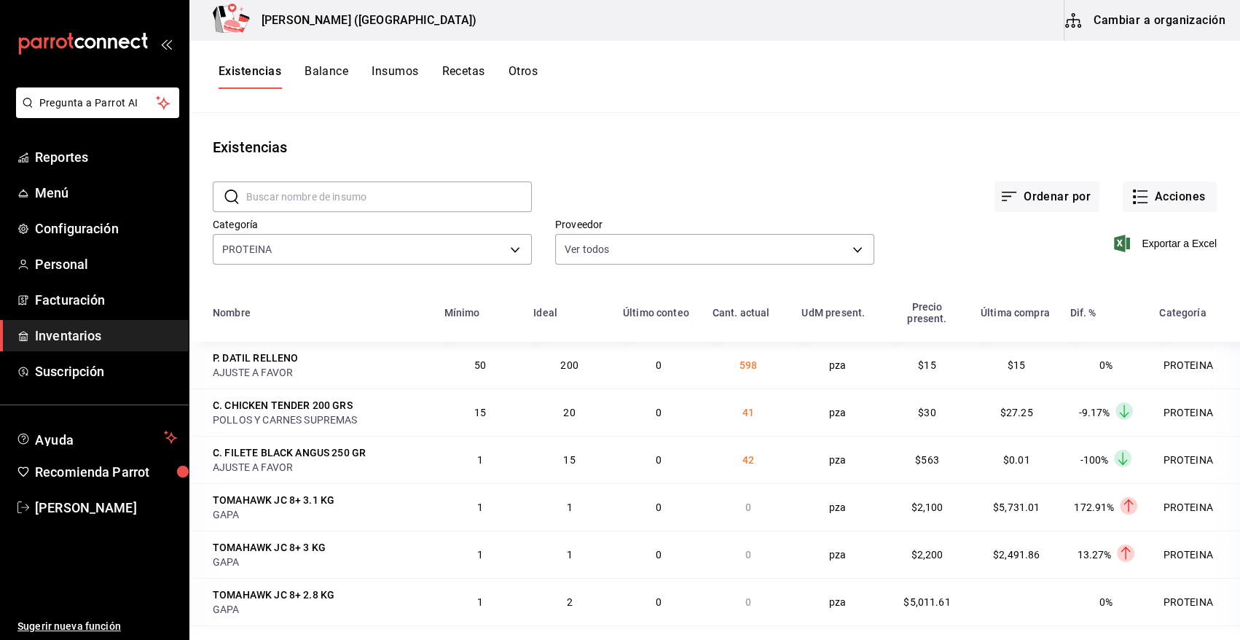
click at [56, 329] on span "Inventarios" at bounding box center [106, 336] width 142 height 20
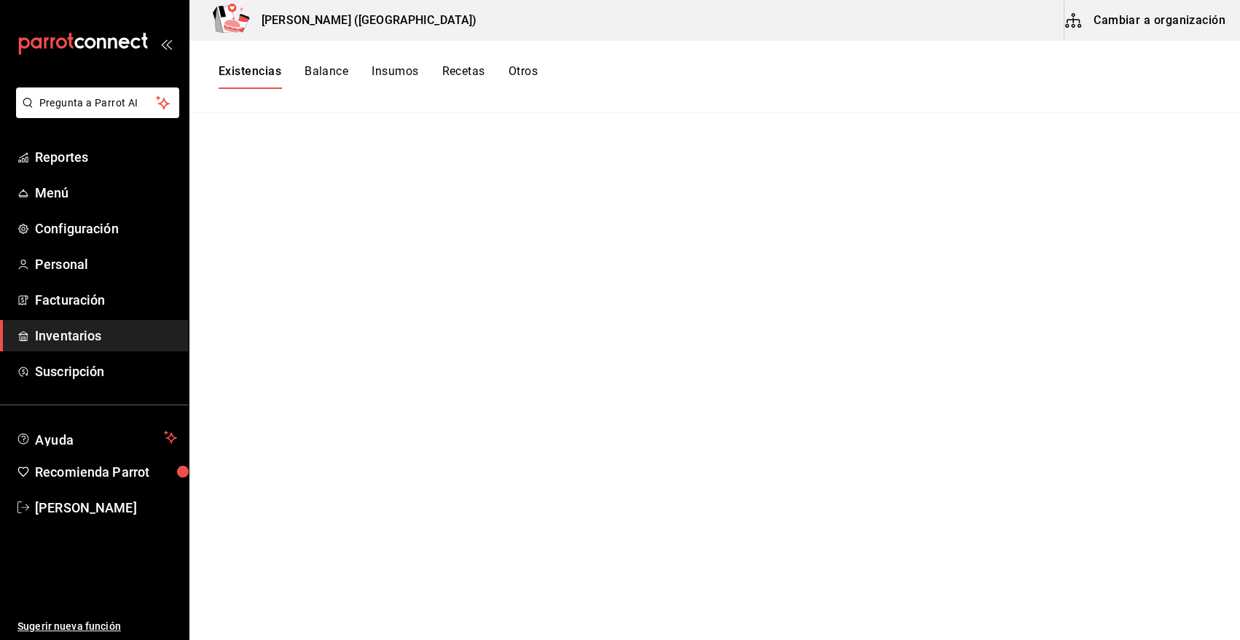
click at [257, 58] on div "Existencias Balance Insumos Recetas Otros" at bounding box center [714, 77] width 1051 height 72
click at [272, 73] on button "Existencias" at bounding box center [250, 76] width 63 height 25
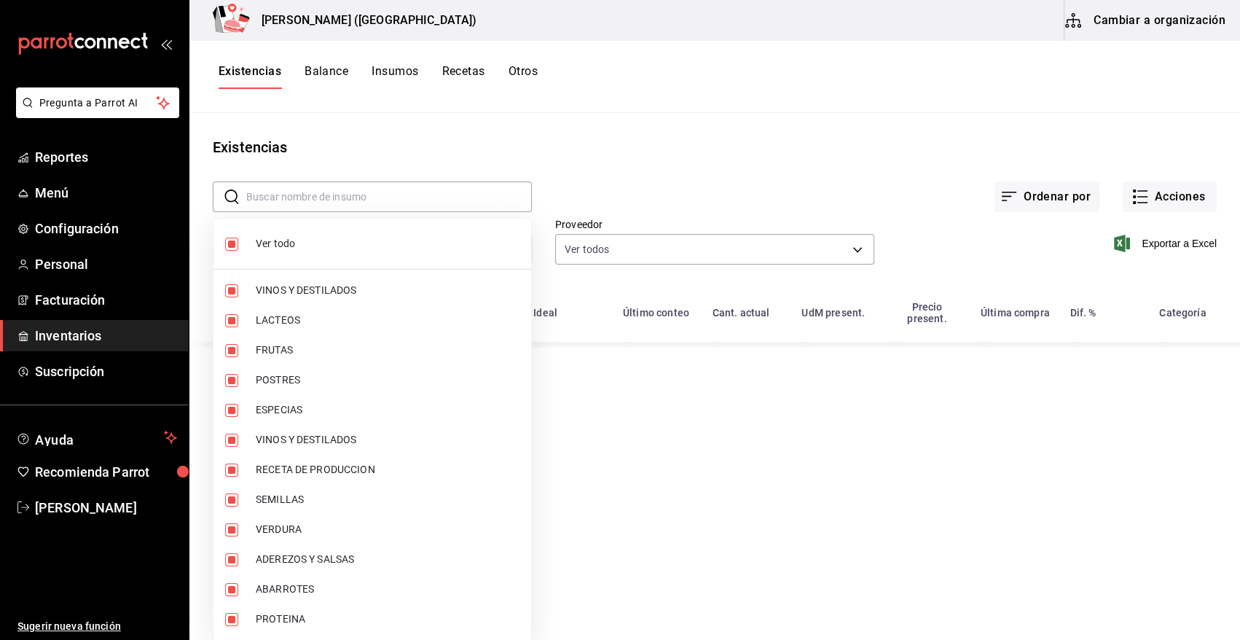
click at [283, 246] on body "Pregunta a Parrot AI Reportes Menú Configuración Personal Facturación Inventari…" at bounding box center [620, 314] width 1240 height 629
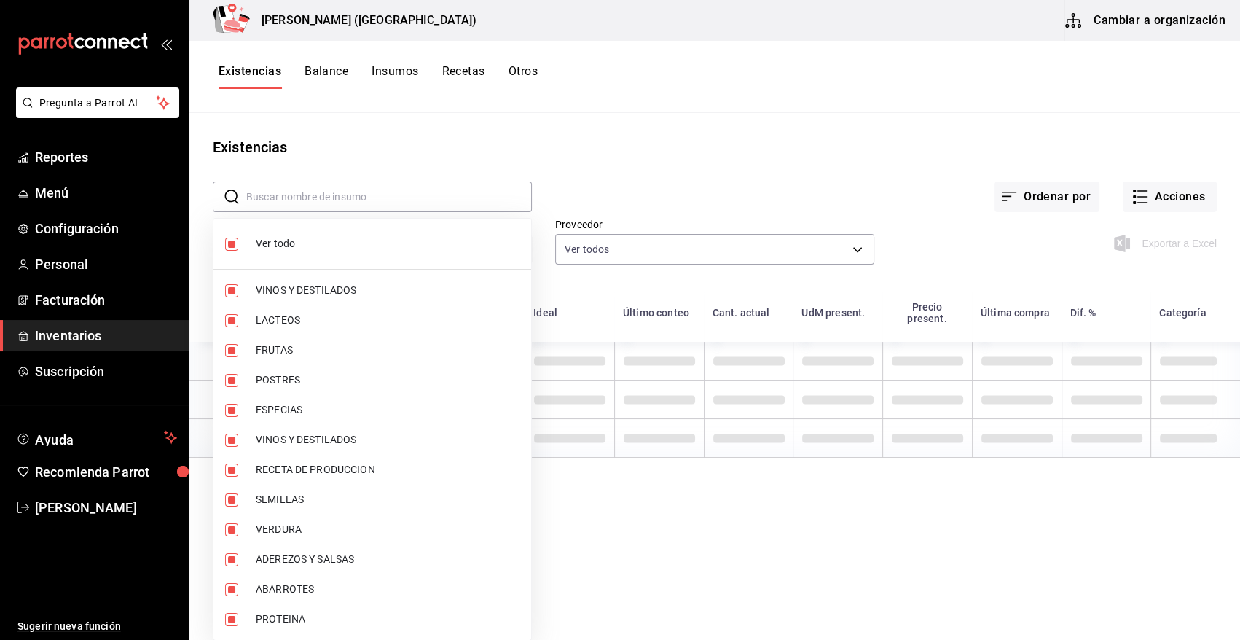
click at [261, 243] on span "Ver todo" at bounding box center [388, 243] width 264 height 15
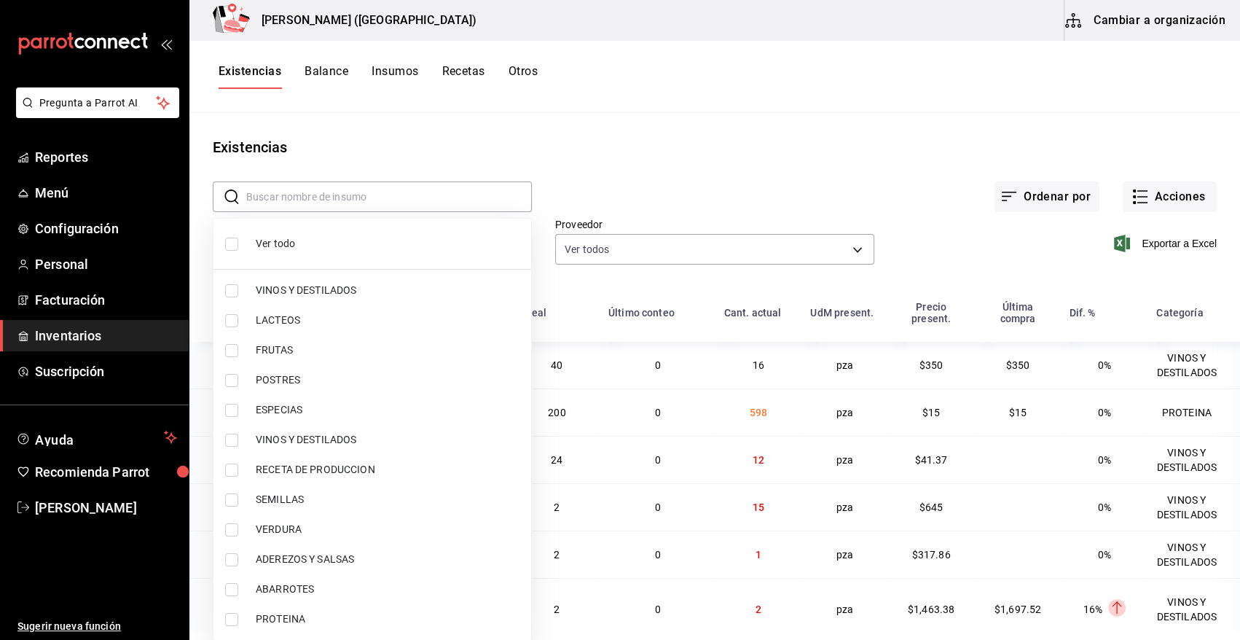
checkbox input "false"
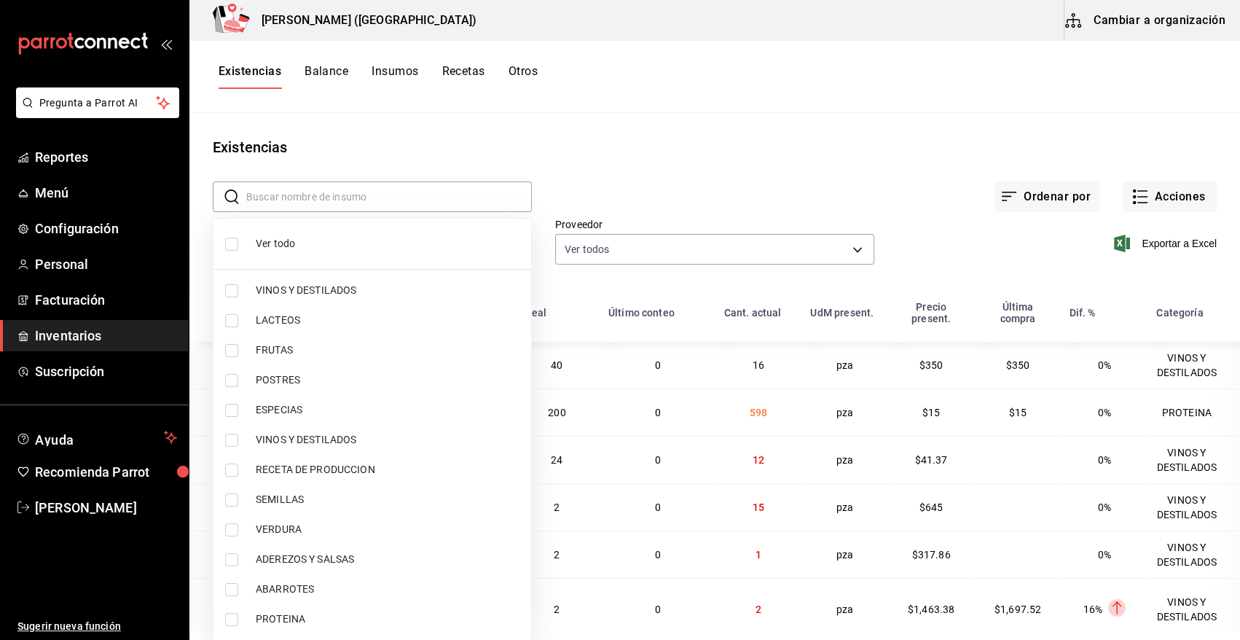
checkbox input "false"
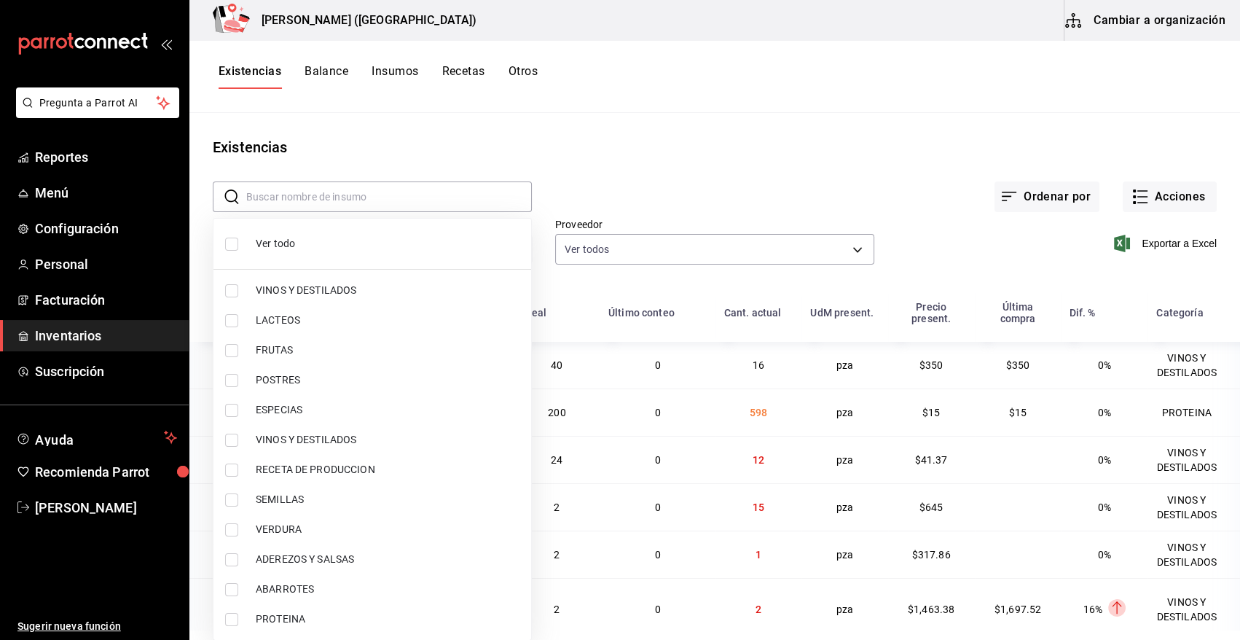
checkbox input "false"
click at [230, 620] on input "checkbox" at bounding box center [231, 619] width 13 height 13
checkbox input "true"
type input "3e90cef9-1dc9-474d-8316-d124f624c148"
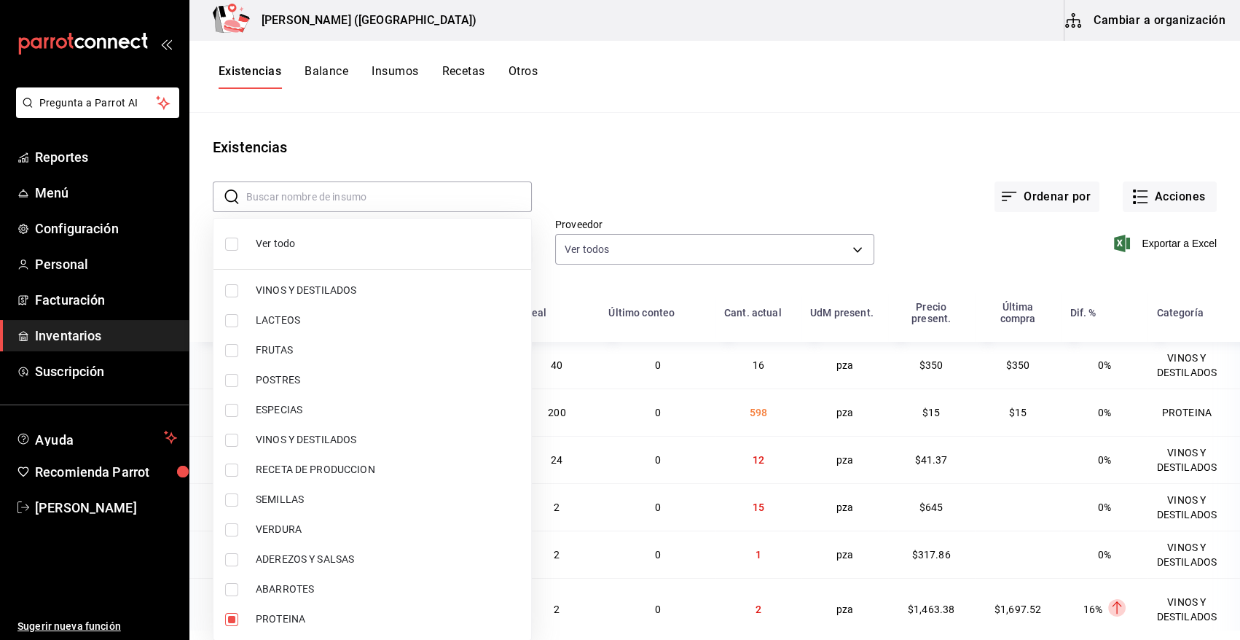
click at [699, 189] on div at bounding box center [620, 320] width 1240 height 640
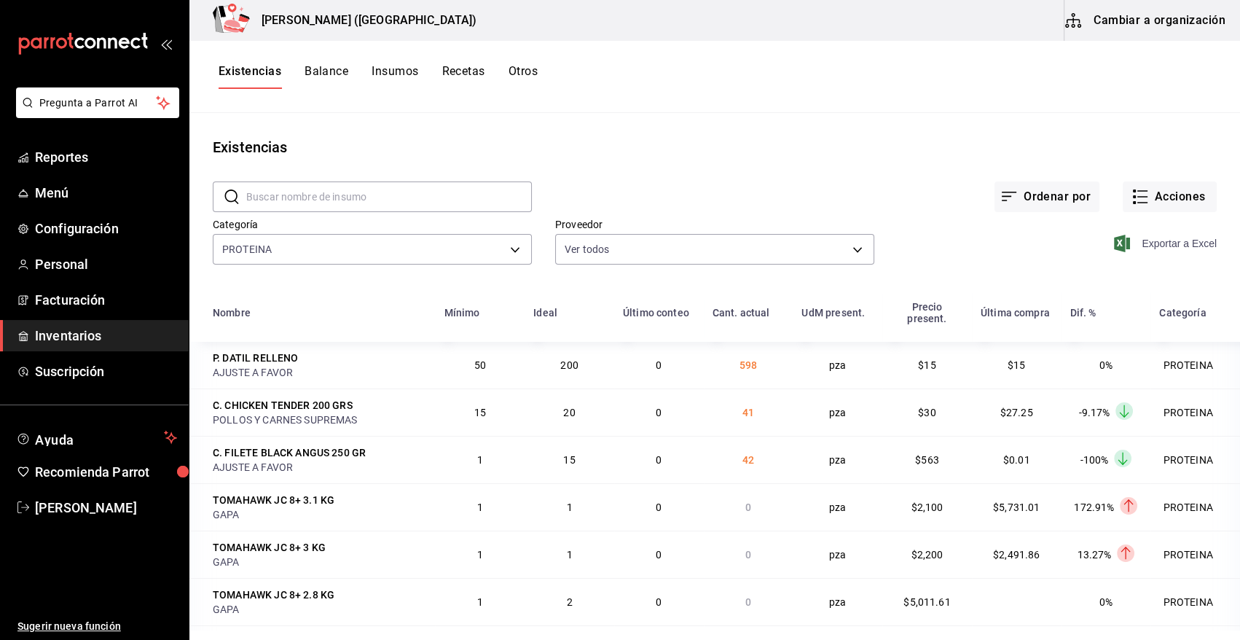
click at [1114, 244] on icon "button" at bounding box center [1122, 243] width 16 height 17
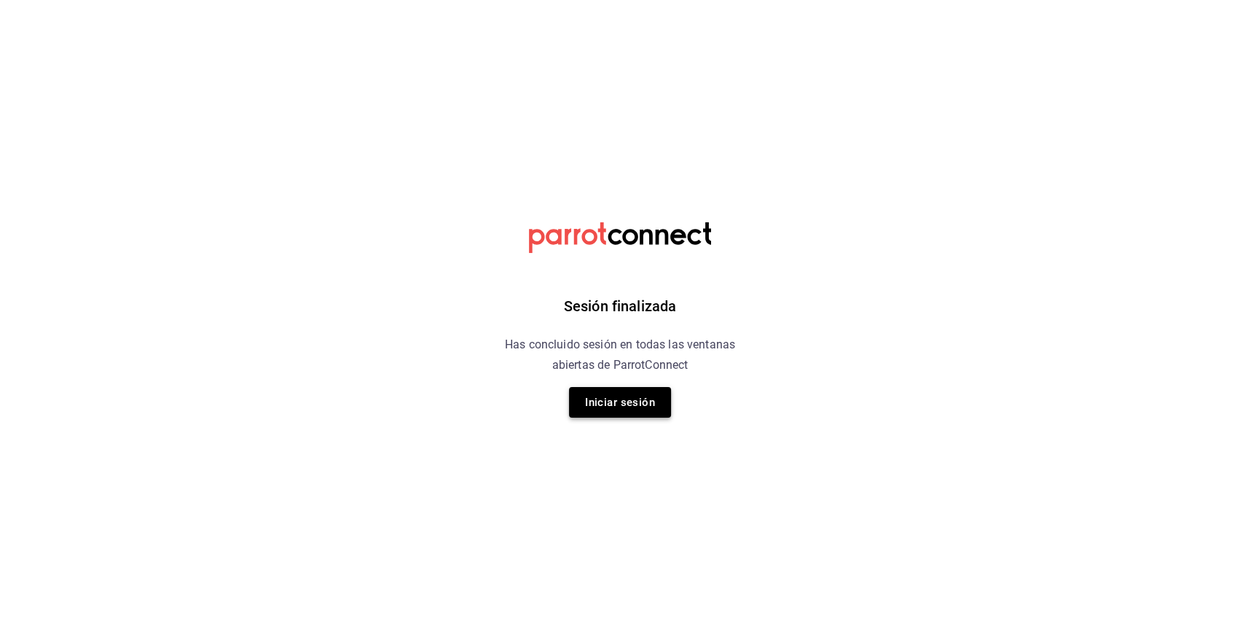
click at [656, 406] on button "Iniciar sesión" at bounding box center [620, 402] width 102 height 31
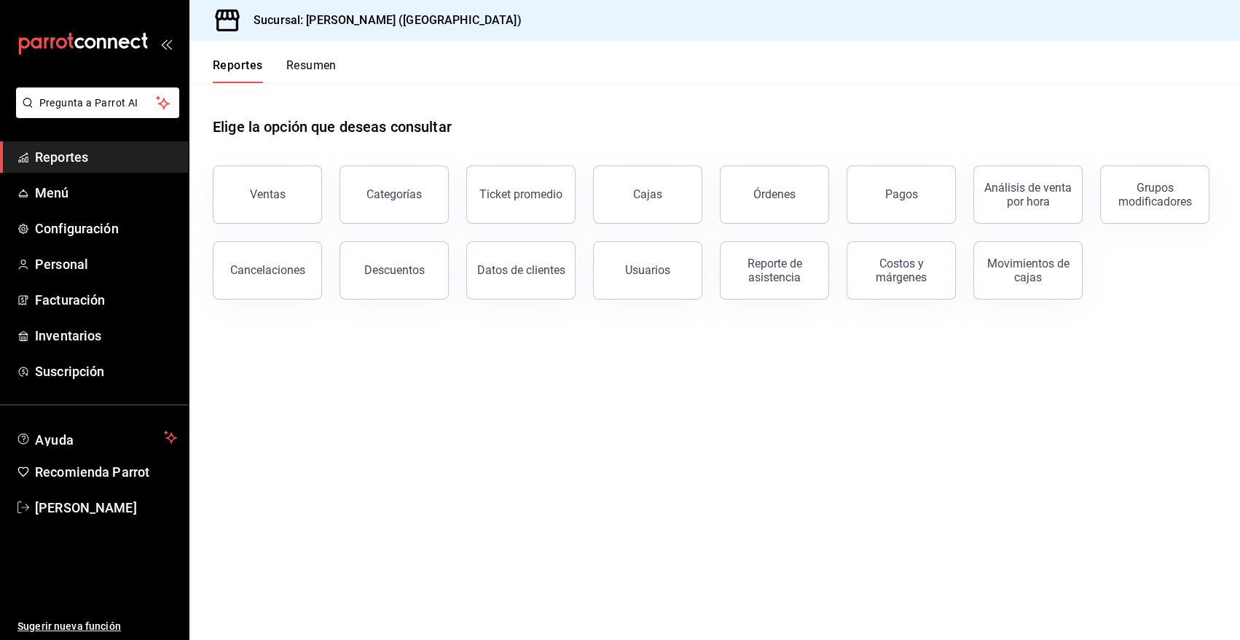
click at [44, 335] on span "Inventarios" at bounding box center [106, 336] width 142 height 20
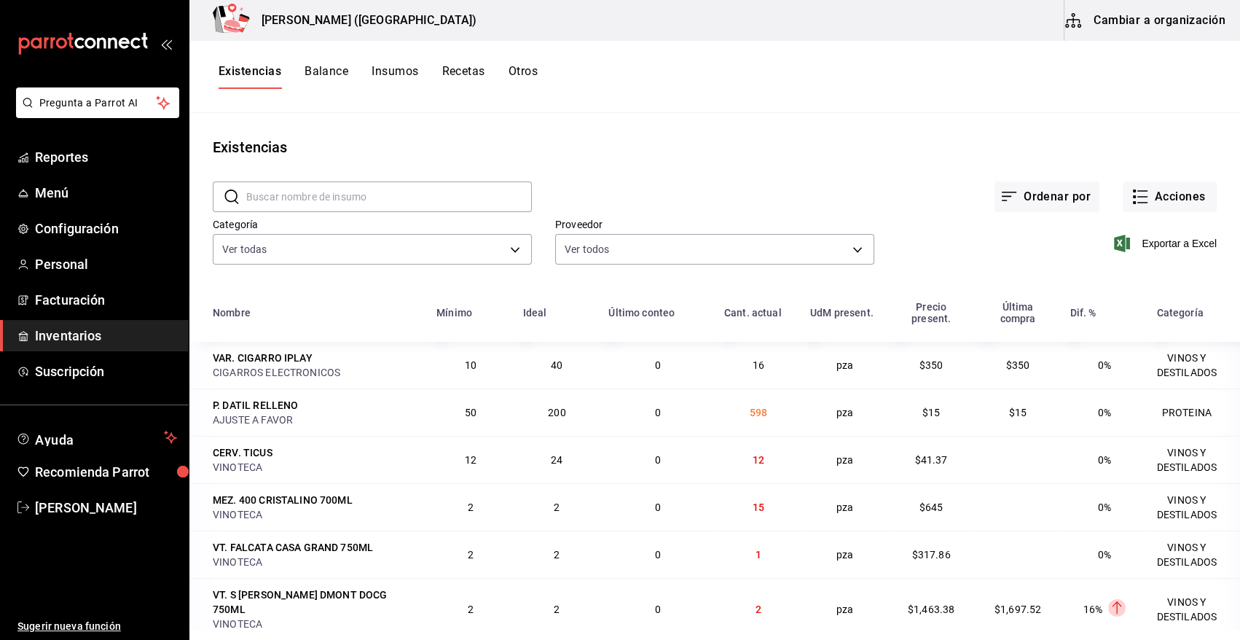
click at [1177, 29] on button "Cambiar a organización" at bounding box center [1146, 20] width 164 height 41
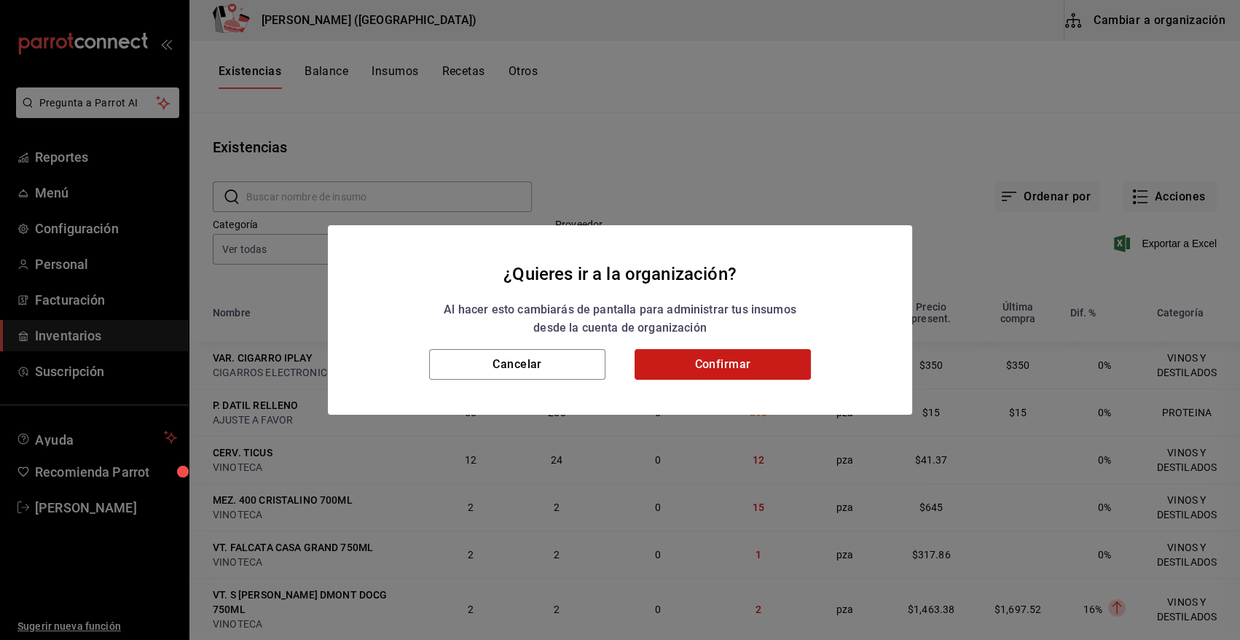
click at [758, 366] on button "Confirmar" at bounding box center [723, 364] width 176 height 31
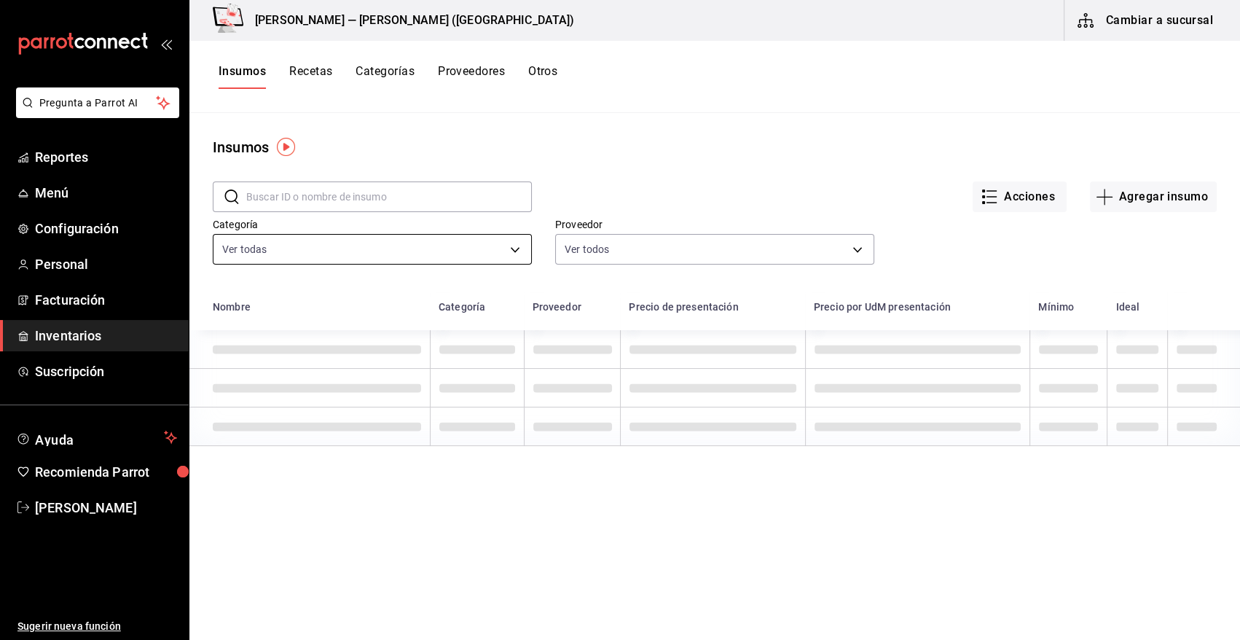
click at [338, 245] on body "Pregunta a Parrot AI Reportes Menú Configuración Personal Facturación Inventari…" at bounding box center [620, 314] width 1240 height 629
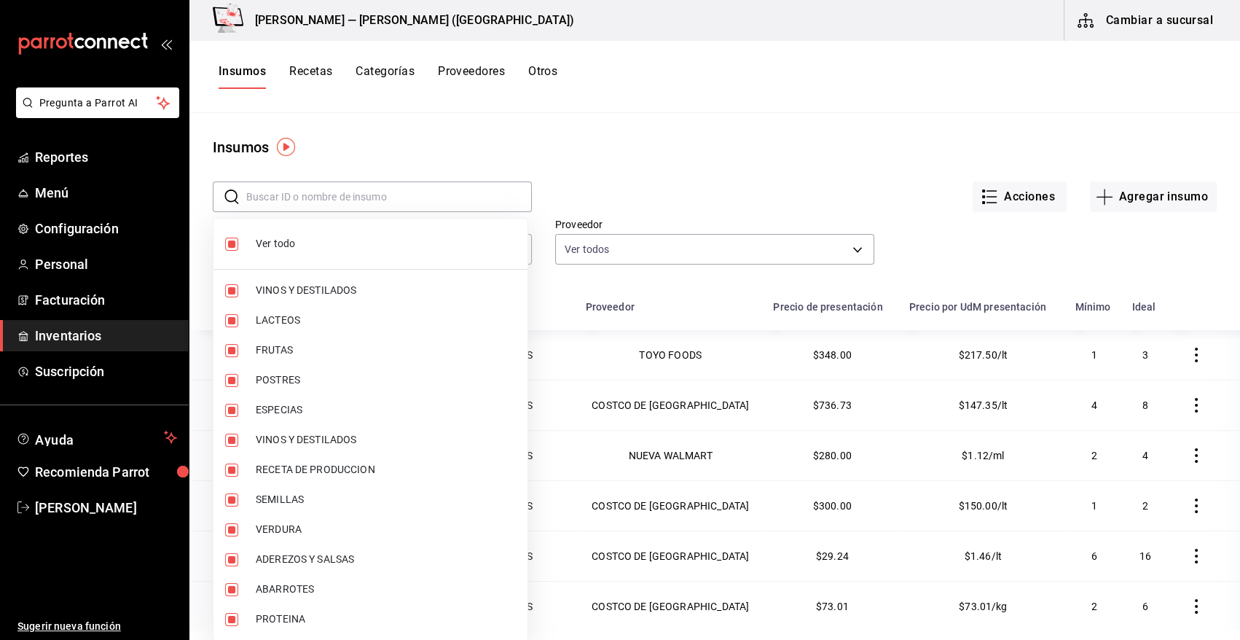
click at [573, 149] on div at bounding box center [620, 320] width 1240 height 640
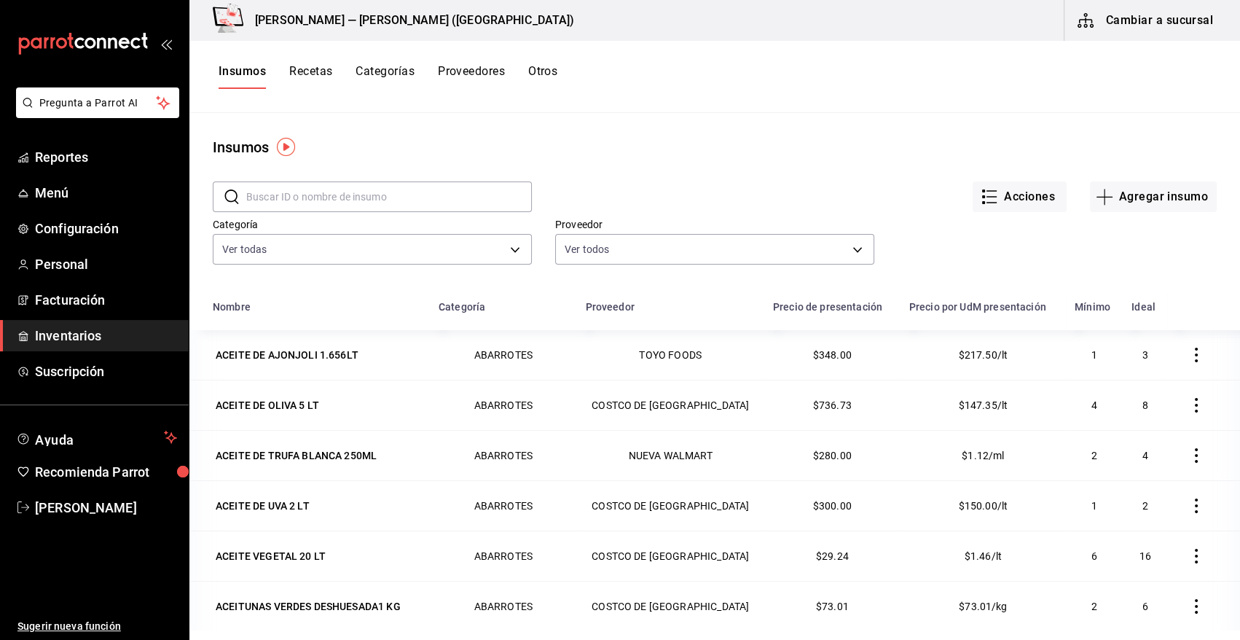
click at [446, 196] on input "text" at bounding box center [389, 196] width 286 height 29
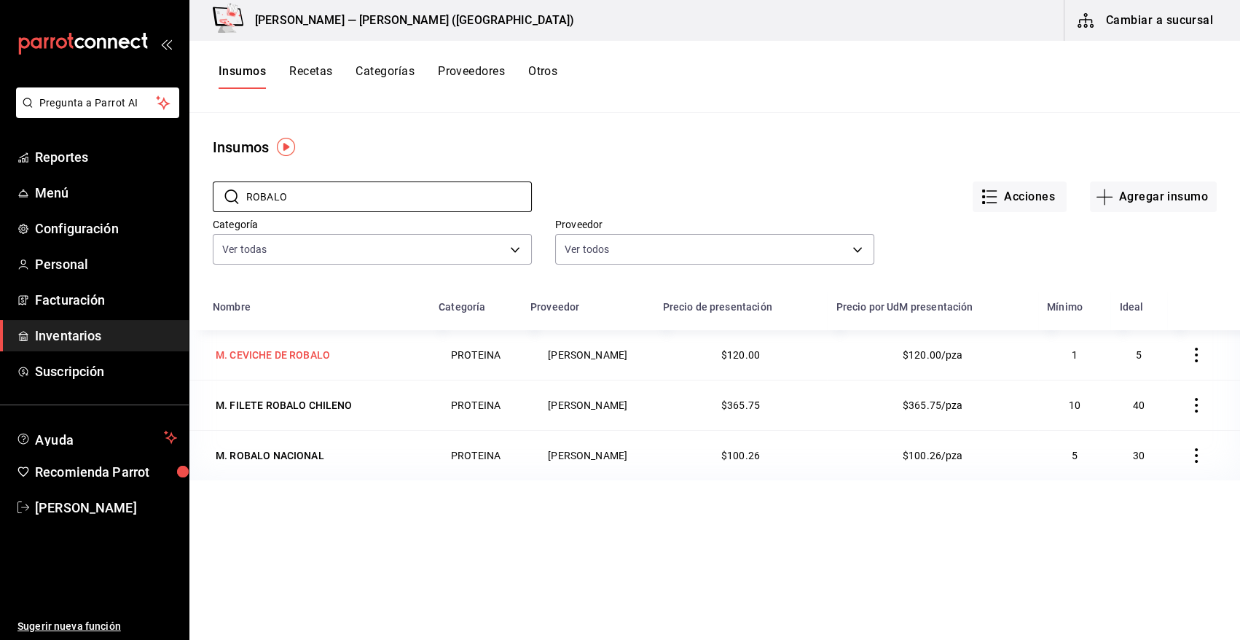
type input "ROBALO"
click at [294, 353] on div "M. CEVICHE DE ROBALO" at bounding box center [273, 355] width 114 height 15
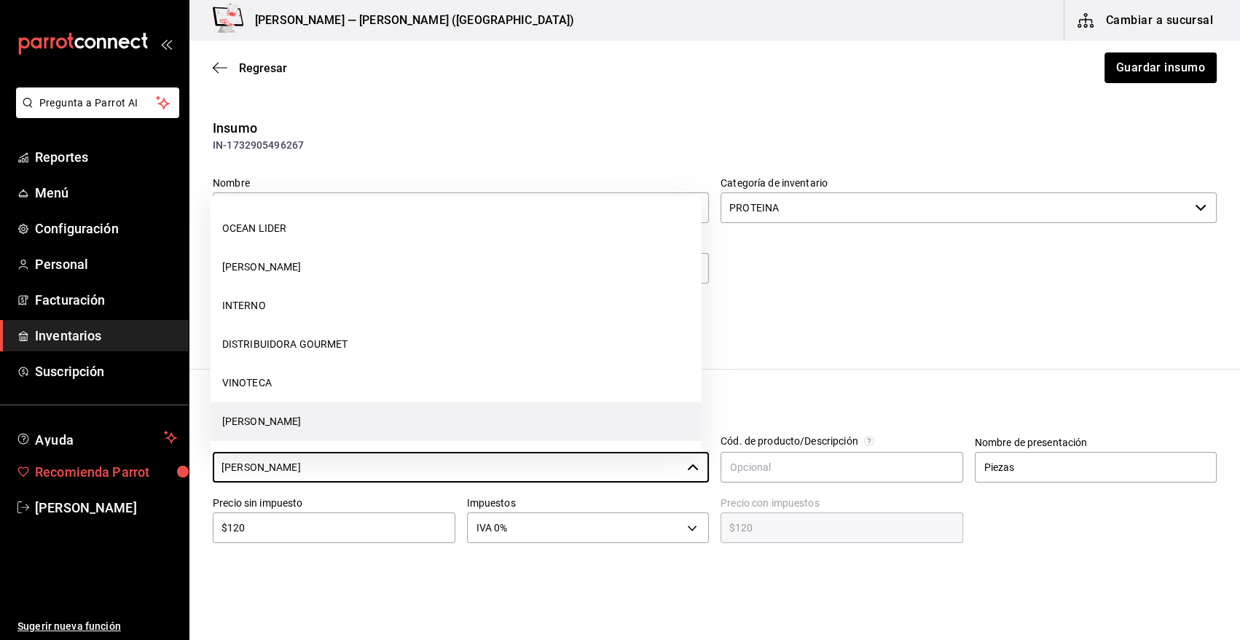
drag, startPoint x: 397, startPoint y: 476, endPoint x: 145, endPoint y: 474, distance: 252.1
click at [145, 474] on div "Pregunta a Parrot AI Reportes Menú Configuración Personal Facturación Inventari…" at bounding box center [620, 278] width 1240 height 557
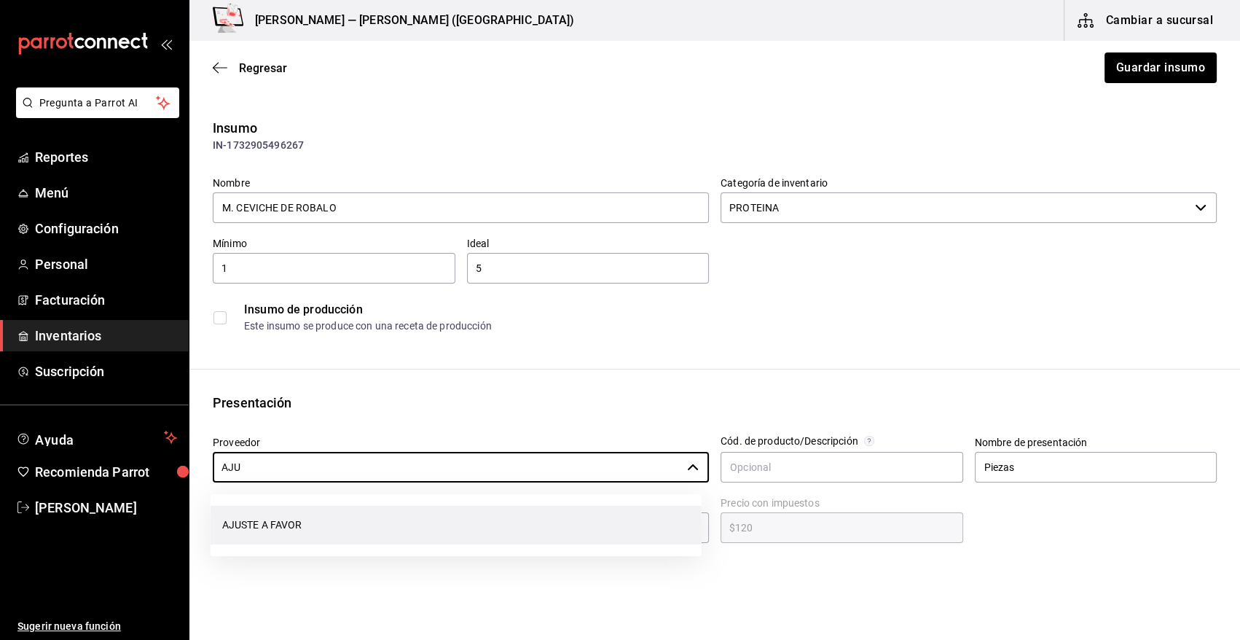
click at [289, 517] on li "AJUSTE A FAVOR" at bounding box center [456, 525] width 491 height 39
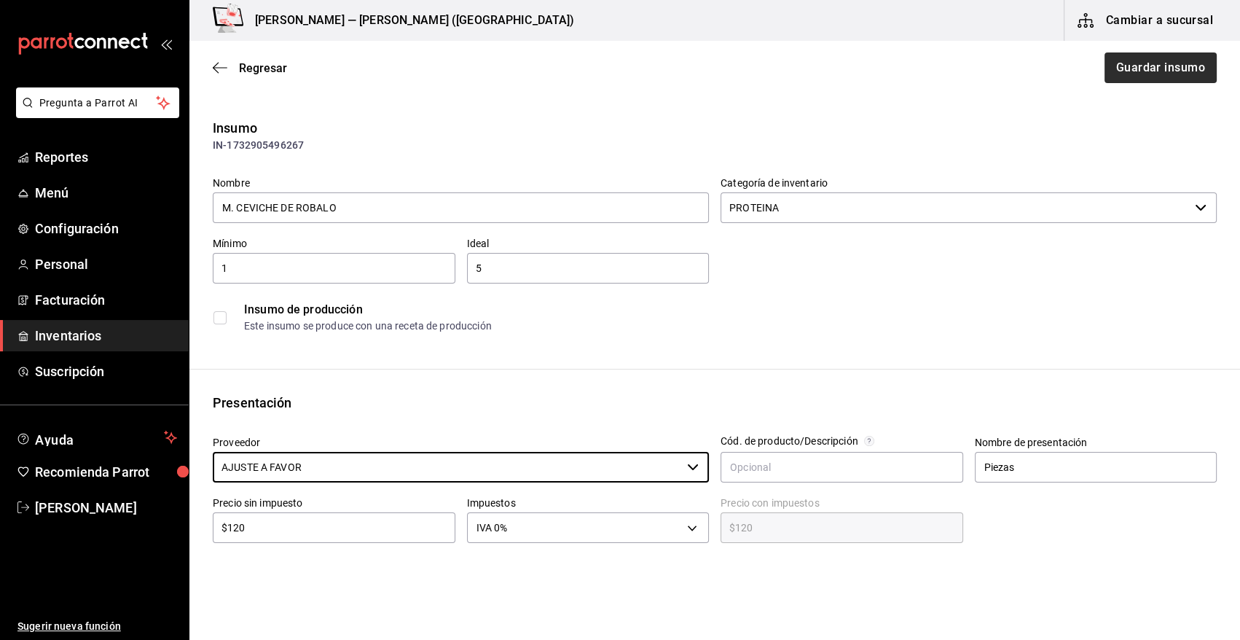
type input "AJUSTE A FAVOR"
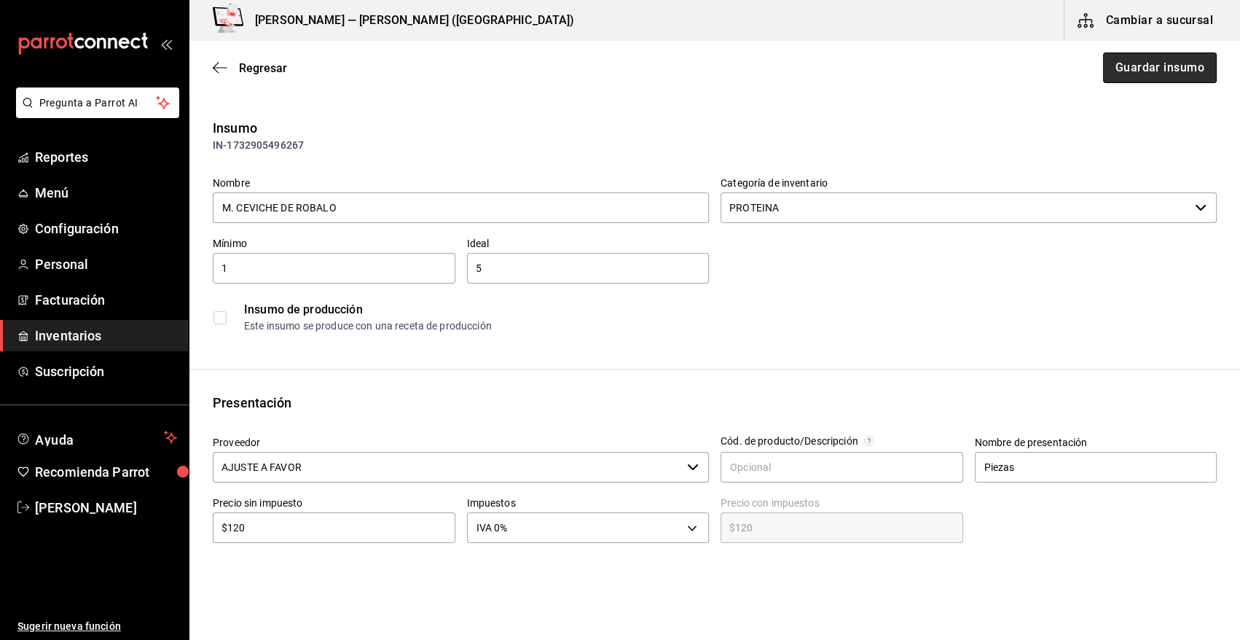
click at [1166, 66] on button "Guardar insumo" at bounding box center [1160, 67] width 114 height 31
